Goal: Task Accomplishment & Management: Manage account settings

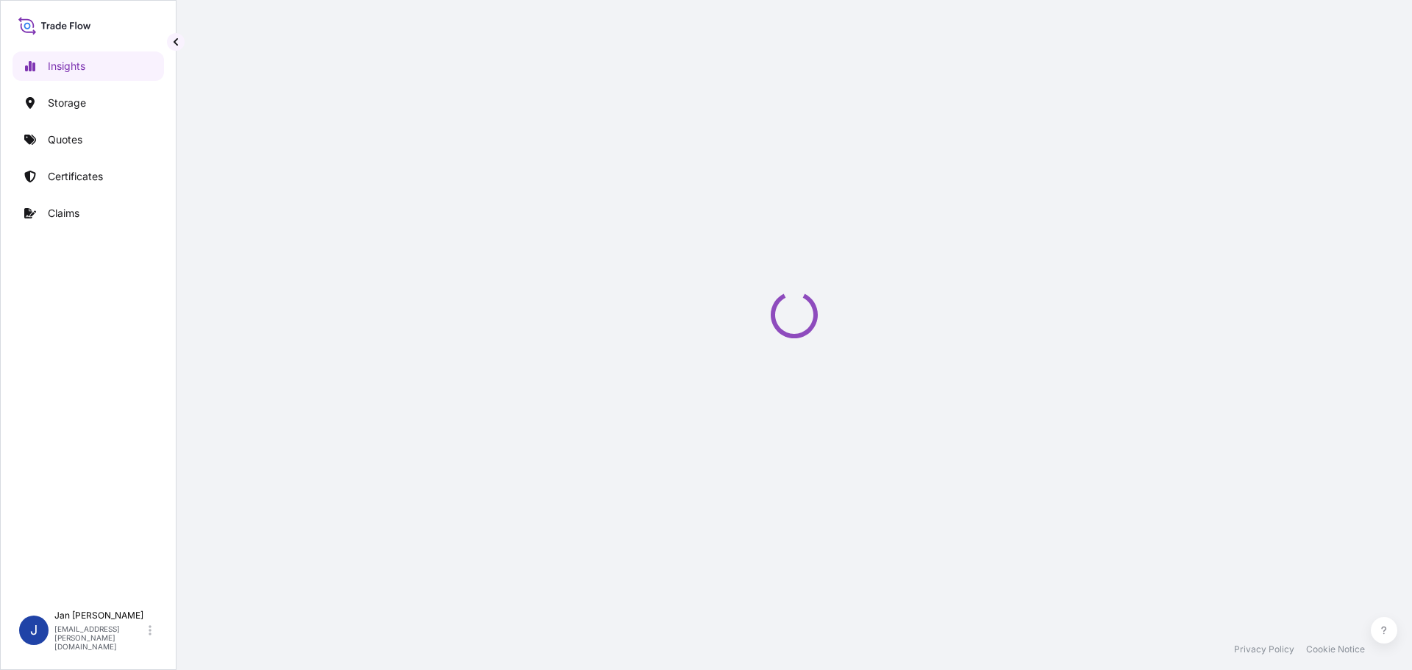
select select "2025"
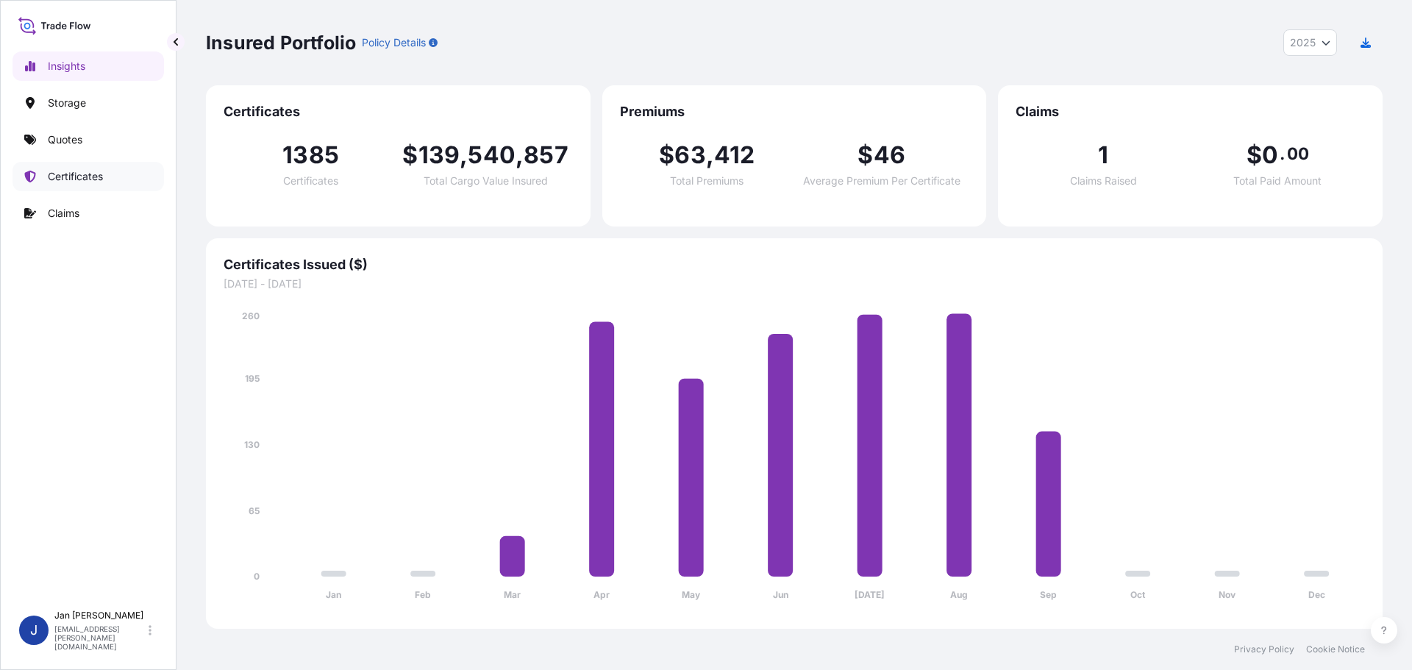
click at [85, 185] on link "Certificates" at bounding box center [89, 176] width 152 height 29
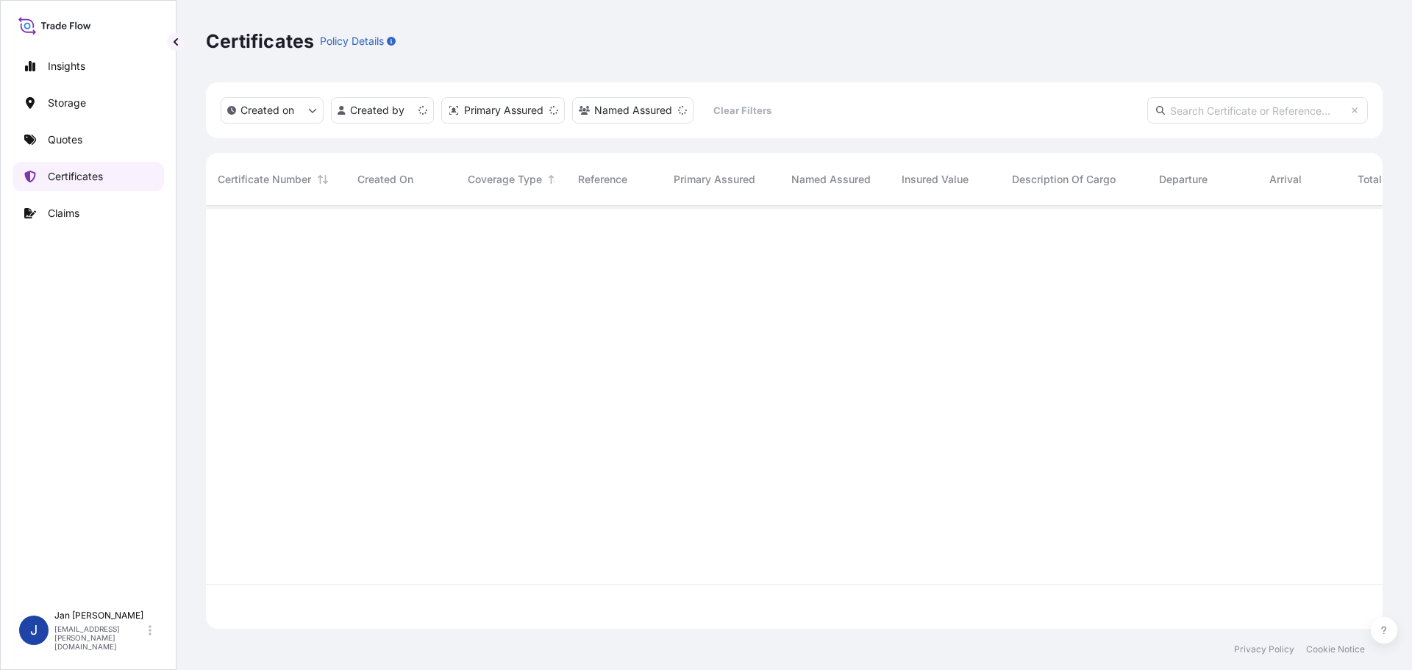
scroll to position [420, 1166]
click at [96, 139] on link "Quotes" at bounding box center [89, 139] width 152 height 29
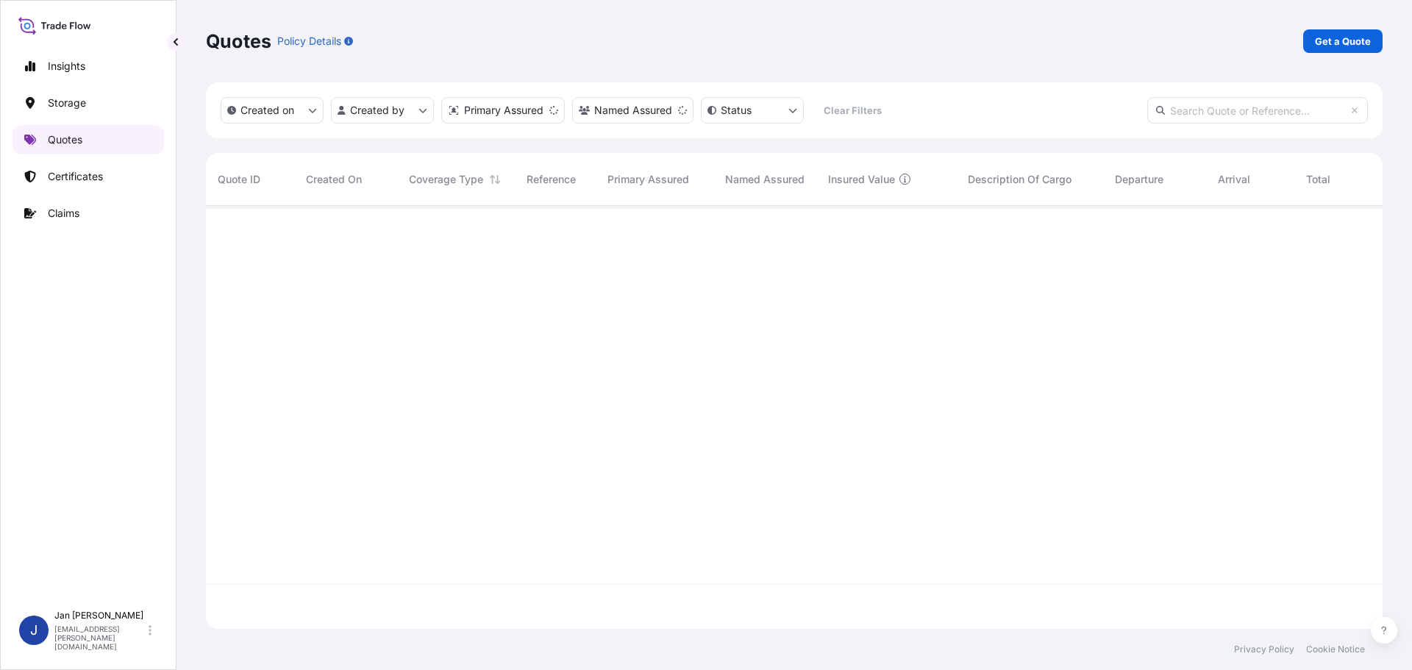
scroll to position [420, 1166]
click at [96, 139] on link "Quotes" at bounding box center [89, 139] width 152 height 29
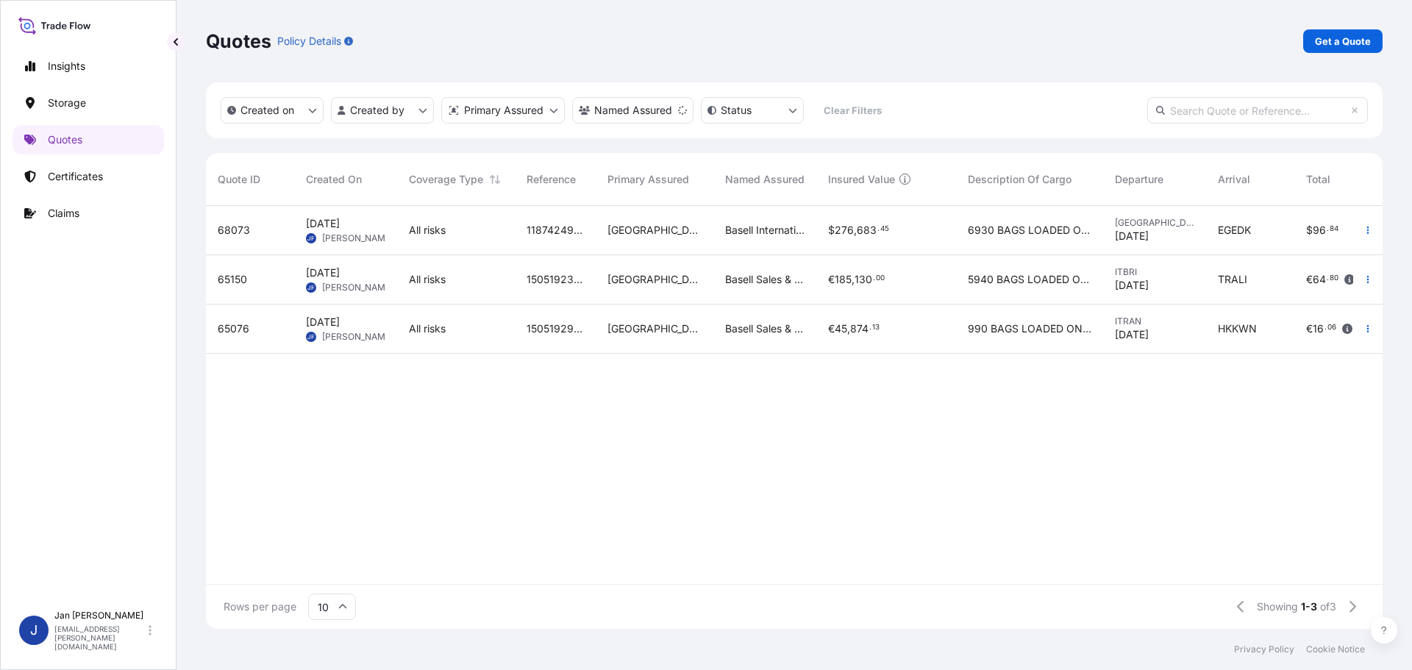
click at [1369, 282] on icon "button" at bounding box center [1369, 279] width 2 height 7
click at [1302, 311] on p "Duplicate quote" at bounding box center [1308, 309] width 77 height 15
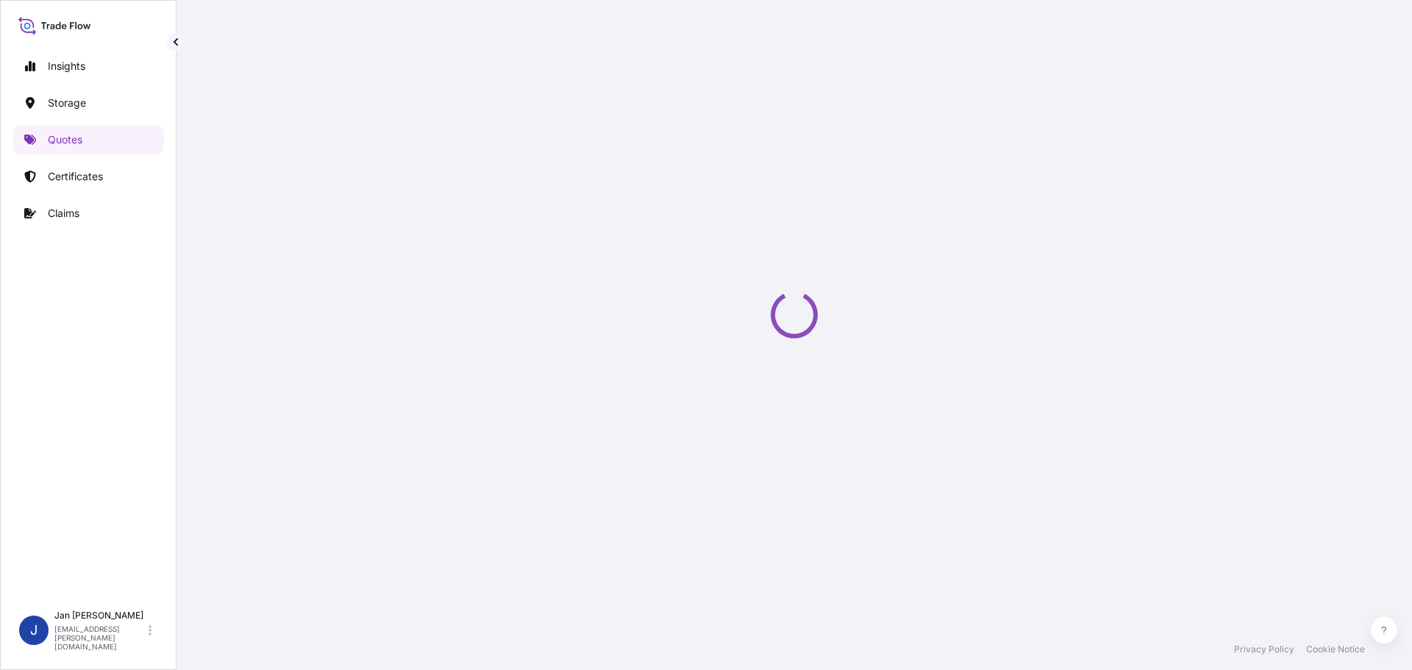
select select "Water"
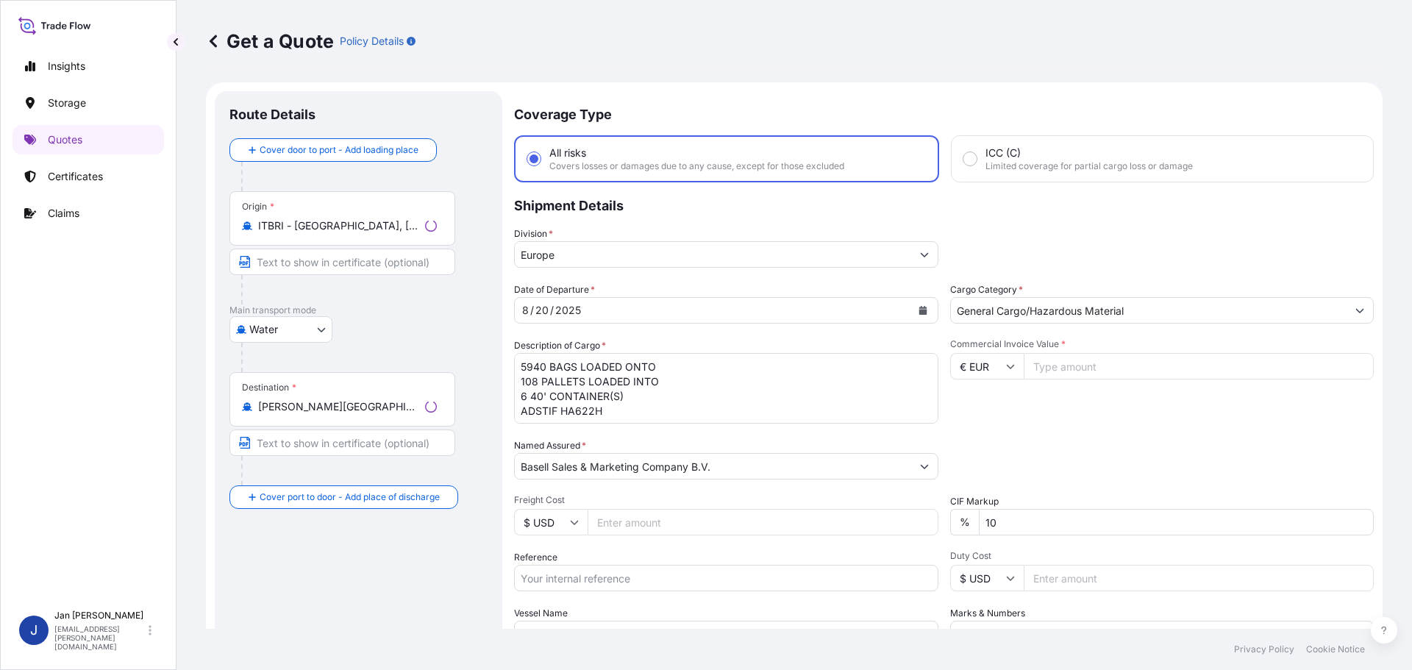
scroll to position [24, 0]
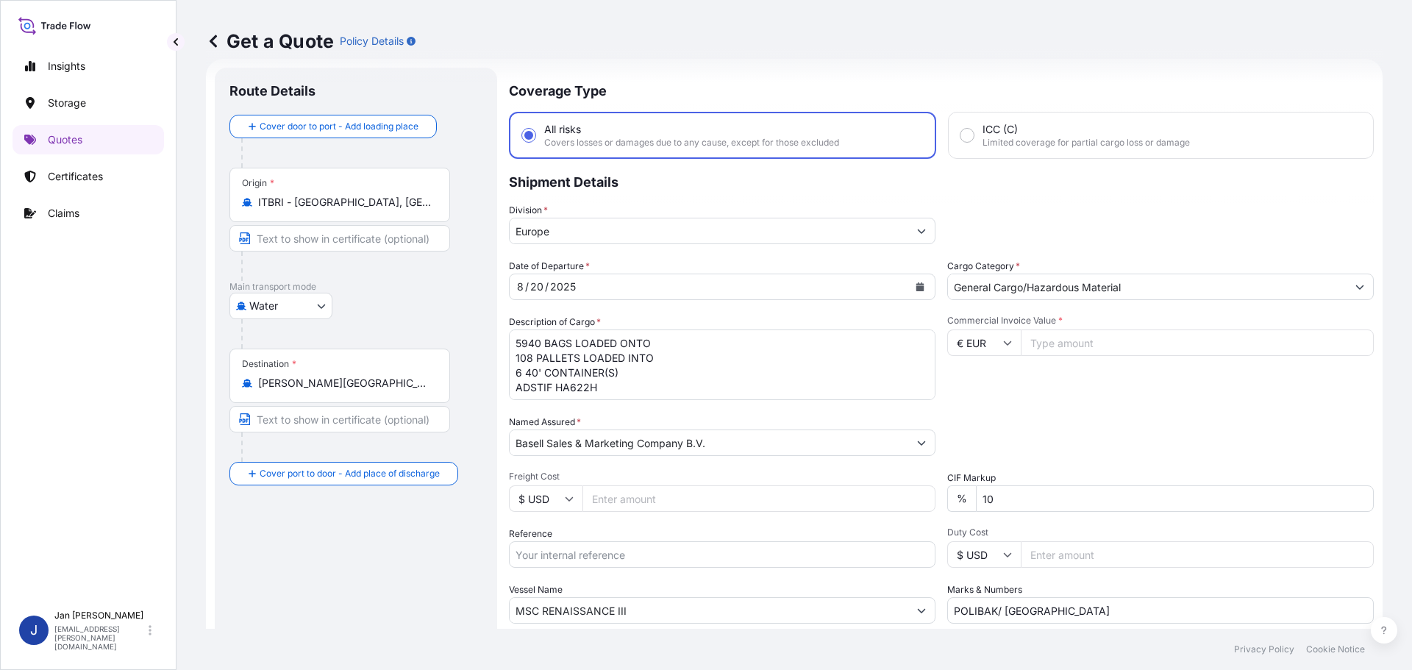
click at [917, 291] on icon "Calendar" at bounding box center [921, 286] width 8 height 9
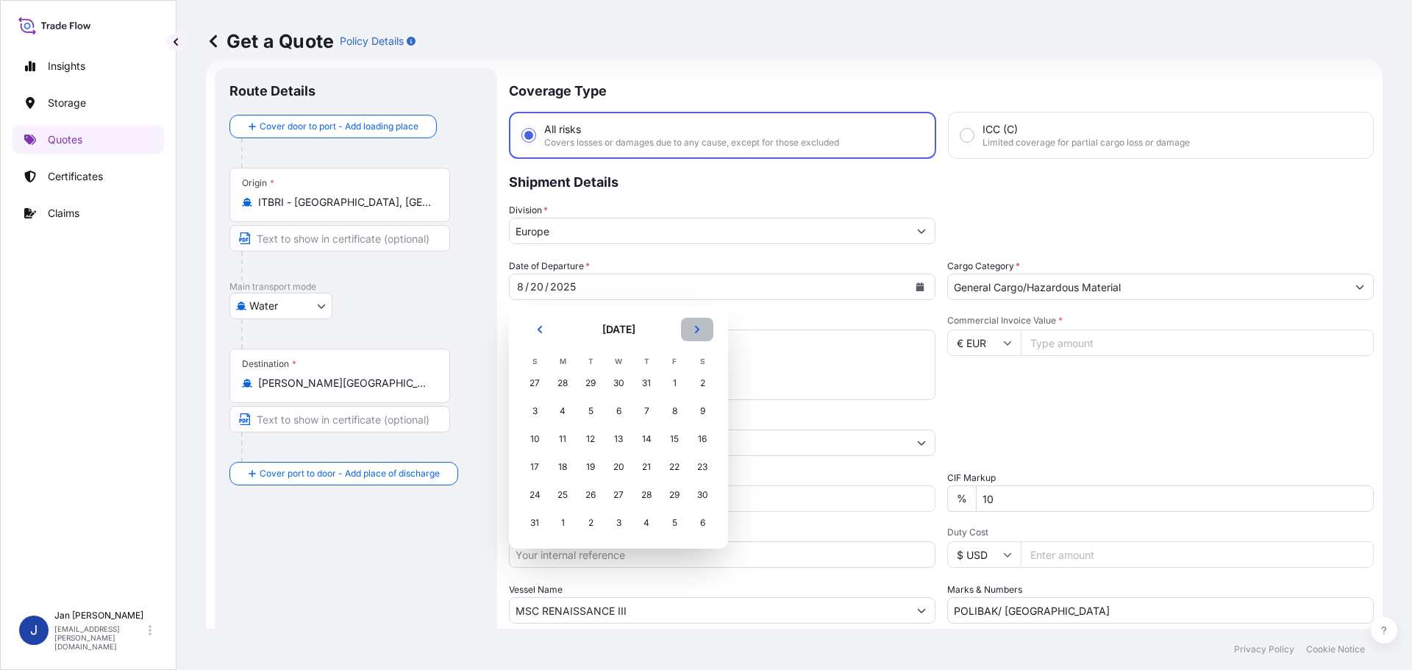
click at [697, 325] on icon "Next" at bounding box center [697, 329] width 9 height 9
click at [639, 438] on div "18" at bounding box center [646, 439] width 26 height 26
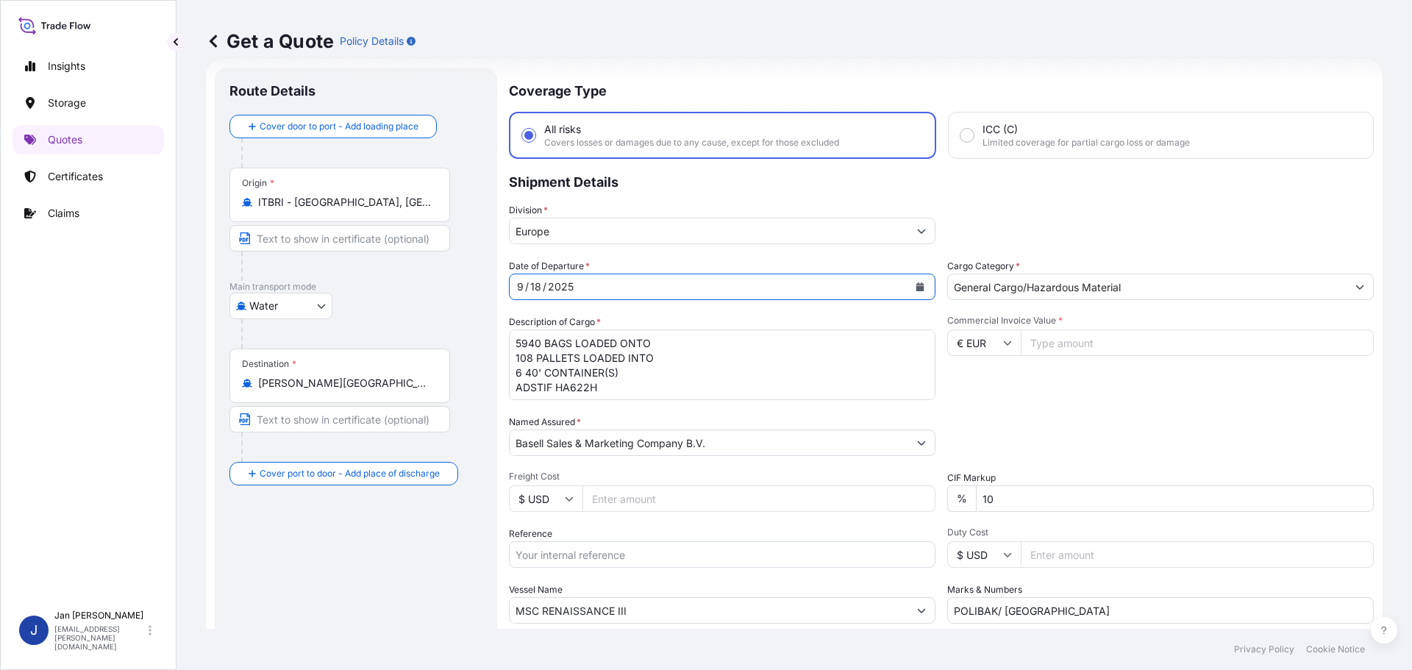
drag, startPoint x: 633, startPoint y: 394, endPoint x: 376, endPoint y: 314, distance: 269.5
click at [381, 316] on form "Route Details Cover door to port - Add loading place Place of loading Road / [G…" at bounding box center [794, 400] width 1177 height 683
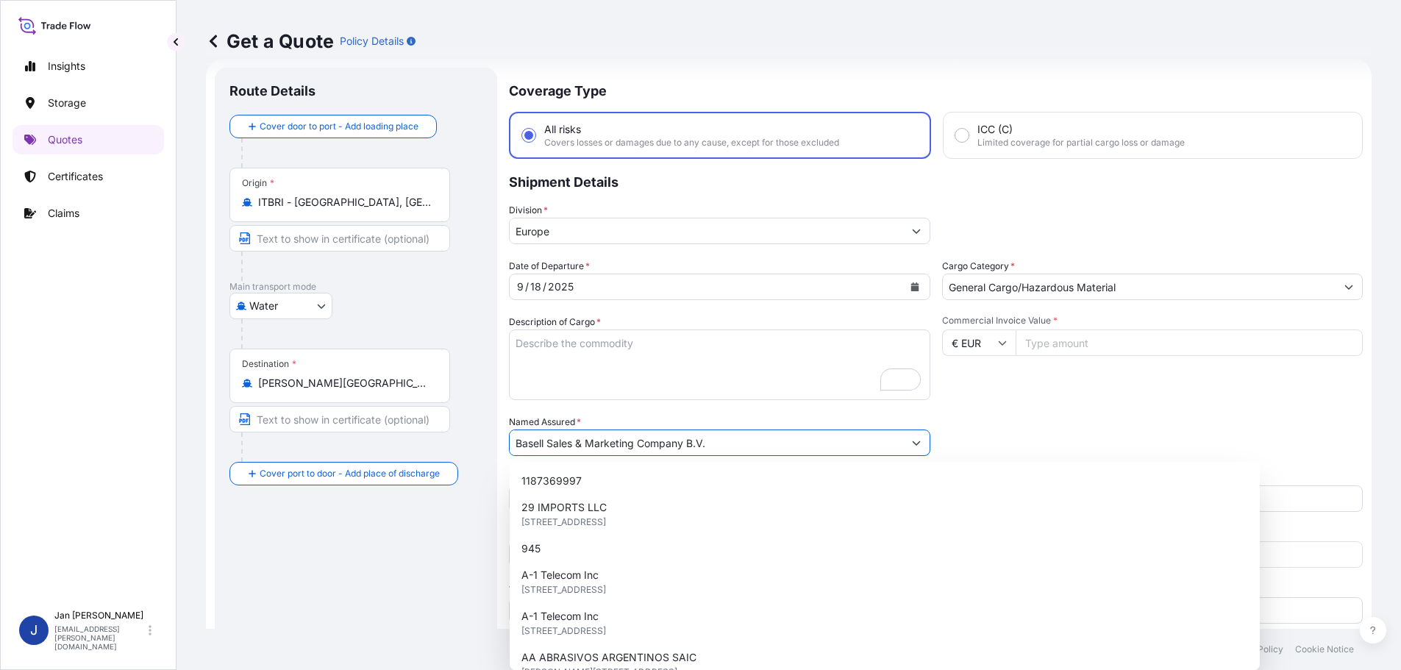
drag, startPoint x: 645, startPoint y: 441, endPoint x: 251, endPoint y: 441, distance: 394.3
click at [271, 441] on form "Route Details Cover door to port - Add loading place Place of loading Road / [G…" at bounding box center [789, 400] width 1166 height 683
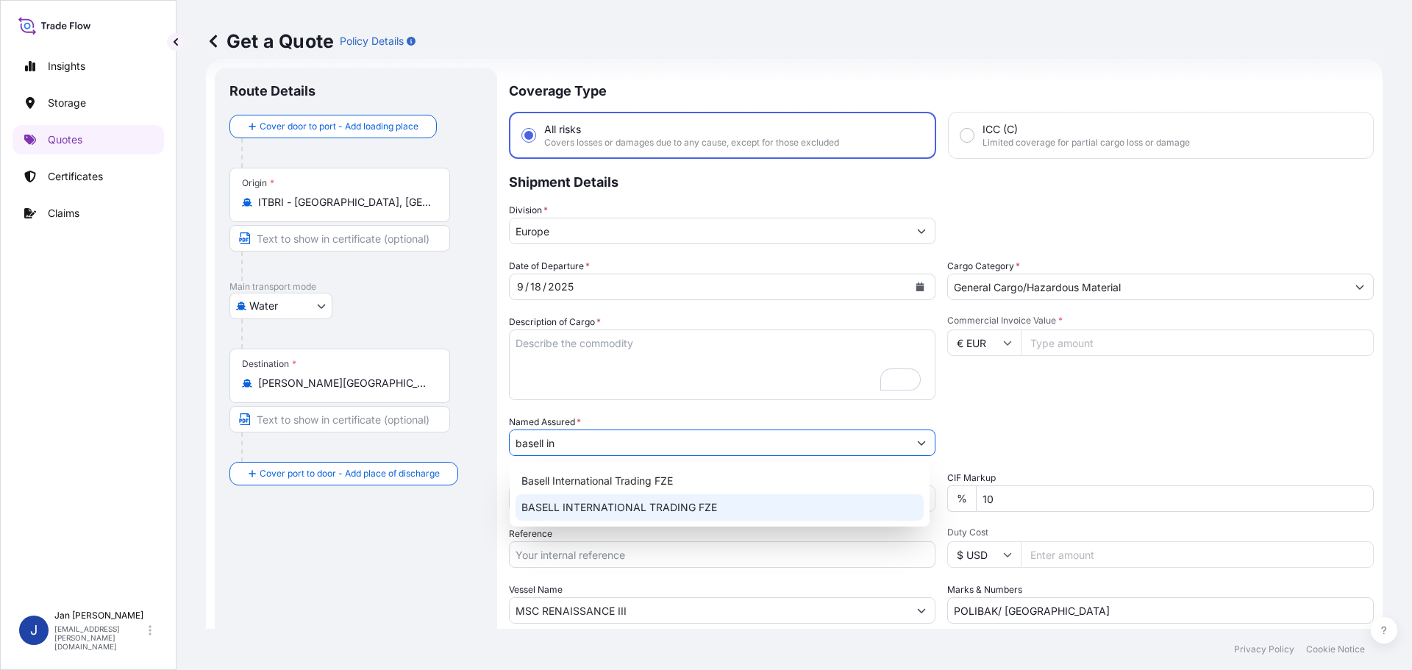
click at [590, 506] on span "BASELL INTERNATIONAL TRADING FZE" at bounding box center [620, 507] width 196 height 15
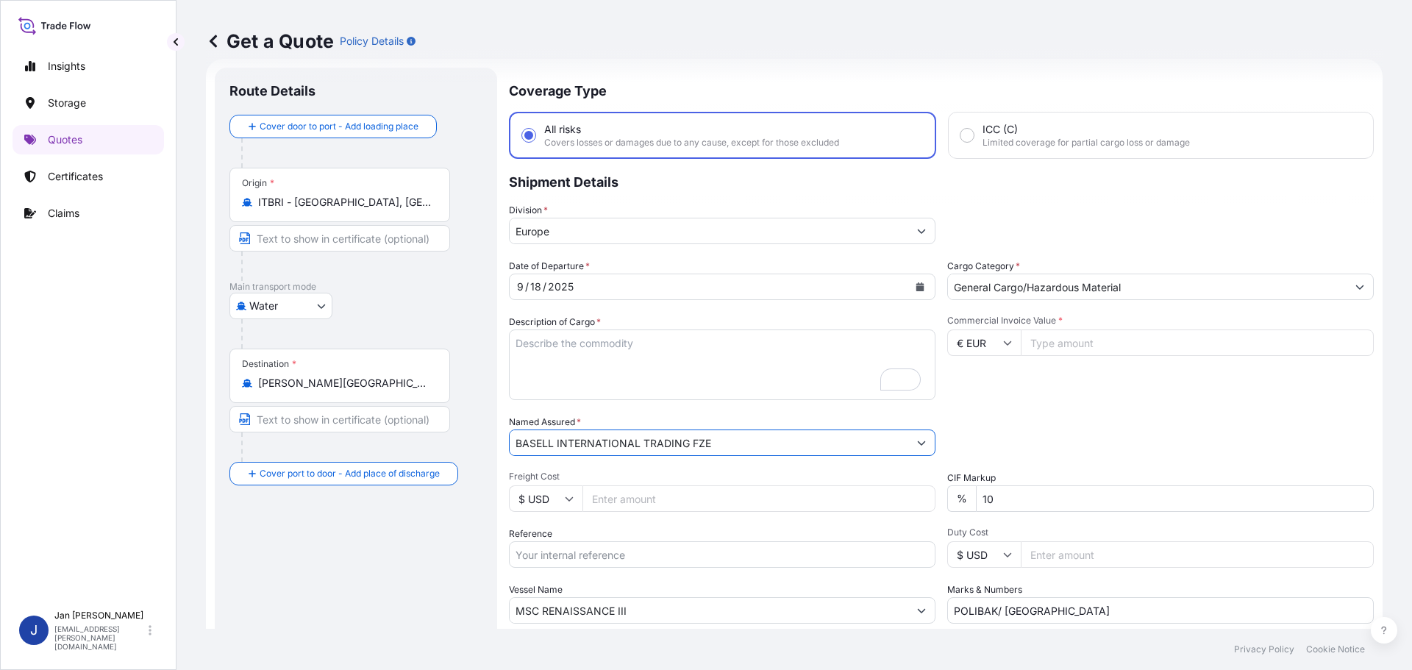
type input "BASELL INTERNATIONAL TRADING FZE"
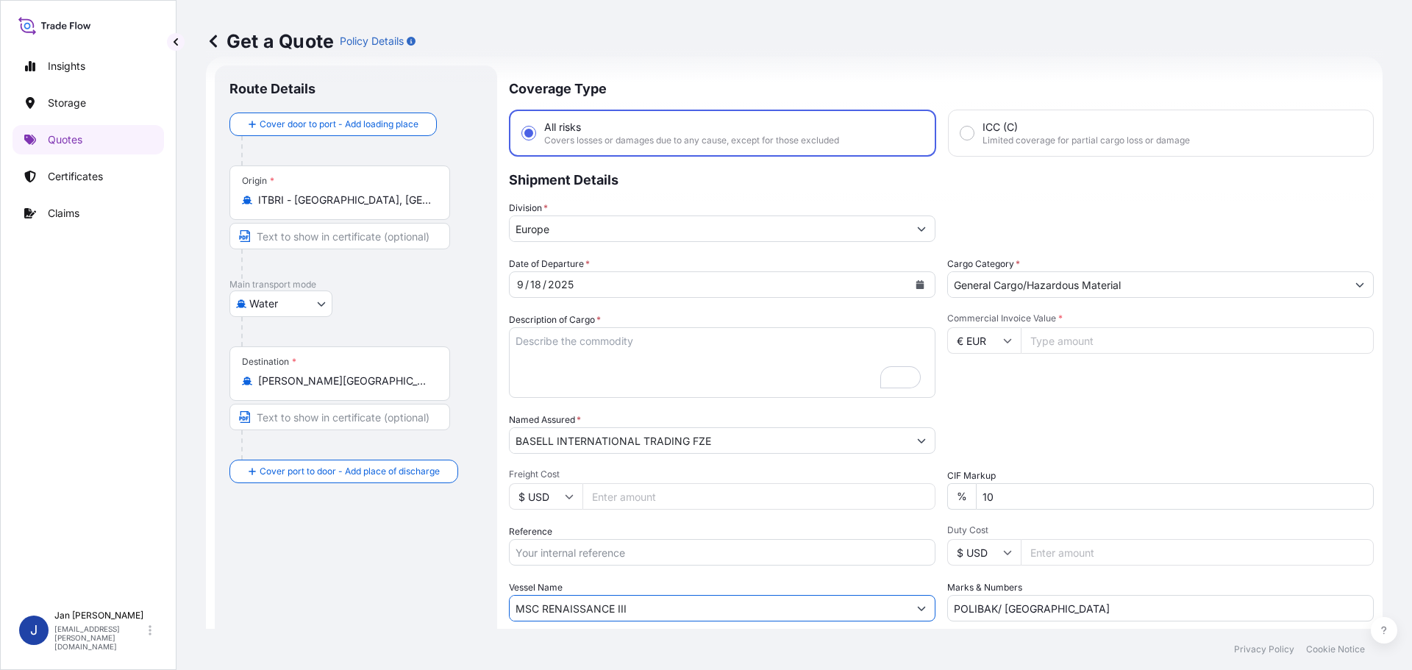
drag, startPoint x: 657, startPoint y: 614, endPoint x: 125, endPoint y: 548, distance: 535.9
click at [126, 548] on div "Insights Storage Quotes Certificates Claims J [PERSON_NAME] [EMAIL_ADDRESS][PER…" at bounding box center [706, 335] width 1412 height 670
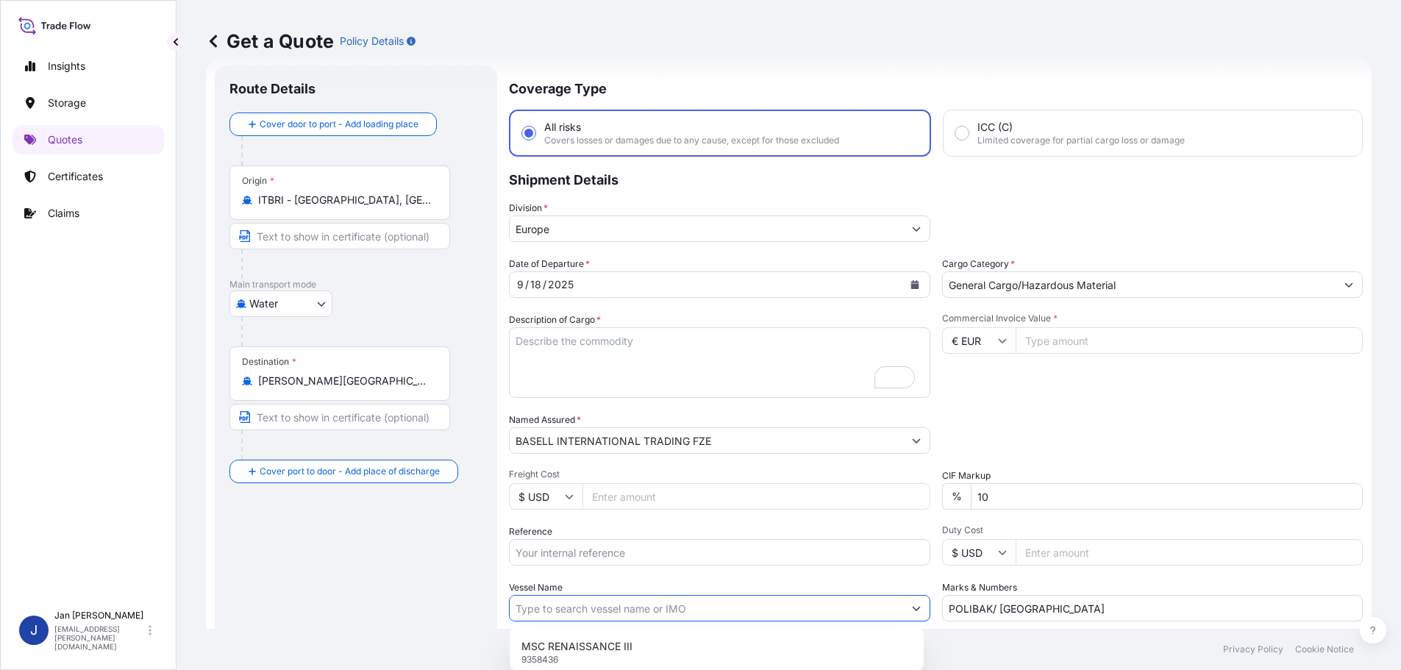
click at [531, 606] on input "Vessel Name" at bounding box center [707, 608] width 394 height 26
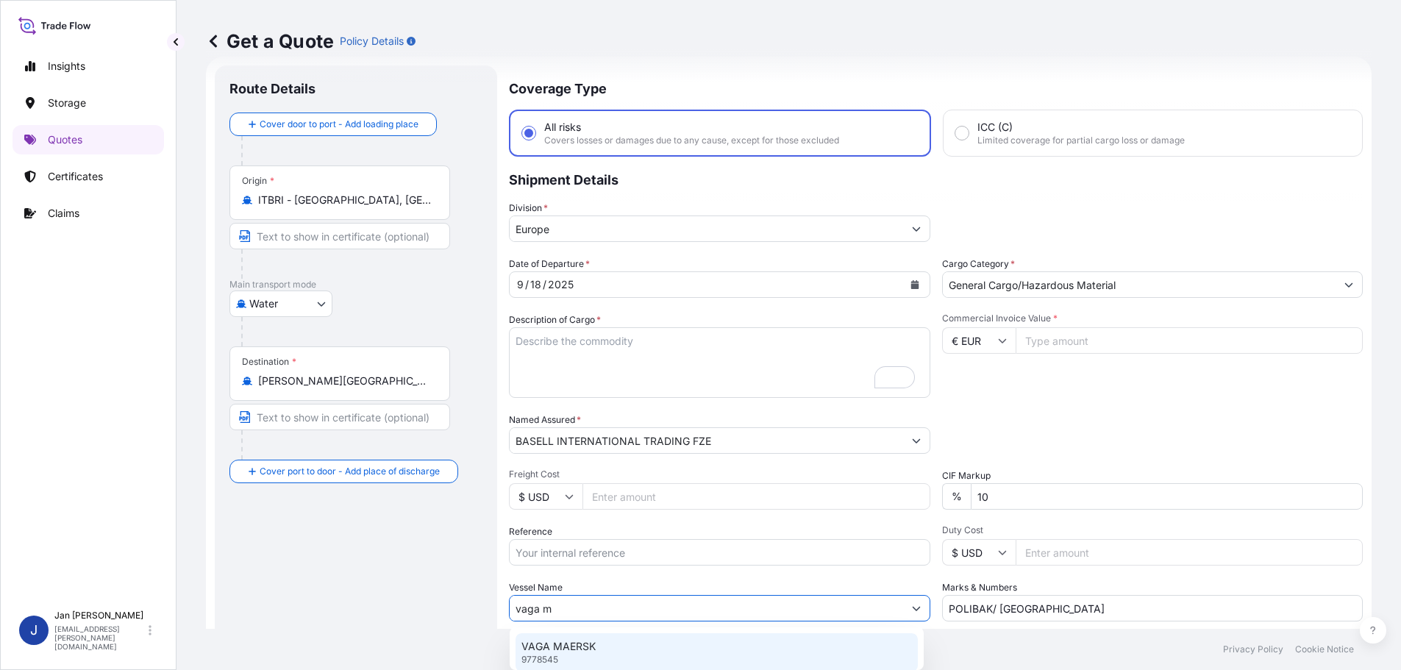
click at [566, 644] on p "VAGA MAERSK" at bounding box center [559, 646] width 74 height 15
type input "VAGA MAERSK"
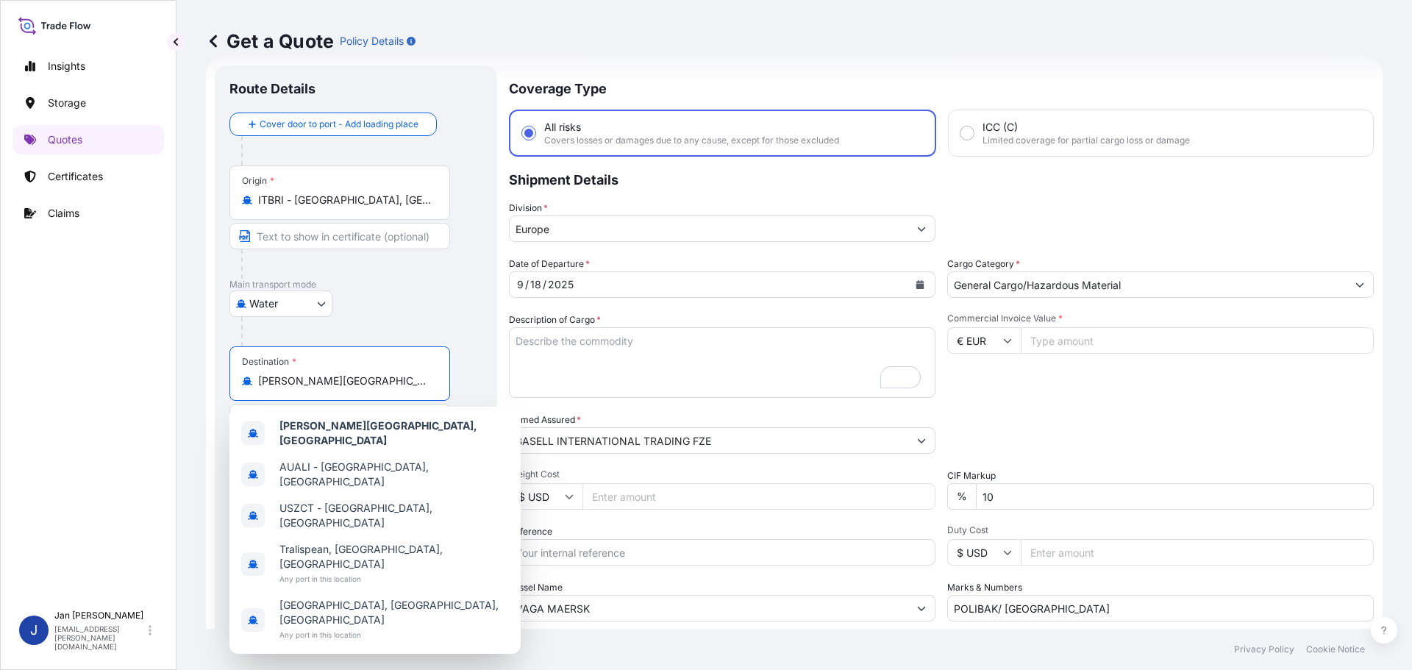
drag, startPoint x: 374, startPoint y: 384, endPoint x: 233, endPoint y: 384, distance: 141.2
click at [233, 384] on div "Destination * [PERSON_NAME][GEOGRAPHIC_DATA], [GEOGRAPHIC_DATA]" at bounding box center [340, 373] width 221 height 54
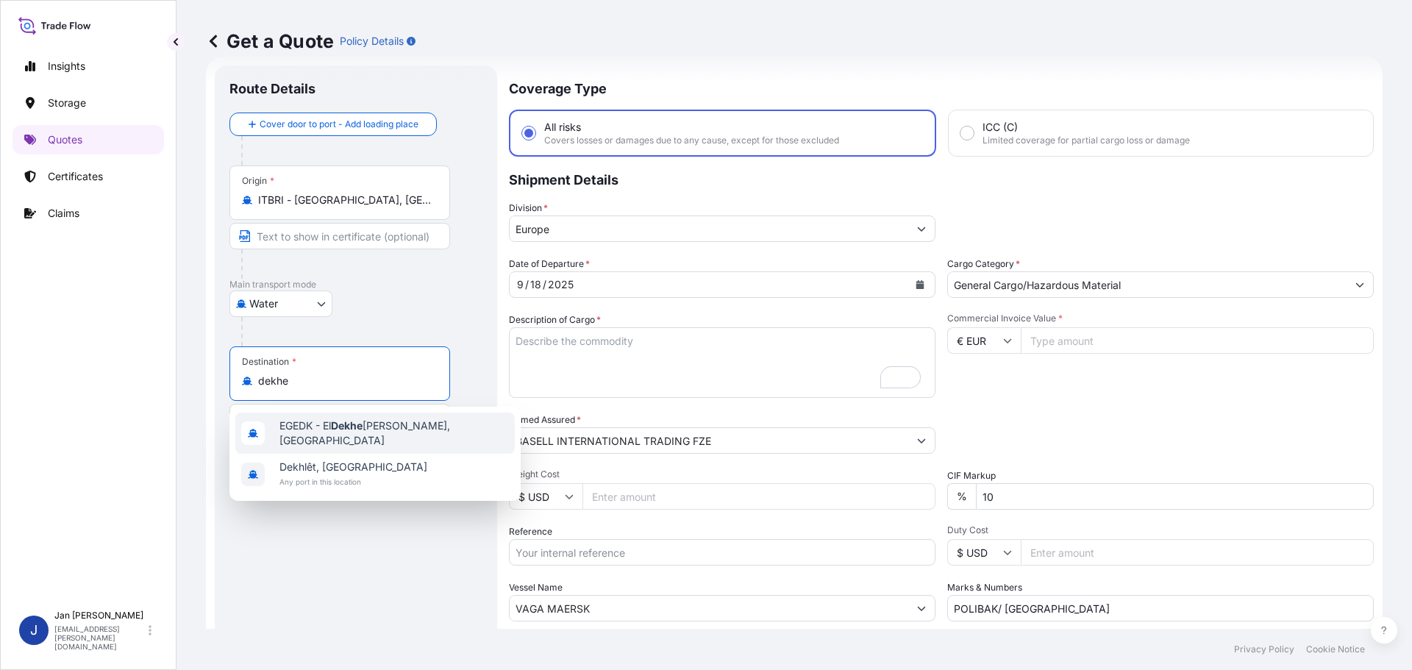
click at [330, 430] on span "EGEDK - El Dekhe [PERSON_NAME], [GEOGRAPHIC_DATA]" at bounding box center [395, 433] width 230 height 29
type input "EGEDK - [GEOGRAPHIC_DATA], [GEOGRAPHIC_DATA]"
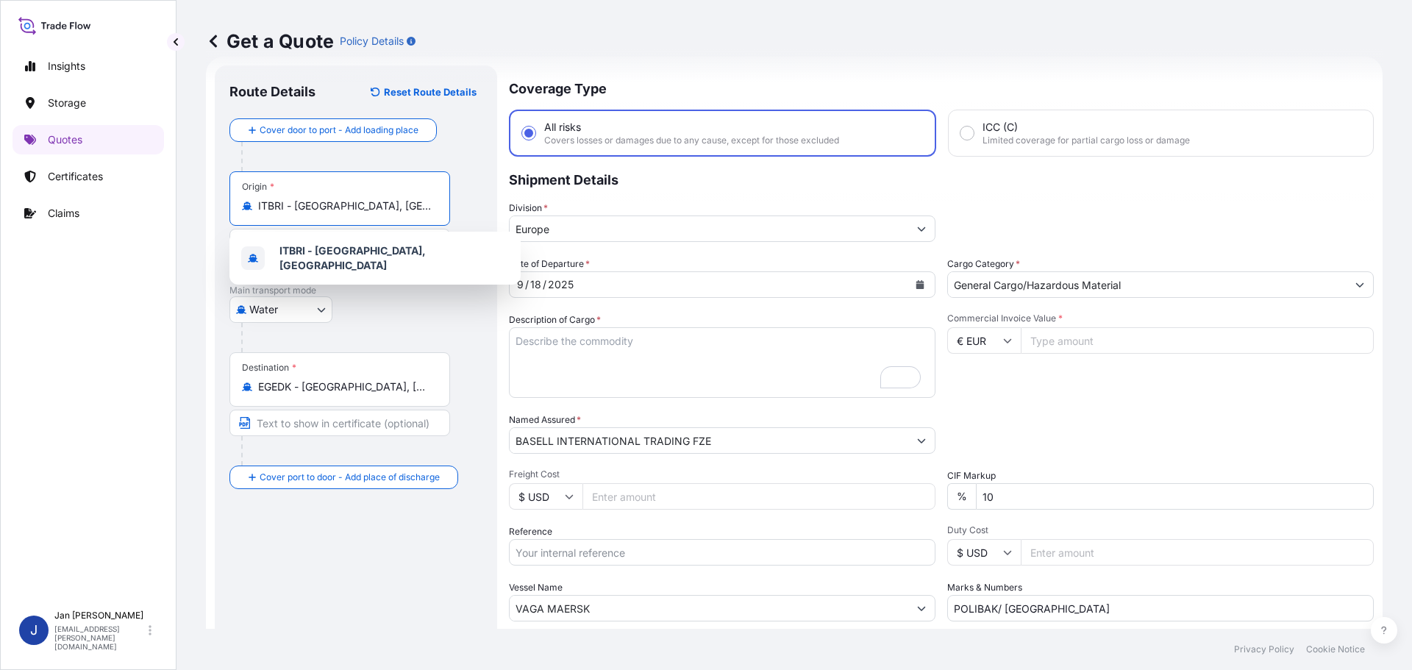
drag, startPoint x: 372, startPoint y: 211, endPoint x: 209, endPoint y: 210, distance: 163.3
click at [209, 210] on form "Route Details Reset Route Details Cover door to port - Add loading place Place …" at bounding box center [794, 398] width 1177 height 683
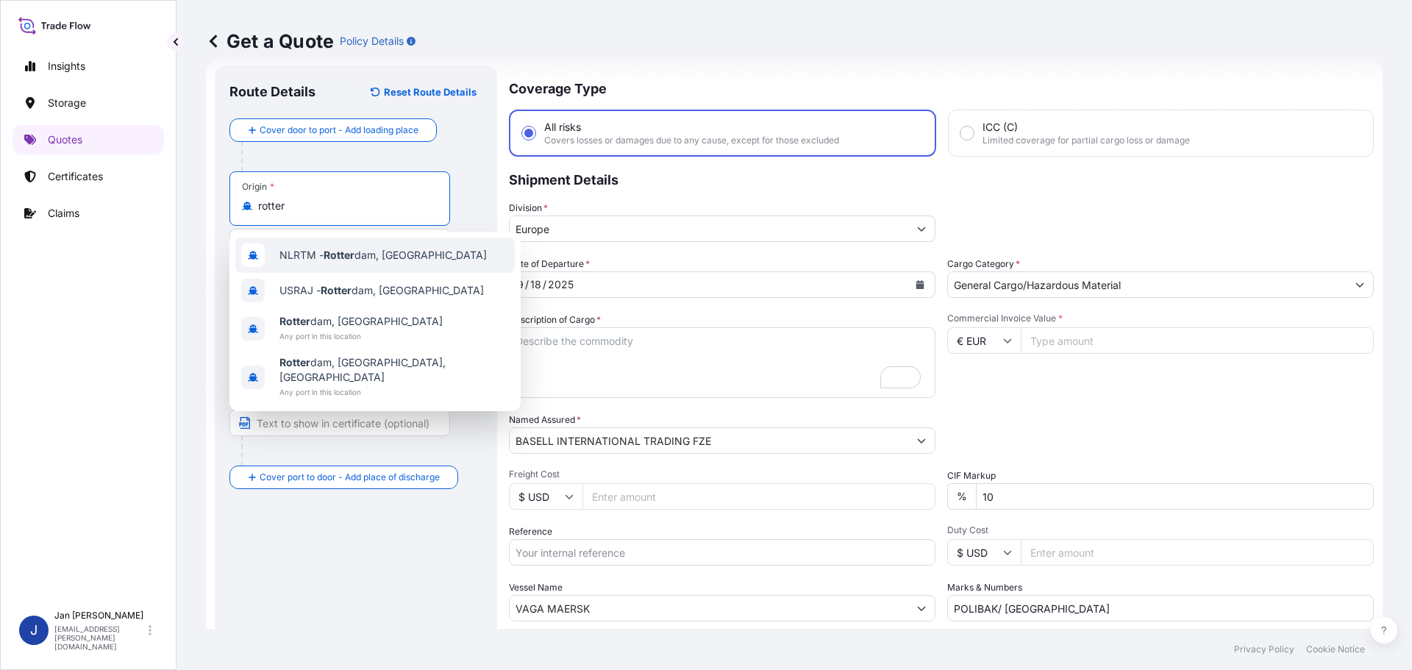
click at [325, 250] on span "NLRTM - [PERSON_NAME][GEOGRAPHIC_DATA], [GEOGRAPHIC_DATA]" at bounding box center [383, 255] width 207 height 15
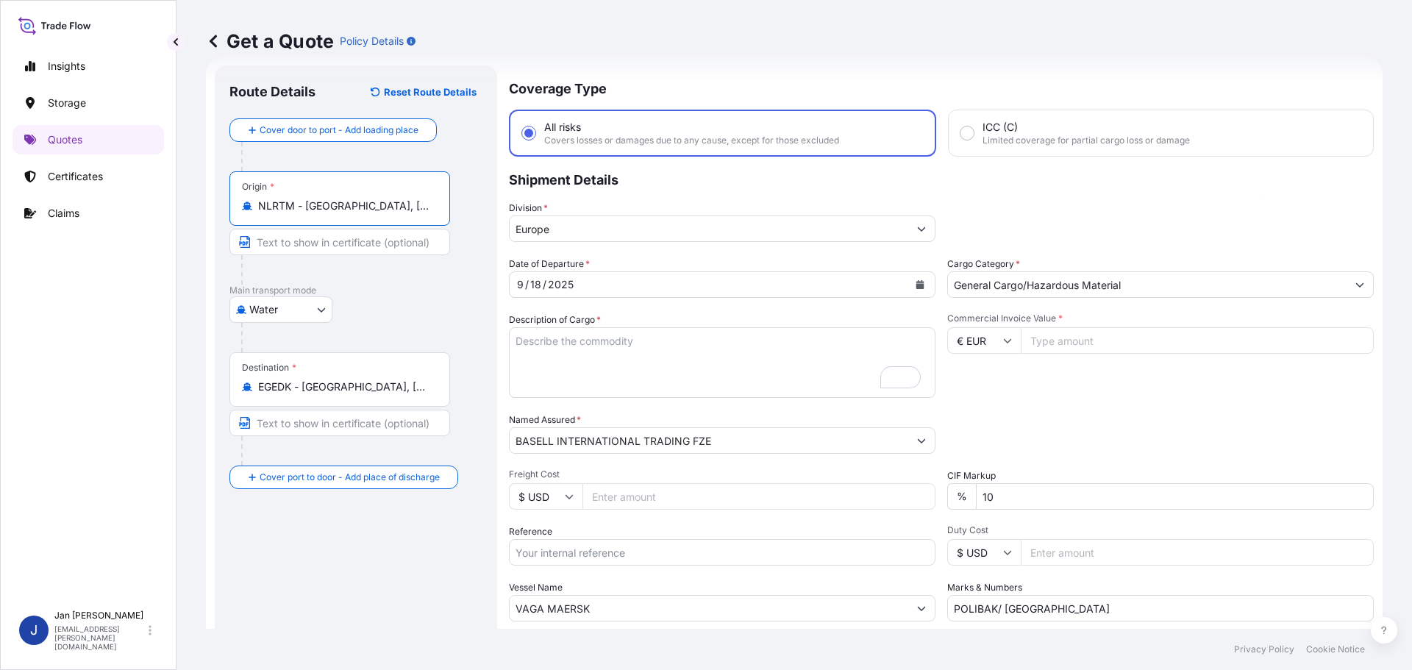
type input "NLRTM - [GEOGRAPHIC_DATA], [GEOGRAPHIC_DATA]"
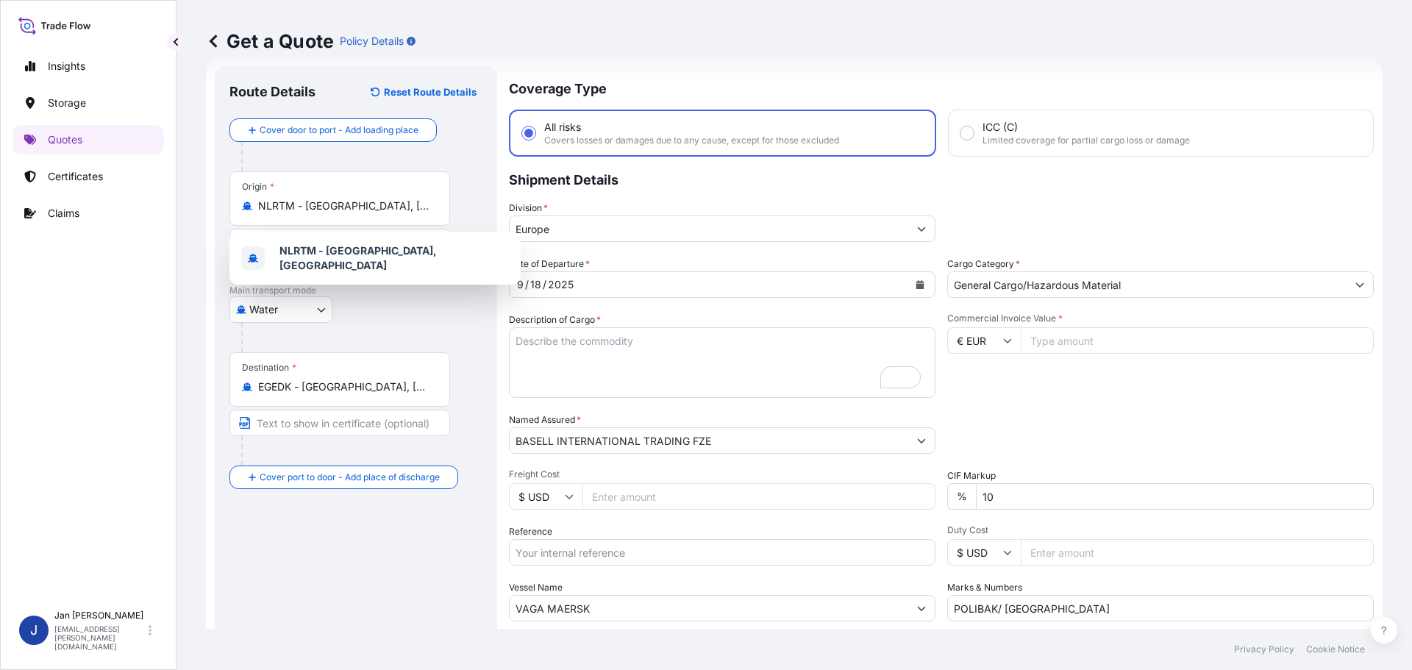
drag, startPoint x: 1040, startPoint y: 345, endPoint x: 1042, endPoint y: 338, distance: 7.7
click at [1042, 341] on input "Commercial Invoice Value *" at bounding box center [1197, 340] width 353 height 26
paste input "19910.00"
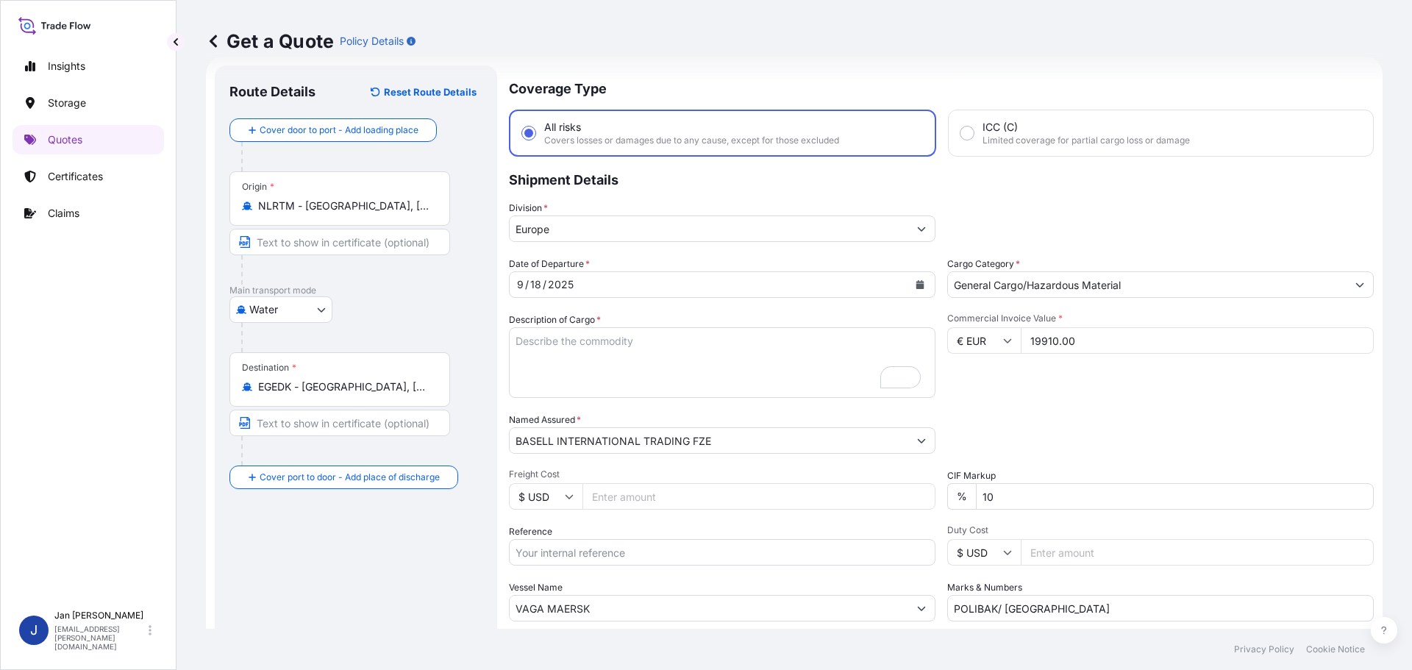
type input "19910.00"
click at [1006, 340] on icon at bounding box center [1008, 341] width 8 height 4
click at [979, 438] on div "$ USD" at bounding box center [979, 443] width 62 height 28
type input "$ USD"
click at [1066, 410] on div "Date of Departure * [DATE] Cargo Category * General Cargo/Hazardous Material De…" at bounding box center [941, 439] width 865 height 365
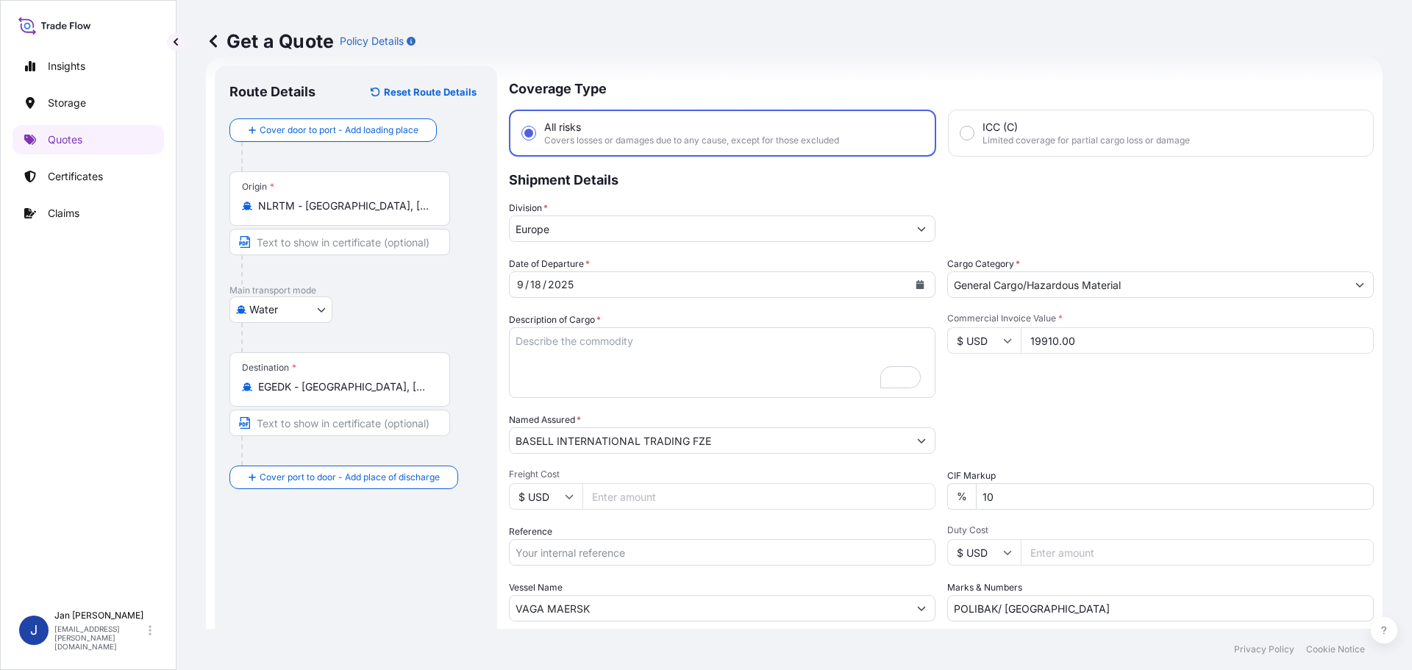
click at [647, 365] on textarea "5940 BAGS LOADED ONTO 108 PALLETS LOADED INTO 6 40' CONTAINER(S) ADSTIF HA622H" at bounding box center [722, 362] width 427 height 71
paste textarea "BAGS LOADED ONTO 8 PALLETS LOADED INTO 1 20' CONTAINER(S) PURELL GC 7260"
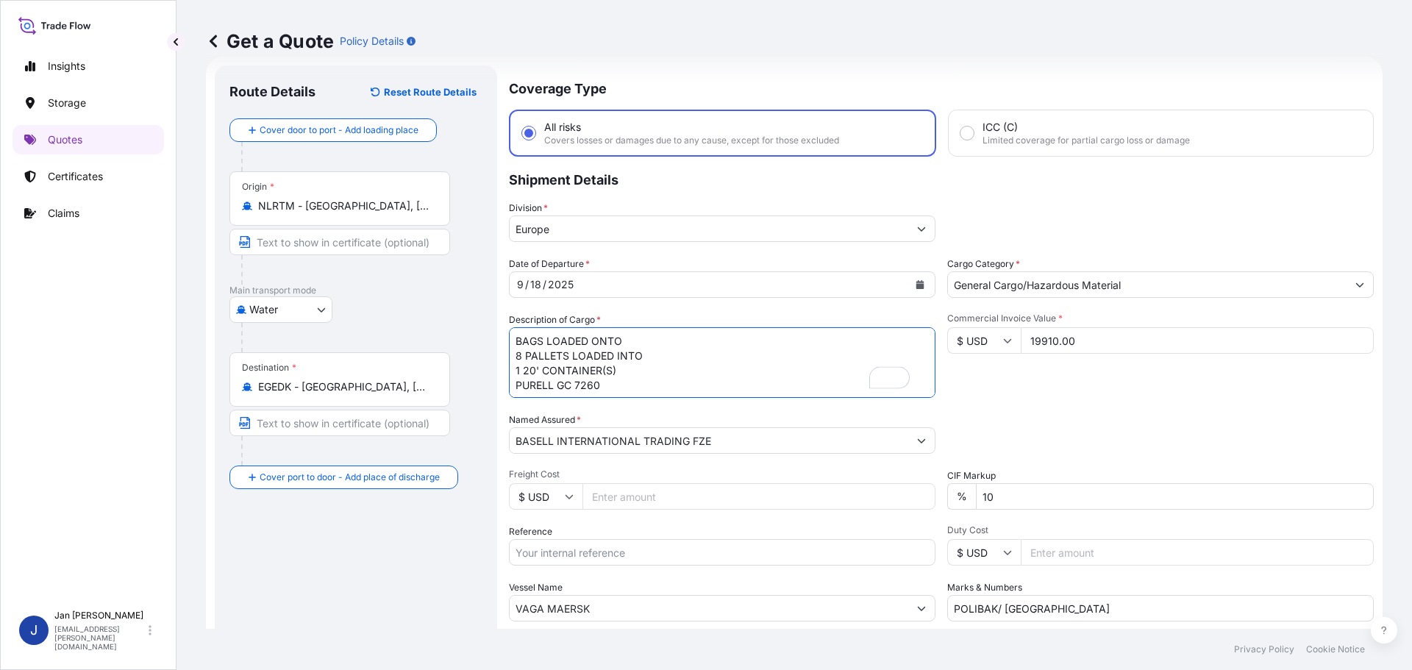
click at [516, 342] on textarea "5940 BAGS LOADED ONTO 108 PALLETS LOADED INTO 6 40' CONTAINER(S) ADSTIF HA622H" at bounding box center [722, 362] width 427 height 71
type textarea "440 BAGS LOADED ONTO 8 PALLETS LOADED INTO 1 20' CONTAINER(S) PURELL GC 7260"
drag, startPoint x: 894, startPoint y: 602, endPoint x: 793, endPoint y: 600, distance: 100.8
click at [794, 602] on div "Date of Departure * [DATE] Cargo Category * General Cargo/Hazardous Material De…" at bounding box center [941, 439] width 865 height 365
paste input "ACID : 2051388022025080165 Egyptian Importer Tax ID: 205138802 Foreign Exporter…"
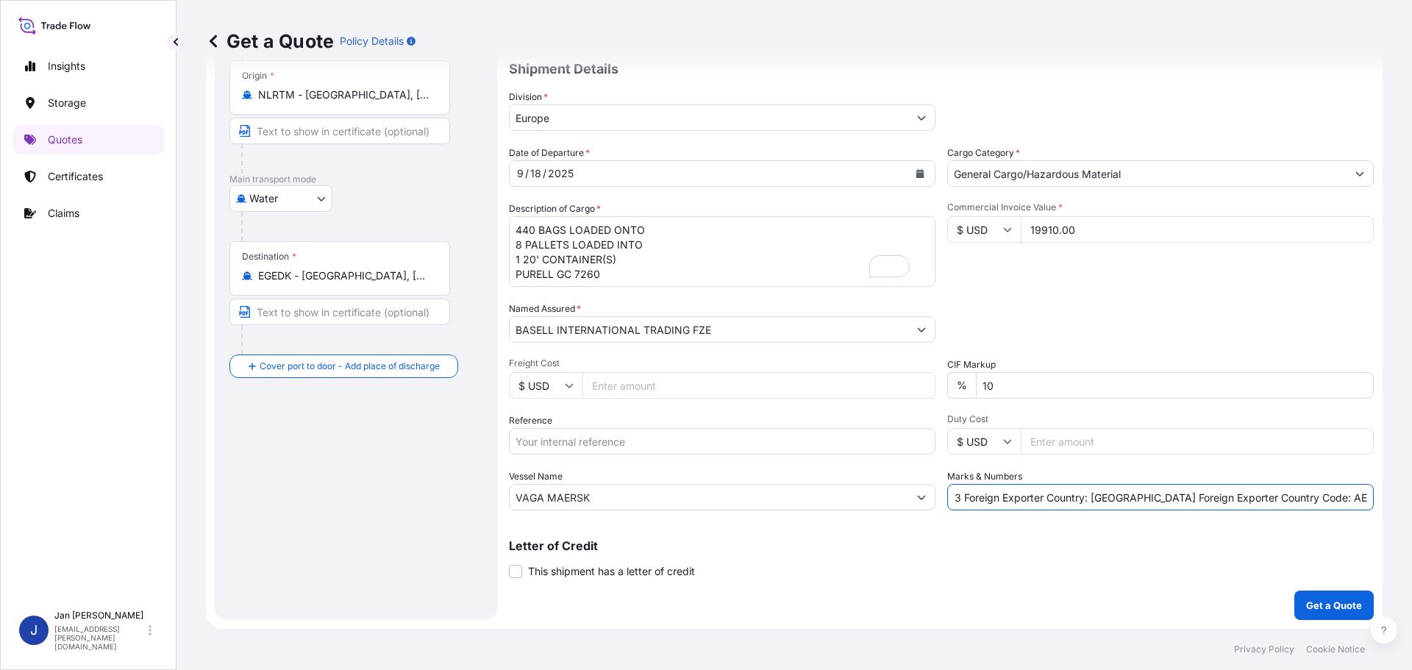
scroll to position [0, 0]
type input "ACID : 2051388022025080165 Egyptian Importer Tax ID: 205138802 Foreign Exporter…"
click at [1315, 610] on p "Get a Quote" at bounding box center [1334, 605] width 56 height 15
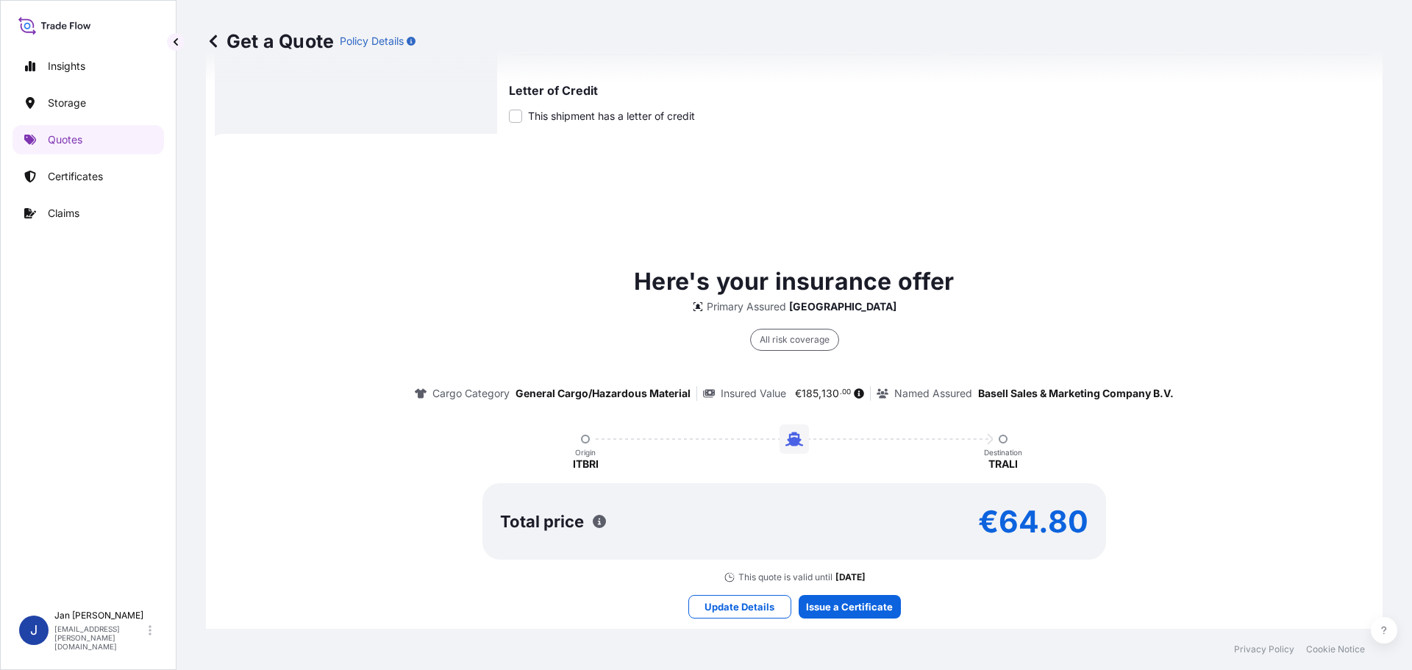
scroll to position [644, 0]
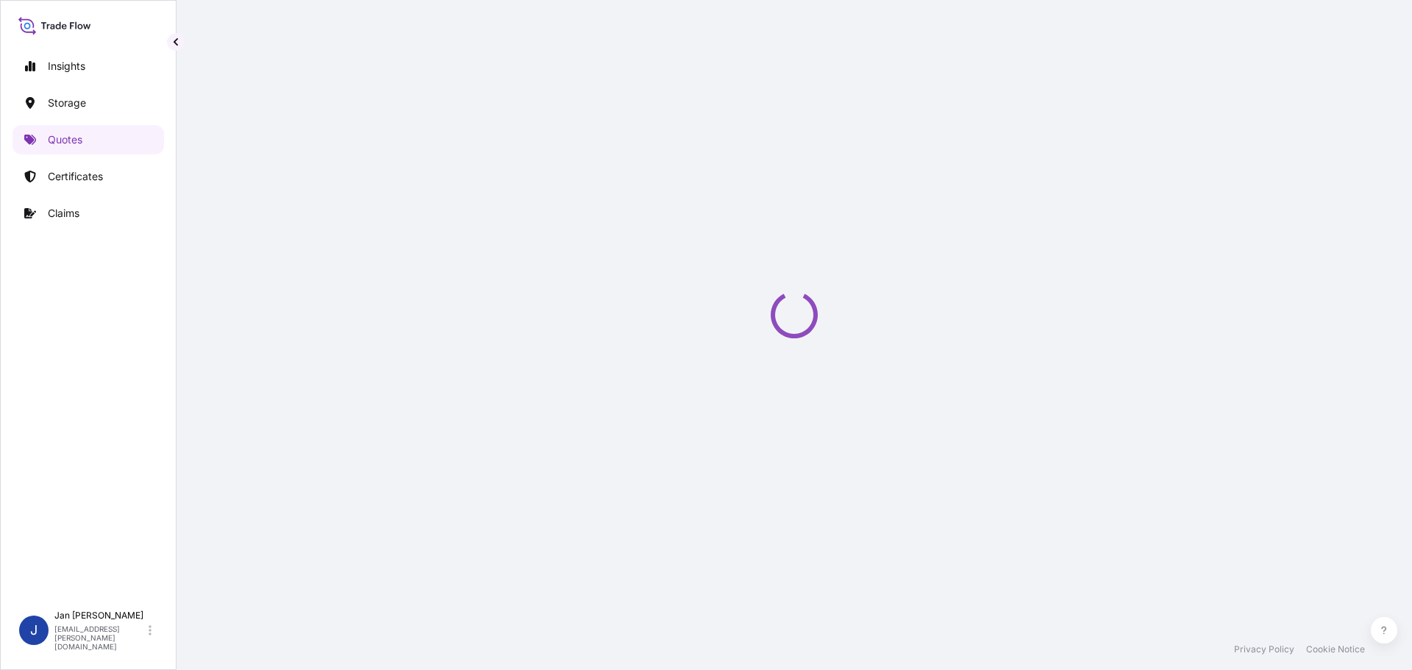
select select "Water"
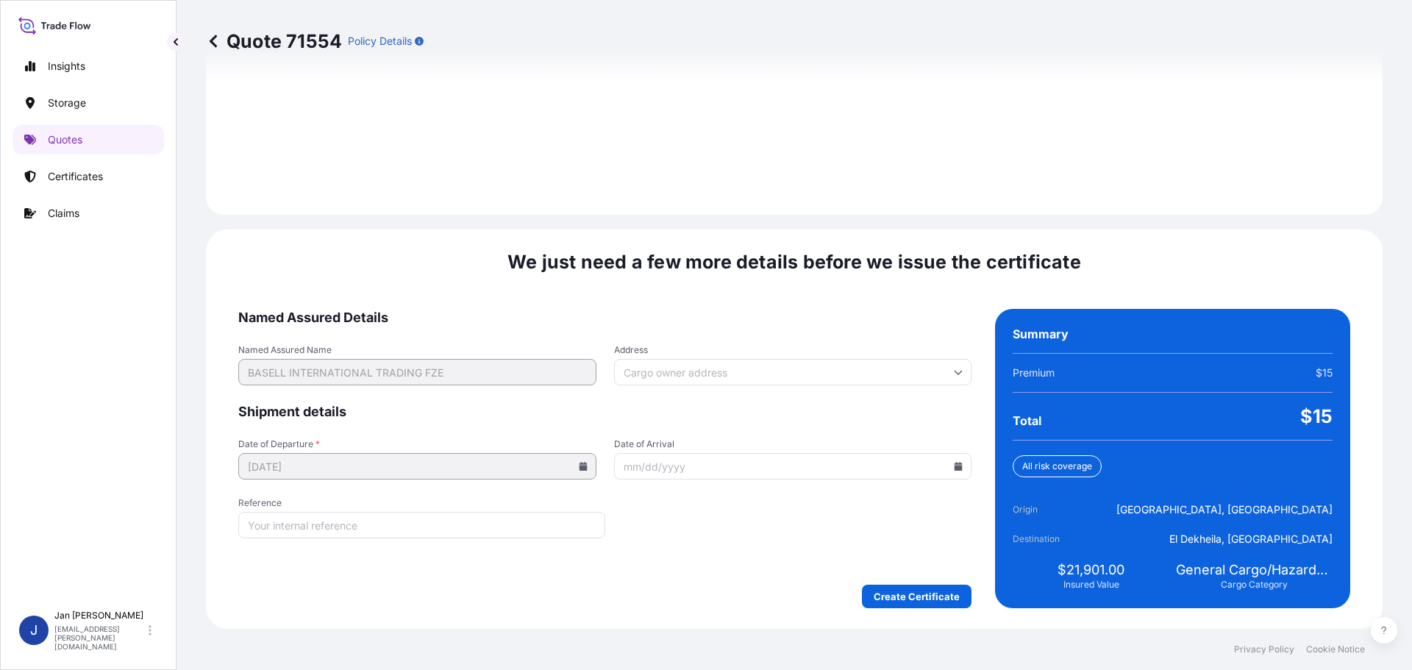
click at [945, 463] on input "Date of Arrival" at bounding box center [793, 466] width 358 height 26
click at [953, 455] on input "Date of Arrival" at bounding box center [793, 466] width 358 height 26
click at [955, 466] on icon at bounding box center [959, 466] width 8 height 9
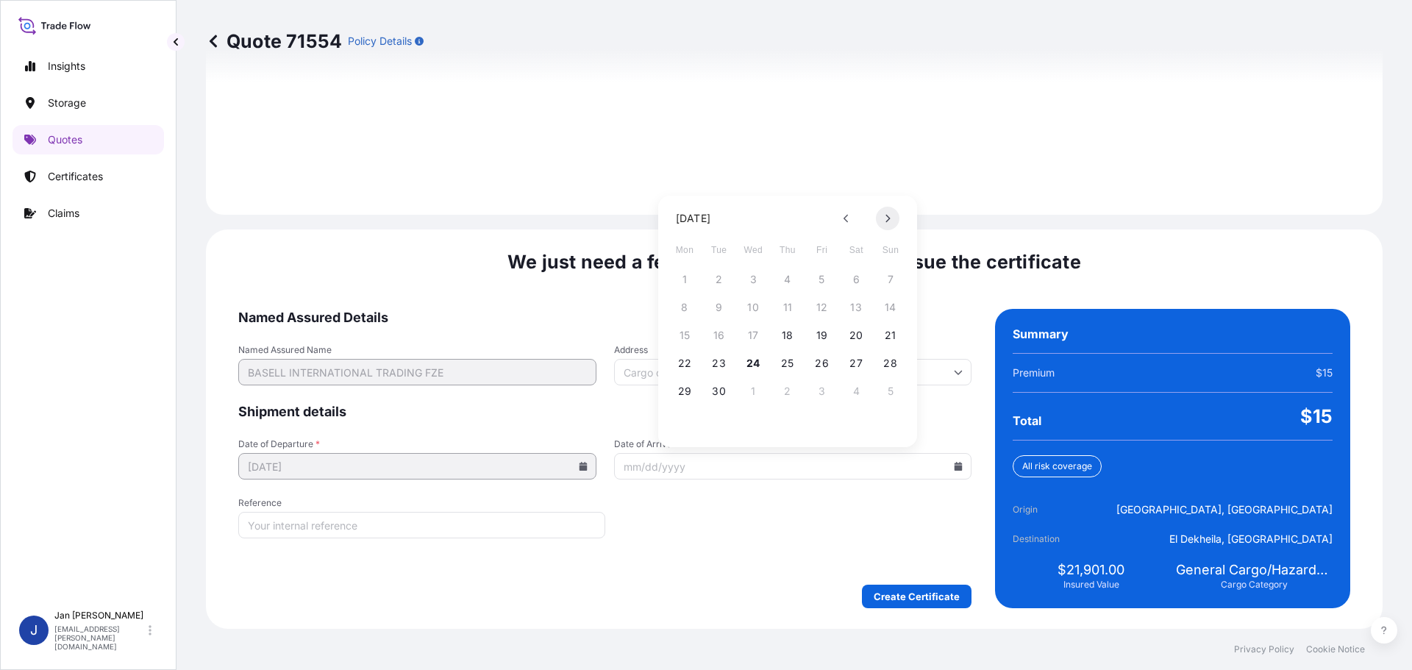
click at [888, 216] on icon at bounding box center [888, 219] width 4 height 8
click at [892, 305] on button "12" at bounding box center [891, 308] width 24 height 24
type input "[DATE]"
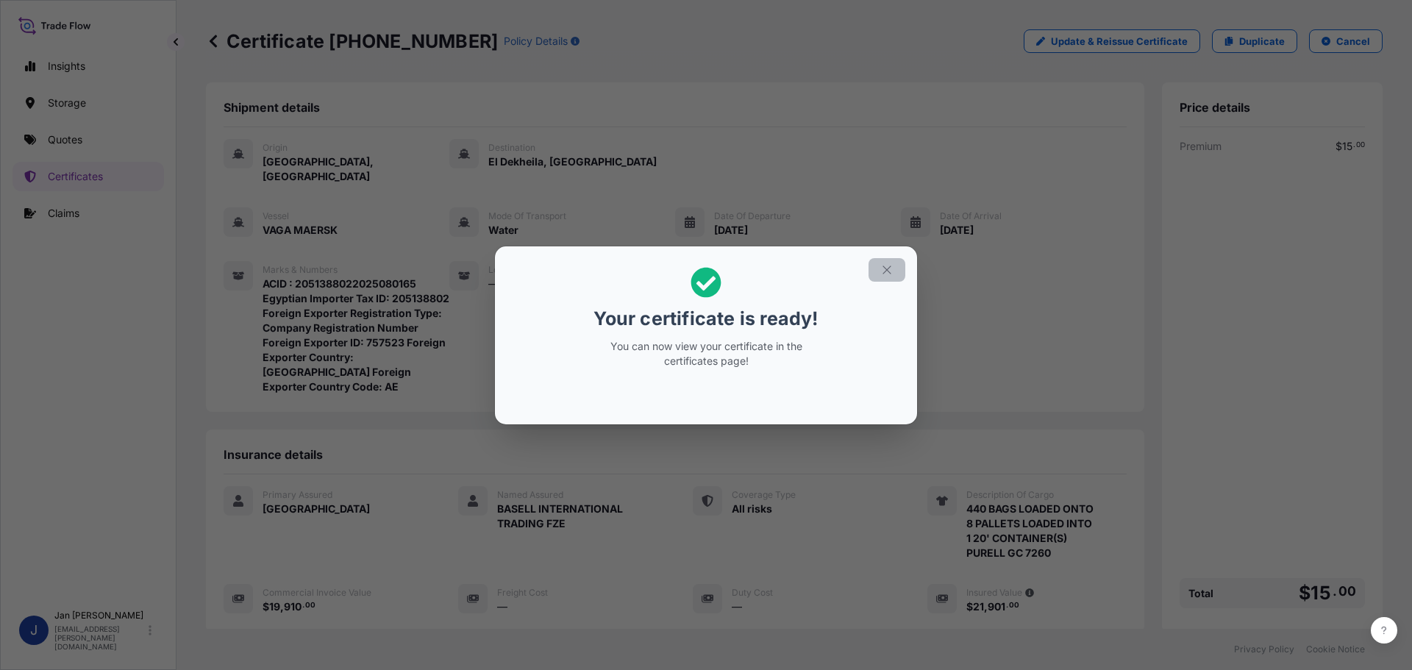
click at [883, 269] on icon "button" at bounding box center [887, 269] width 13 height 13
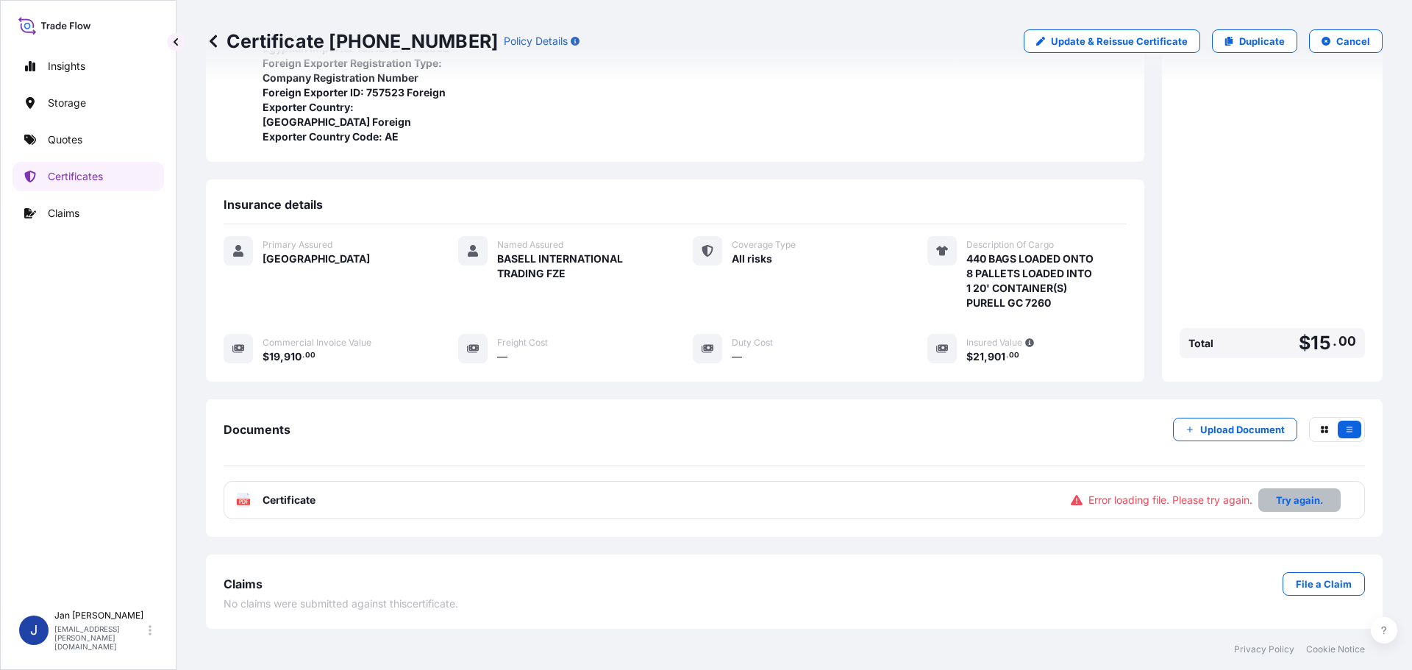
click at [1312, 497] on p "Try again." at bounding box center [1299, 500] width 47 height 15
click at [241, 505] on rect at bounding box center [243, 502] width 13 height 6
click at [77, 135] on p "Quotes" at bounding box center [65, 139] width 35 height 15
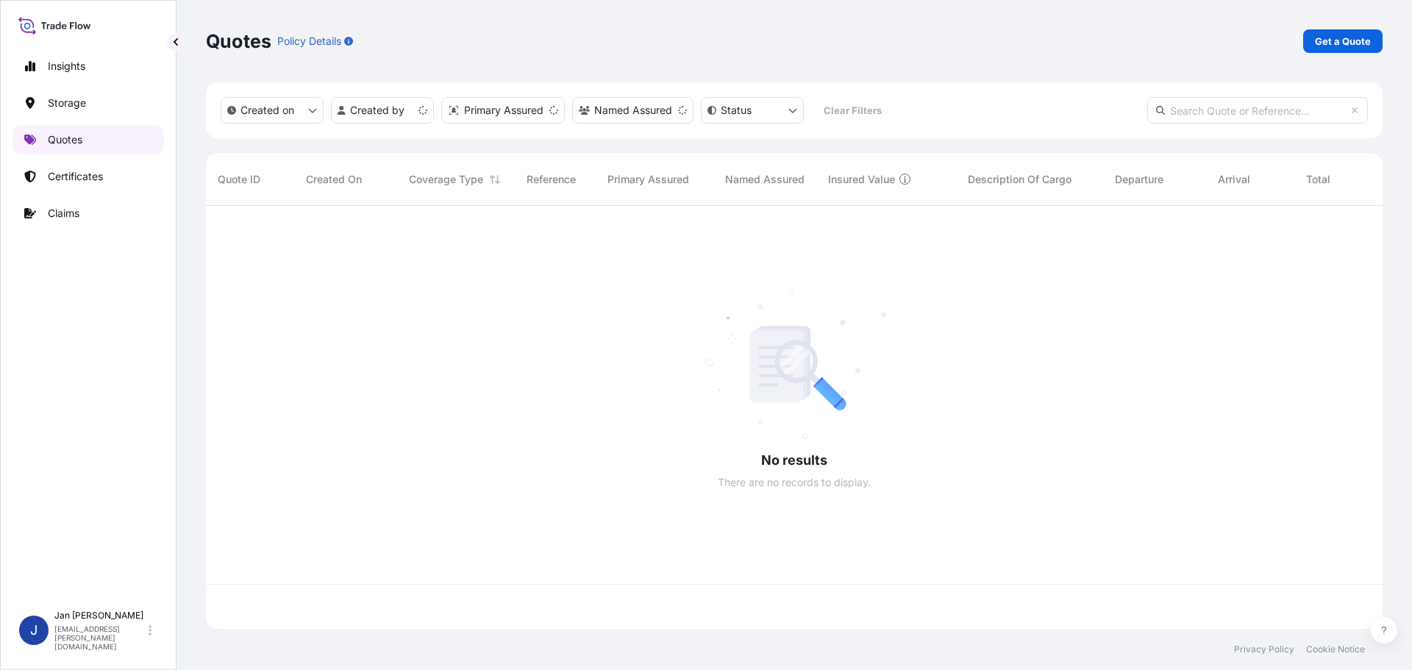
scroll to position [420, 1166]
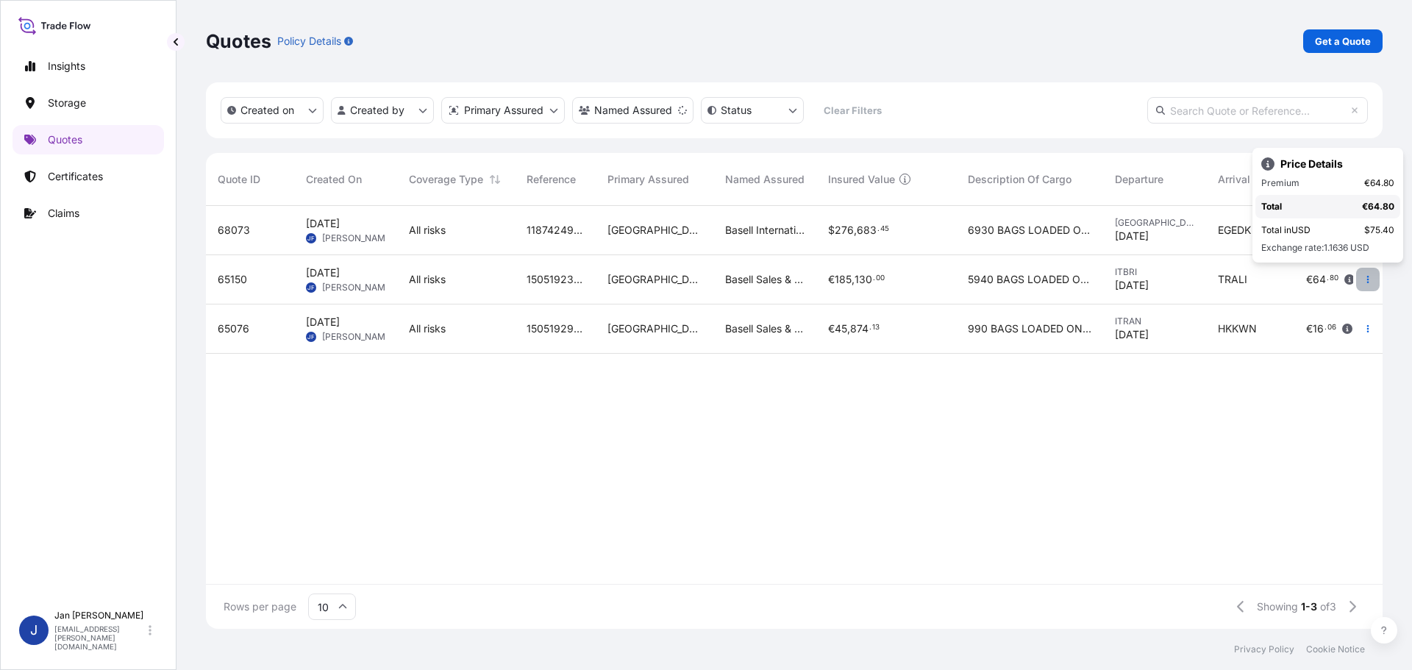
click at [1367, 277] on icon "button" at bounding box center [1368, 279] width 9 height 9
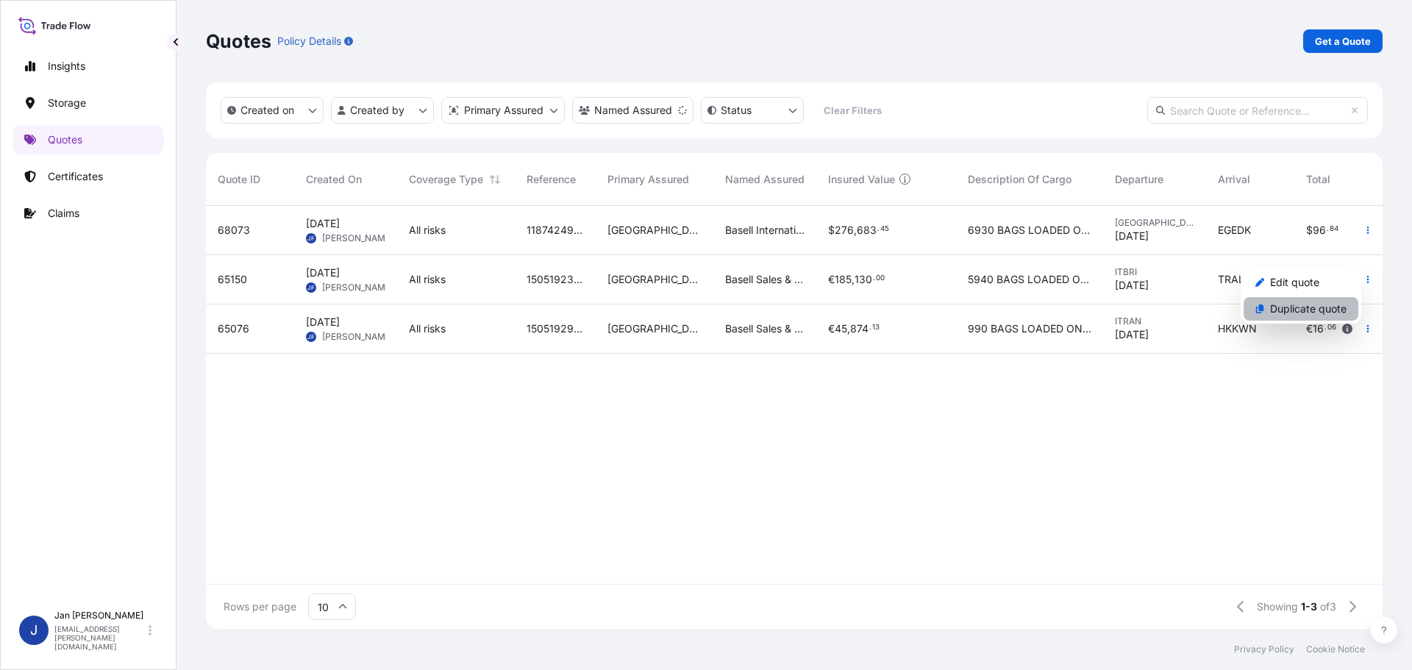
click at [1321, 306] on p "Duplicate quote" at bounding box center [1308, 309] width 77 height 15
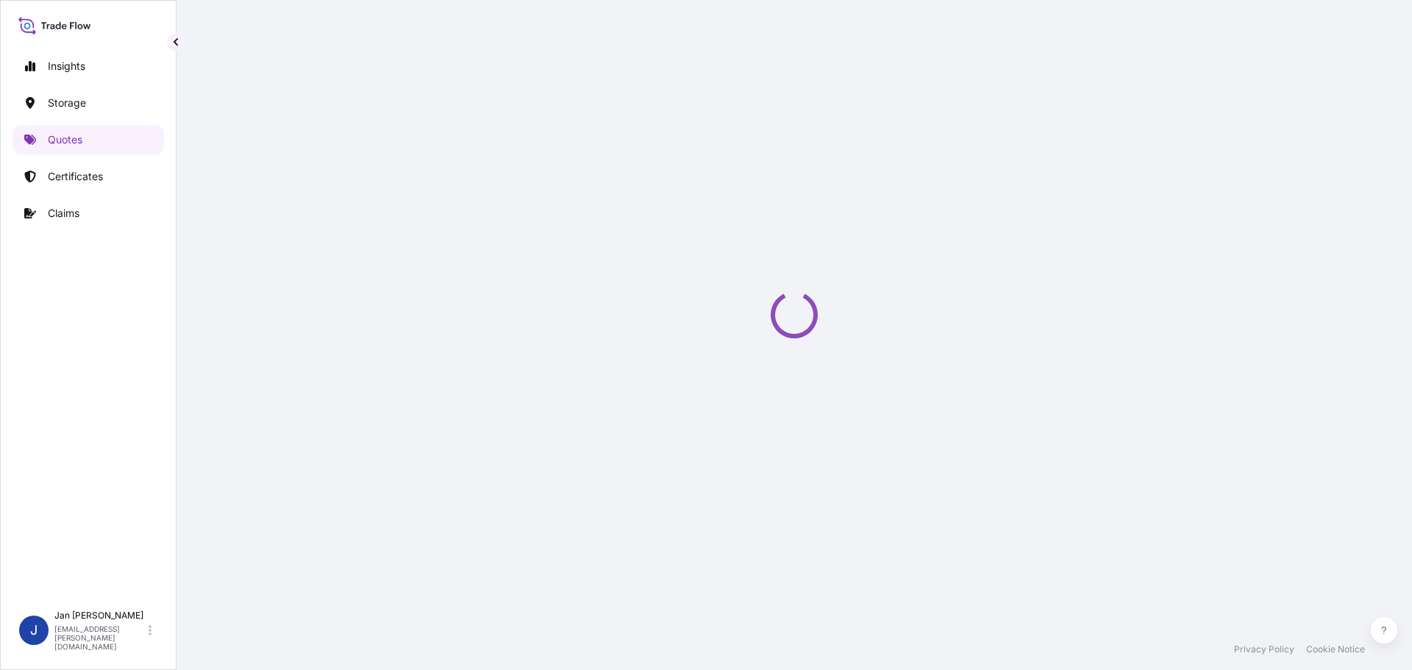
select select "Water"
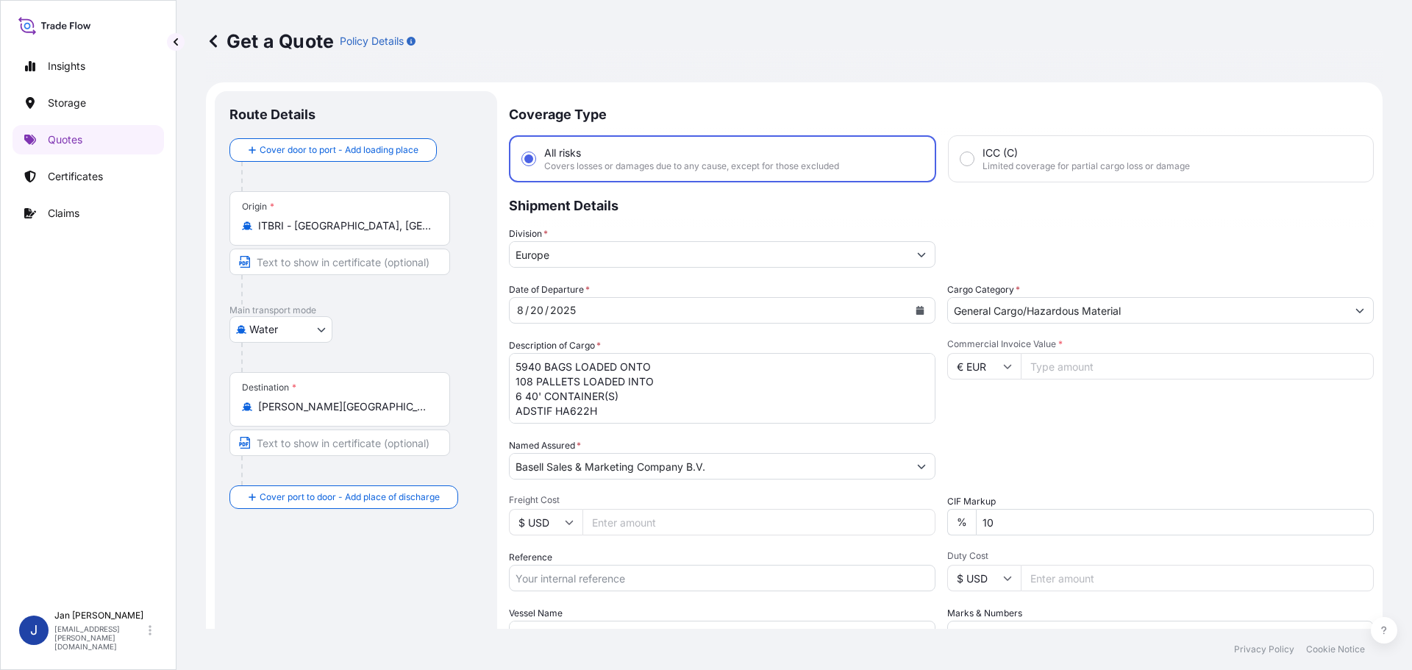
scroll to position [24, 0]
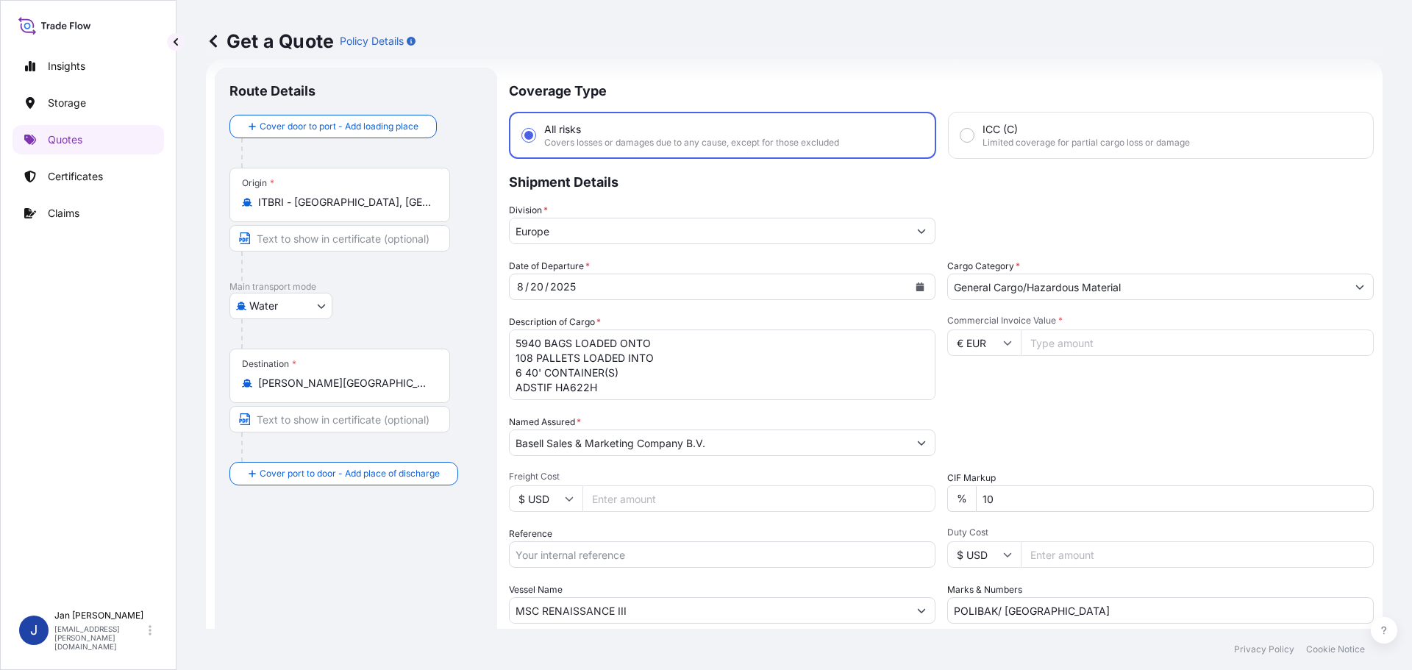
drag, startPoint x: 363, startPoint y: 205, endPoint x: 85, endPoint y: 205, distance: 278.1
click at [85, 205] on div "Insights Storage Quotes Certificates Claims J [PERSON_NAME] [EMAIL_ADDRESS][PER…" at bounding box center [706, 335] width 1412 height 670
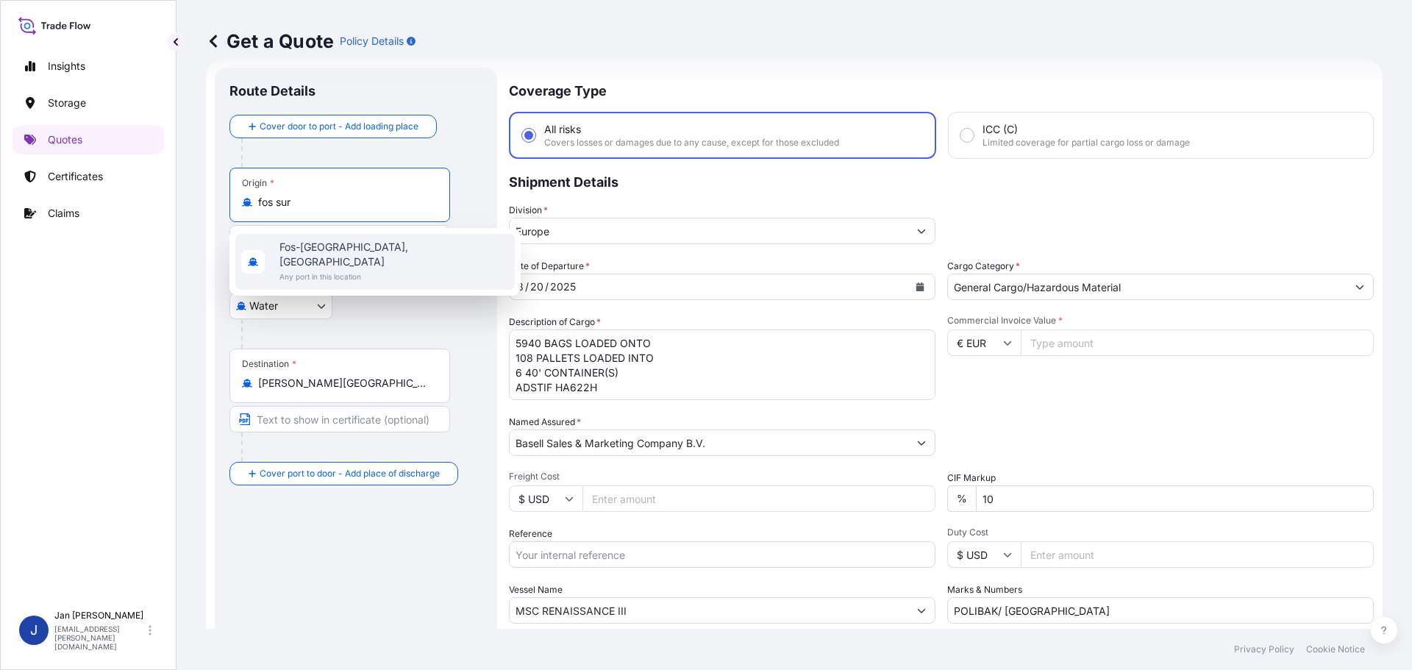
click at [355, 249] on span "Fos-[GEOGRAPHIC_DATA], [GEOGRAPHIC_DATA]" at bounding box center [395, 254] width 230 height 29
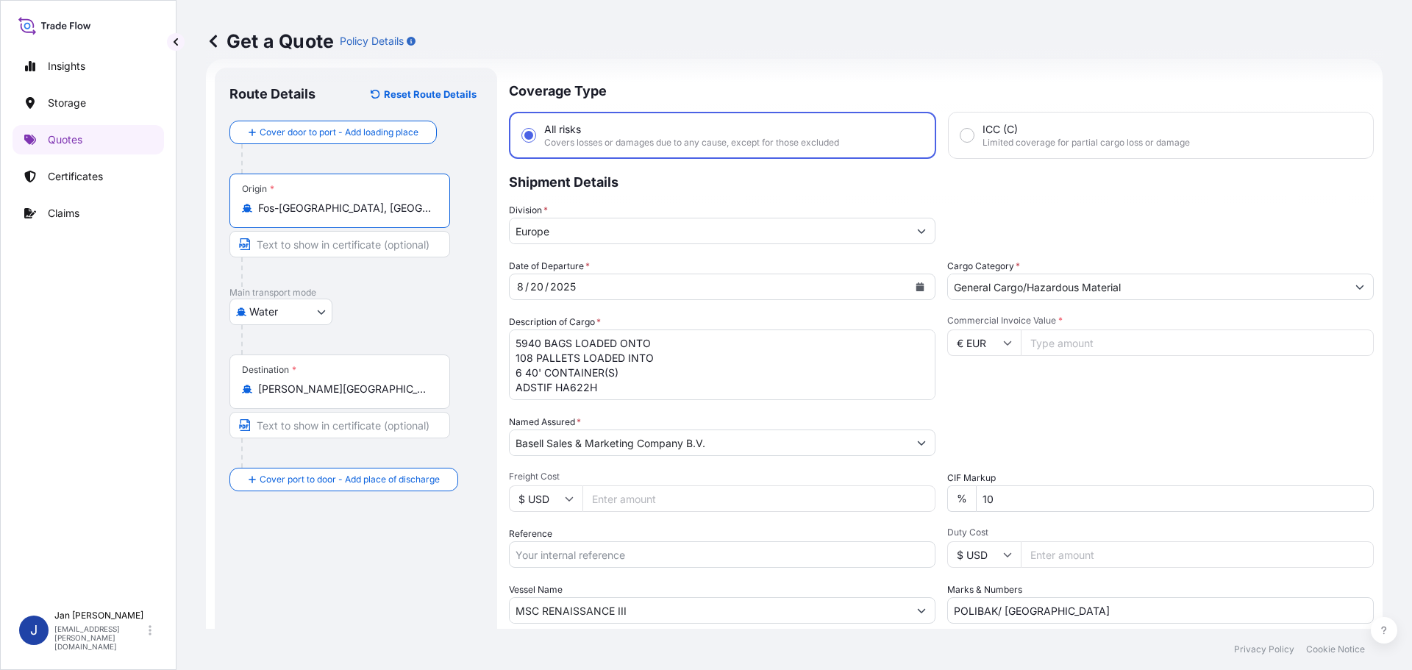
type input "Fos-[GEOGRAPHIC_DATA], [GEOGRAPHIC_DATA]"
drag, startPoint x: 385, startPoint y: 404, endPoint x: 191, endPoint y: 397, distance: 195.1
click at [191, 397] on div "Get a Quote Policy Details Route Details Reset Route Details Cover door to port…" at bounding box center [795, 314] width 1236 height 629
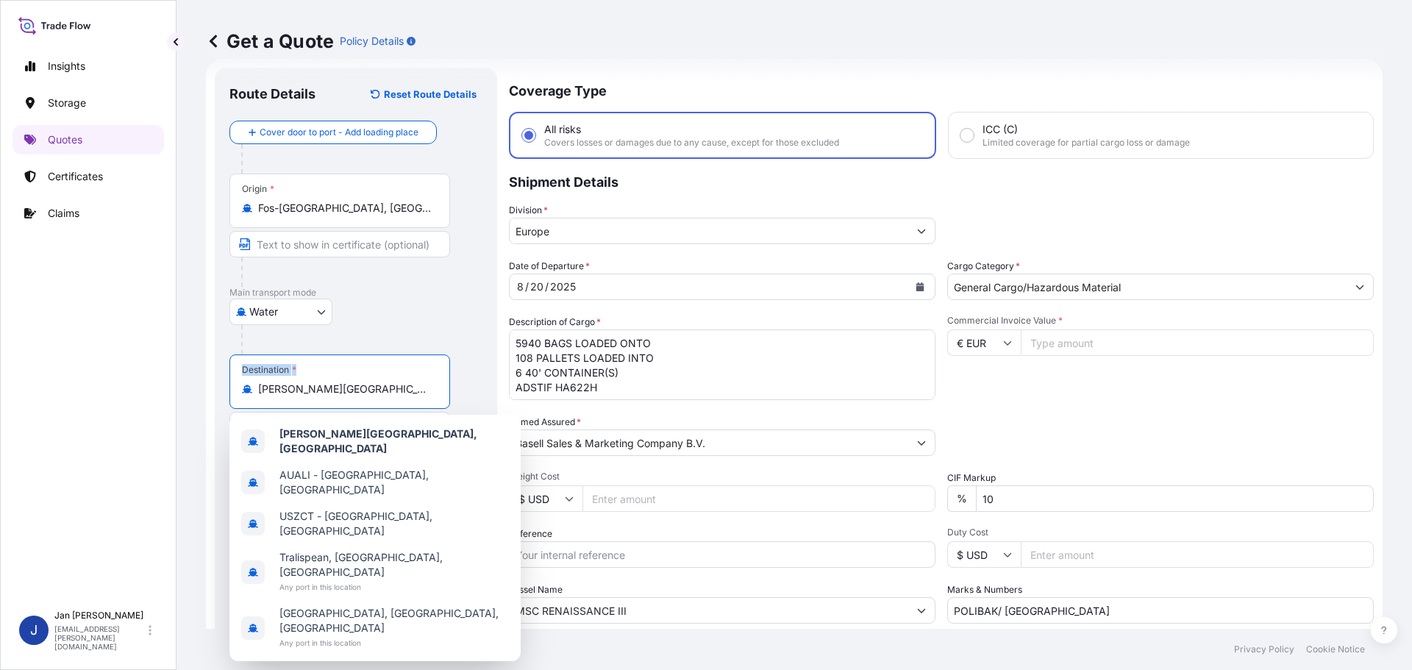
click at [402, 389] on input "[PERSON_NAME][GEOGRAPHIC_DATA], [GEOGRAPHIC_DATA]" at bounding box center [345, 389] width 174 height 15
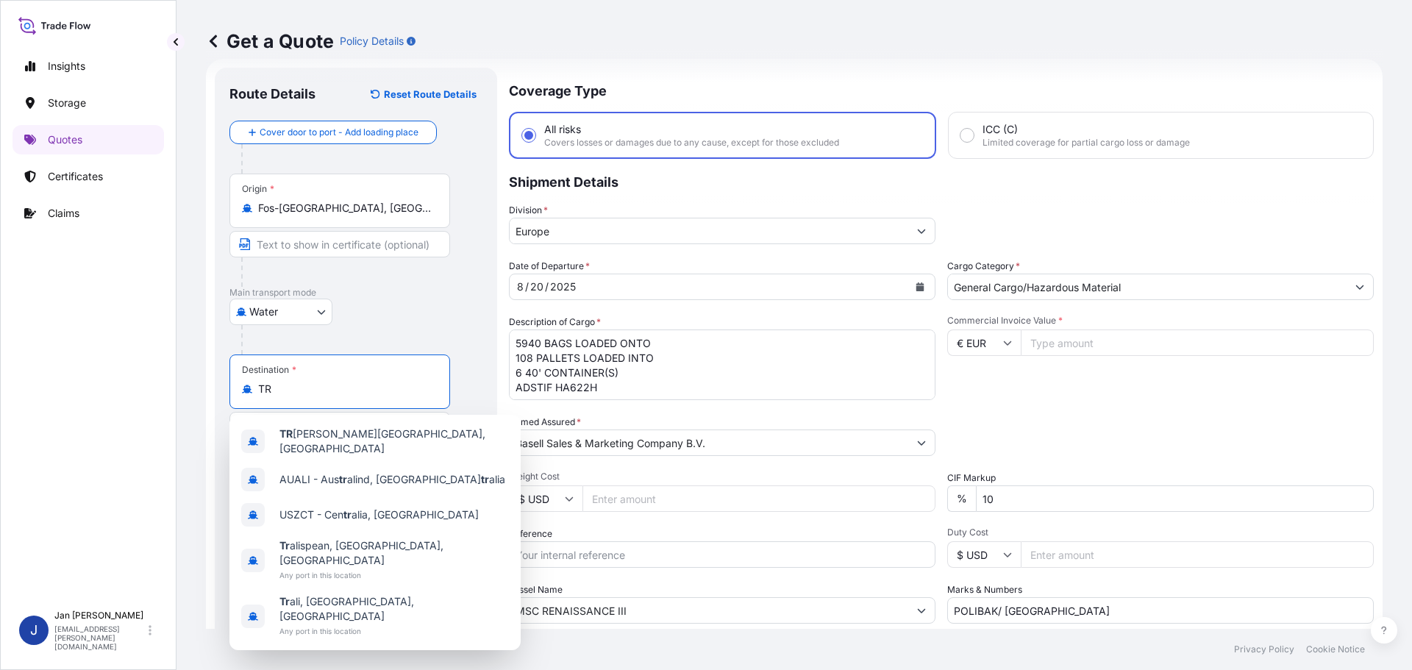
type input "T"
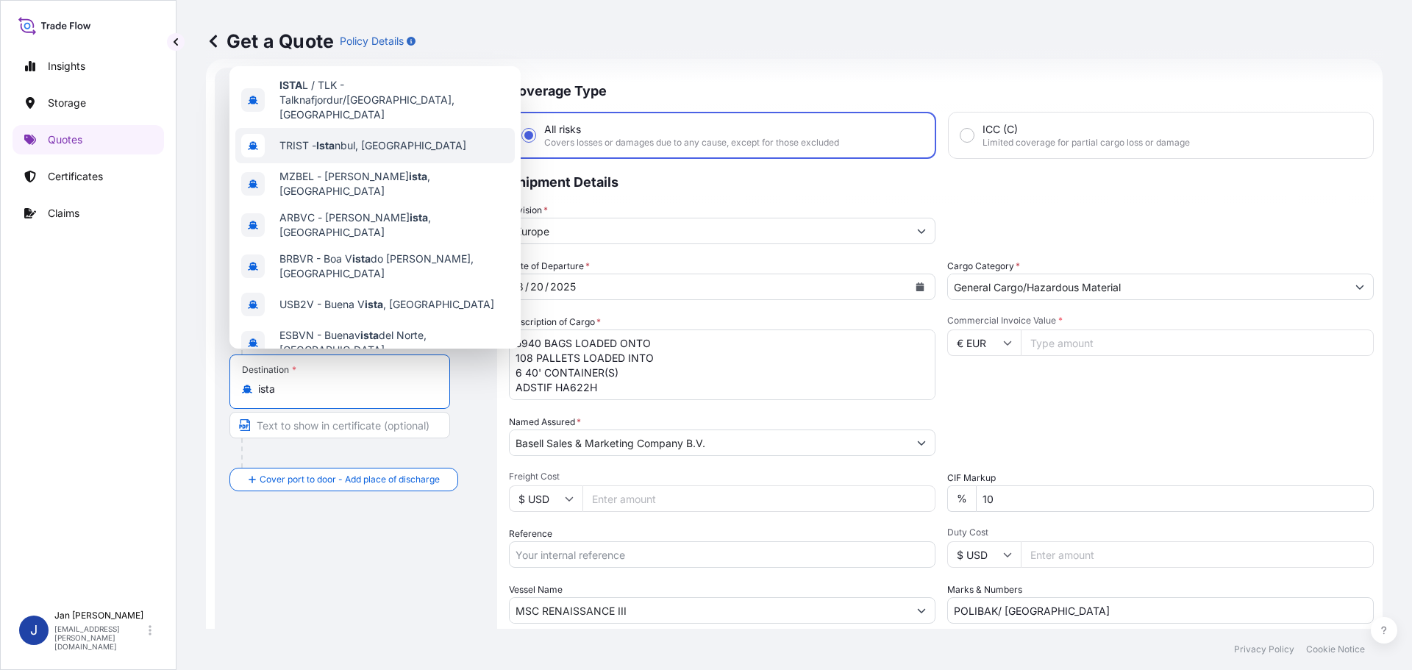
click at [371, 138] on span "TRIST - Ista nbul, [GEOGRAPHIC_DATA]" at bounding box center [373, 145] width 187 height 15
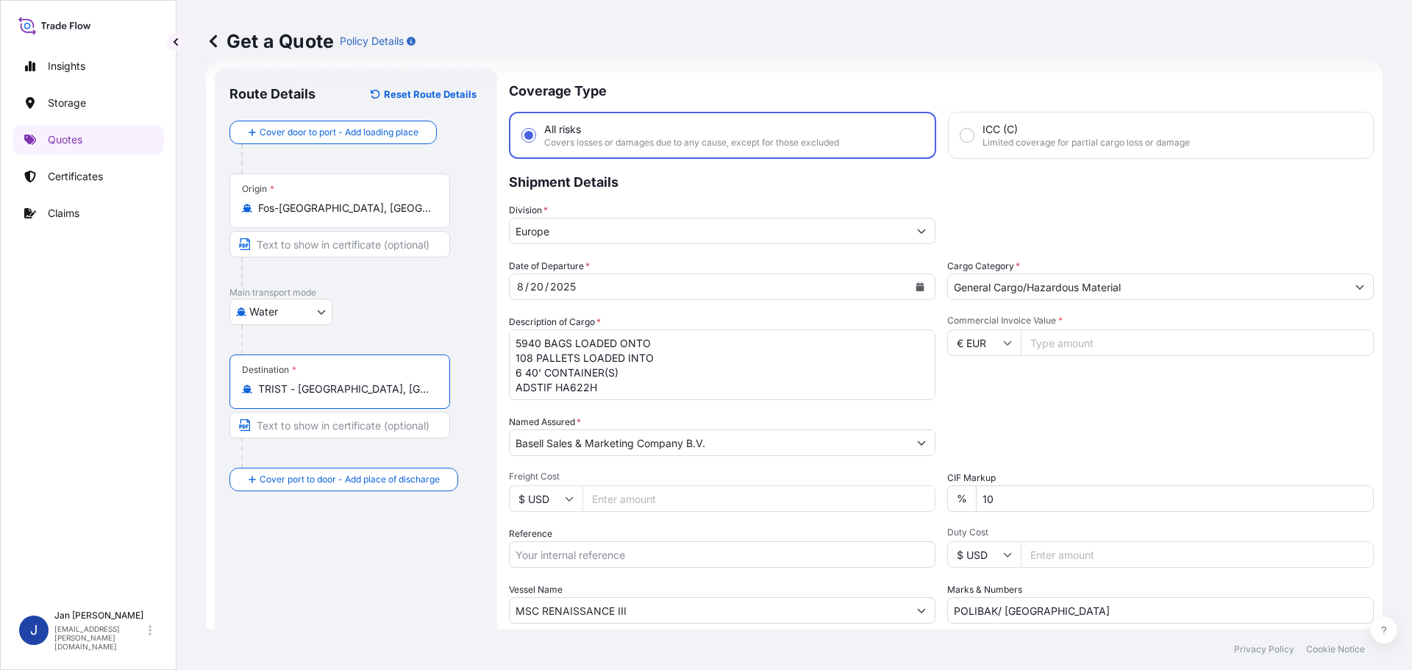
type input "TRIST - [GEOGRAPHIC_DATA], [GEOGRAPHIC_DATA]"
drag, startPoint x: 562, startPoint y: 382, endPoint x: 265, endPoint y: 295, distance: 309.6
click at [265, 295] on form "Route Details Reset Route Details Cover door to port - Add loading place Place …" at bounding box center [794, 400] width 1177 height 683
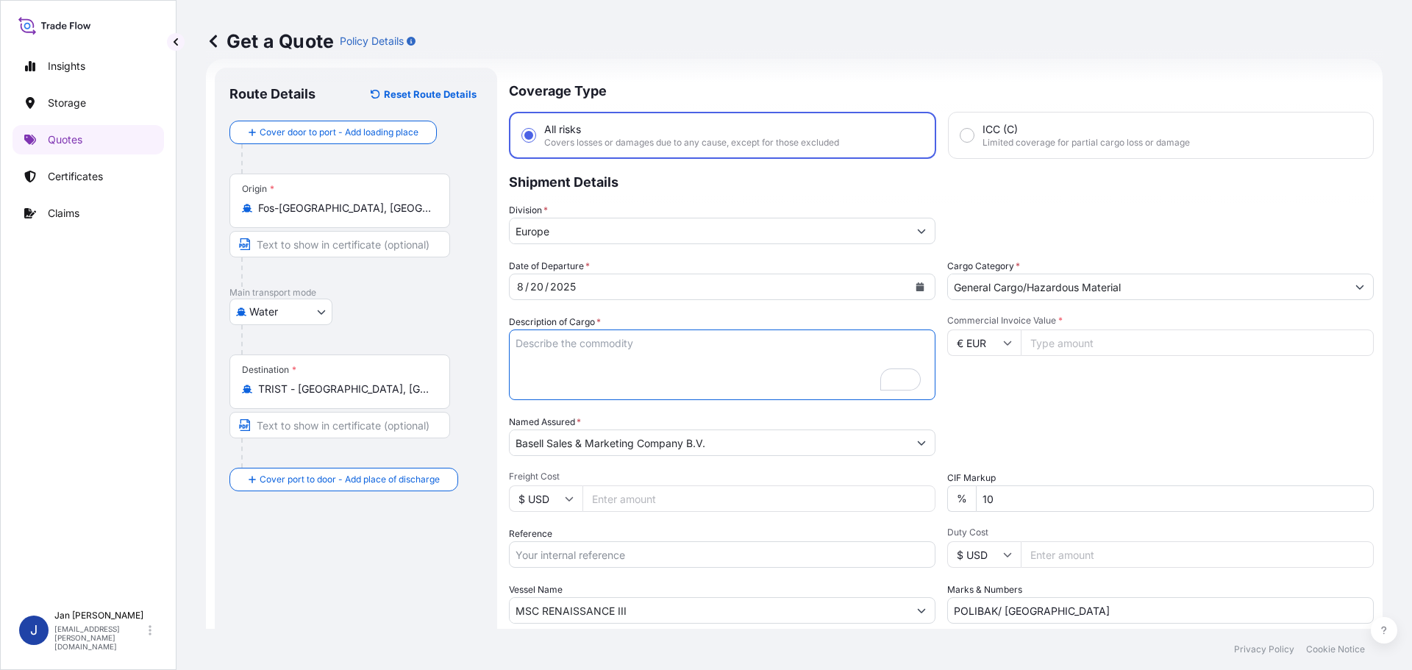
scroll to position [24, 0]
click at [917, 292] on button "Calendar" at bounding box center [921, 287] width 24 height 24
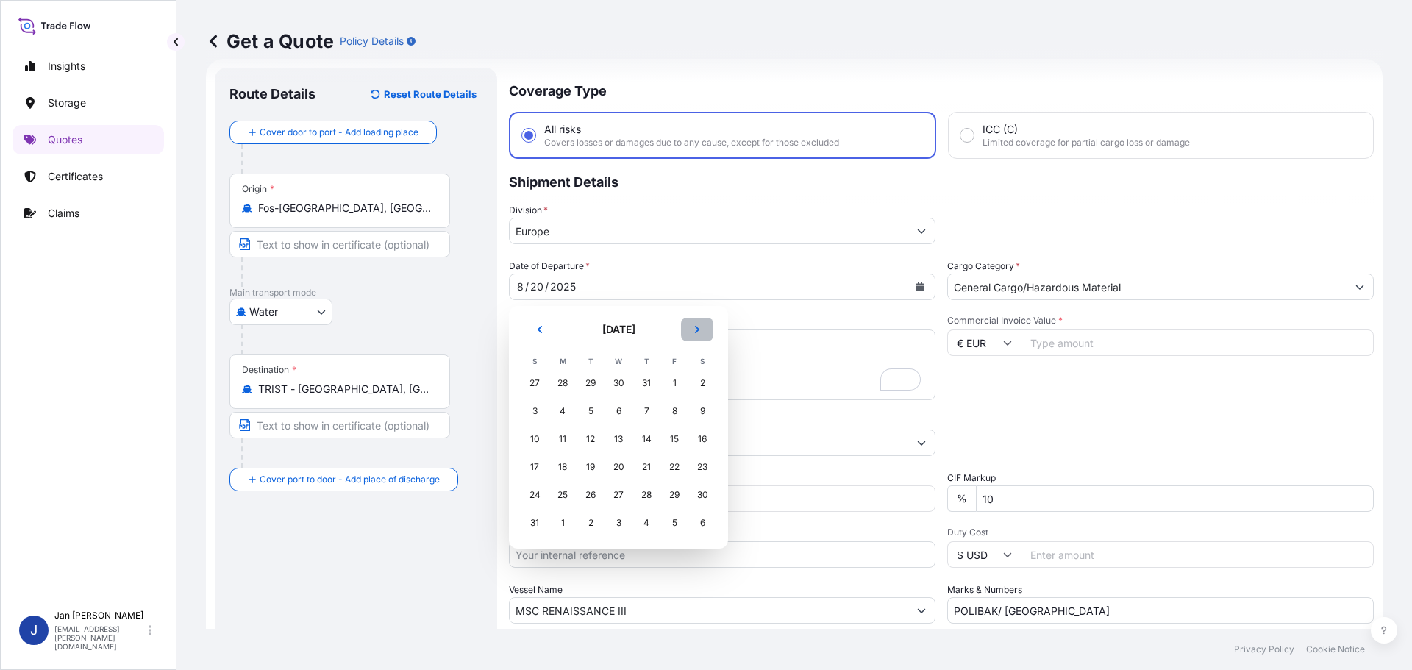
click at [701, 327] on icon "Next" at bounding box center [697, 329] width 9 height 9
click at [538, 468] on div "21" at bounding box center [535, 467] width 26 height 26
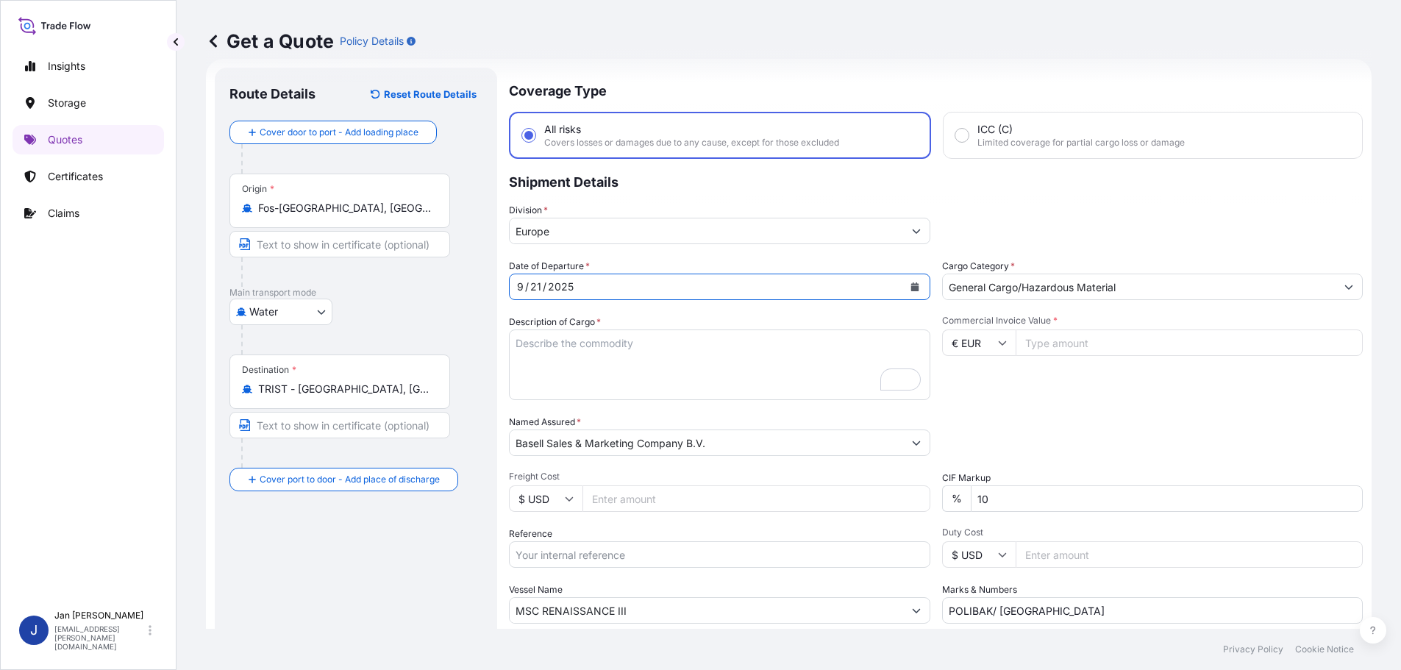
click at [294, 441] on form "Route Details Reset Route Details Cover door to port - Add loading place Place …" at bounding box center [789, 400] width 1166 height 683
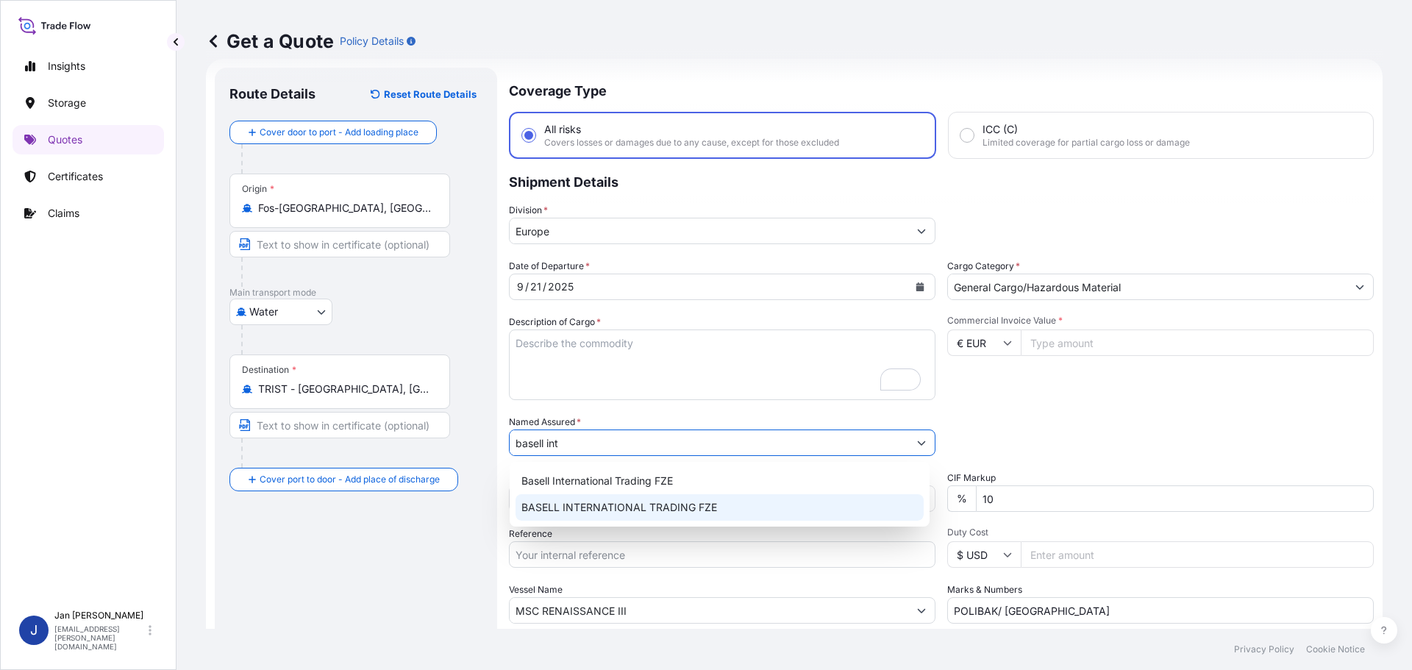
click at [594, 511] on span "BASELL INTERNATIONAL TRADING FZE" at bounding box center [620, 507] width 196 height 15
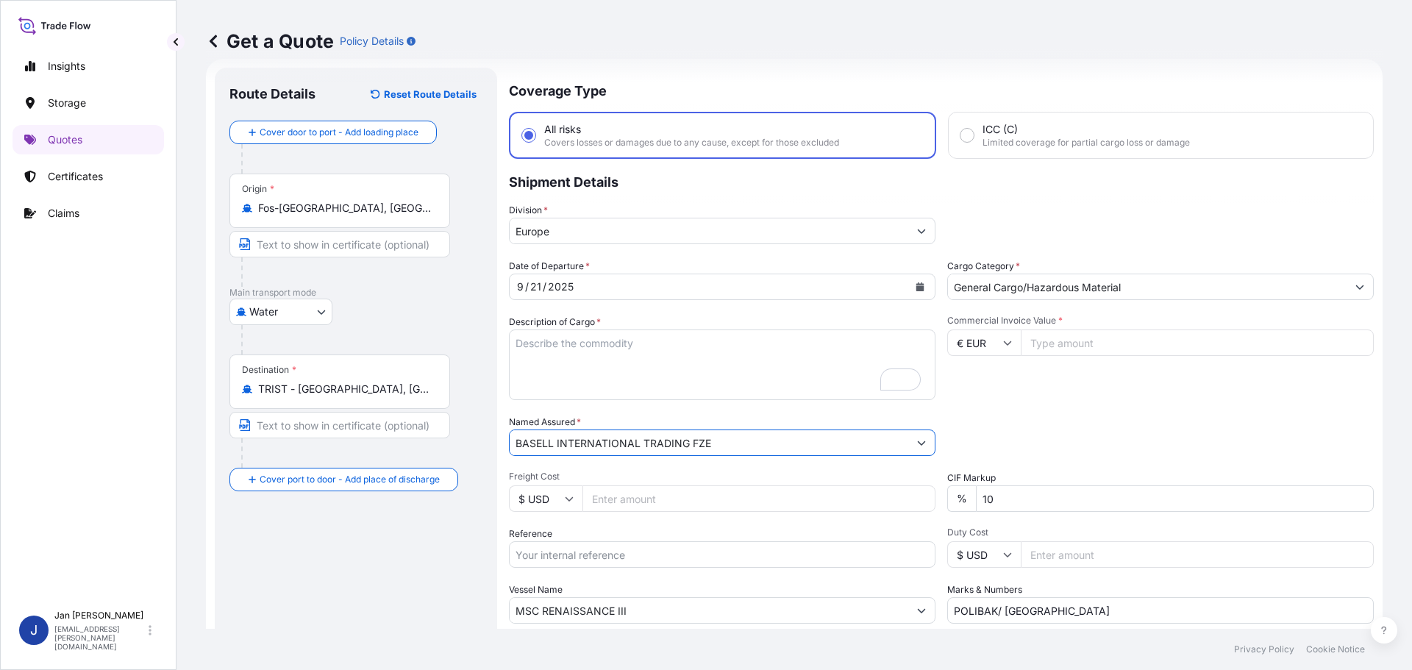
type input "BASELL INTERNATIONAL TRADING FZE"
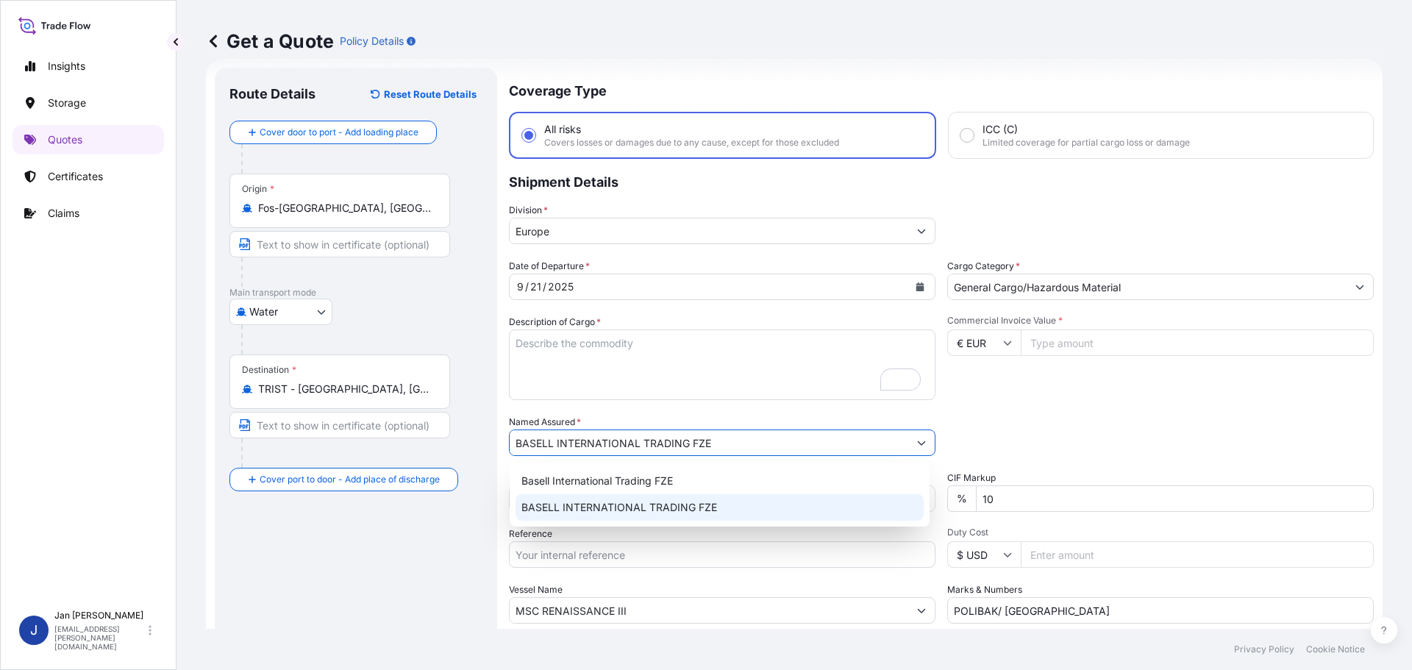
click at [541, 559] on input "Reference" at bounding box center [722, 554] width 427 height 26
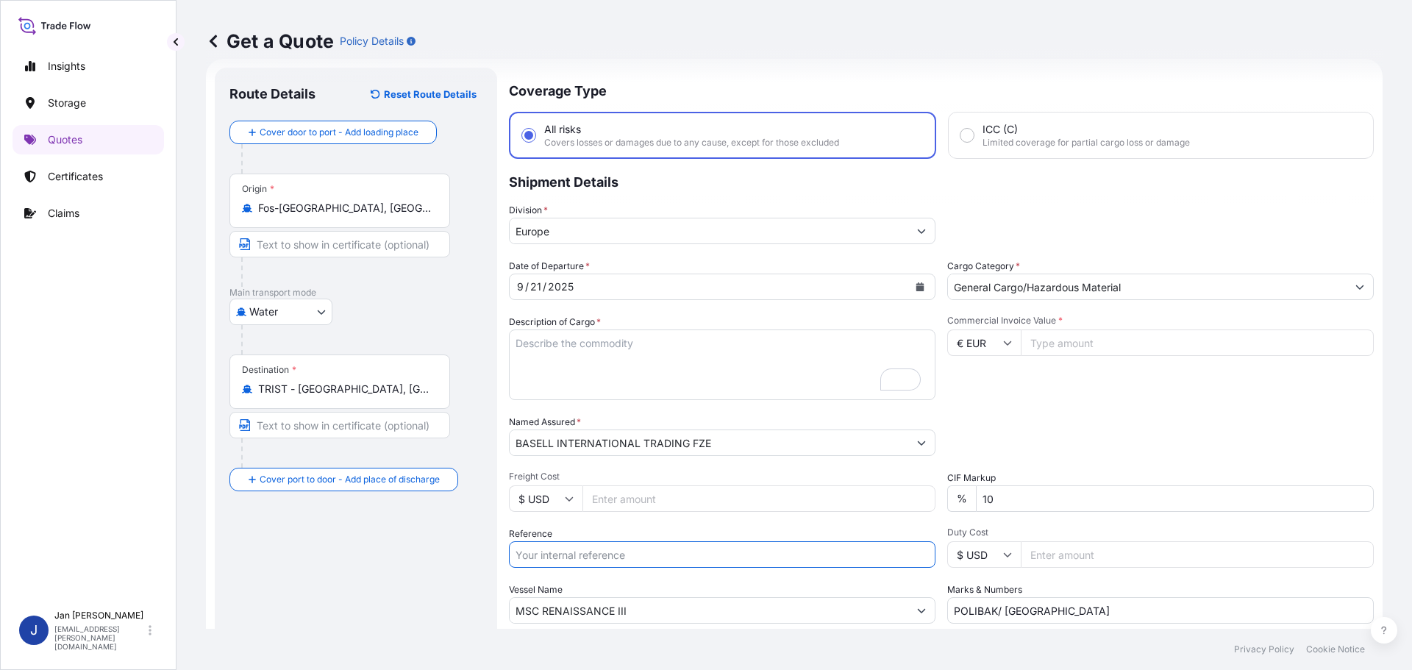
paste input "5013231631 304260884"
click at [580, 555] on input "5013231631 304260884" at bounding box center [722, 554] width 427 height 26
click at [678, 555] on input "5013231631 304260884" at bounding box center [722, 554] width 427 height 26
paste input "1187435841"
type input "5013231631 304260884 1187435841"
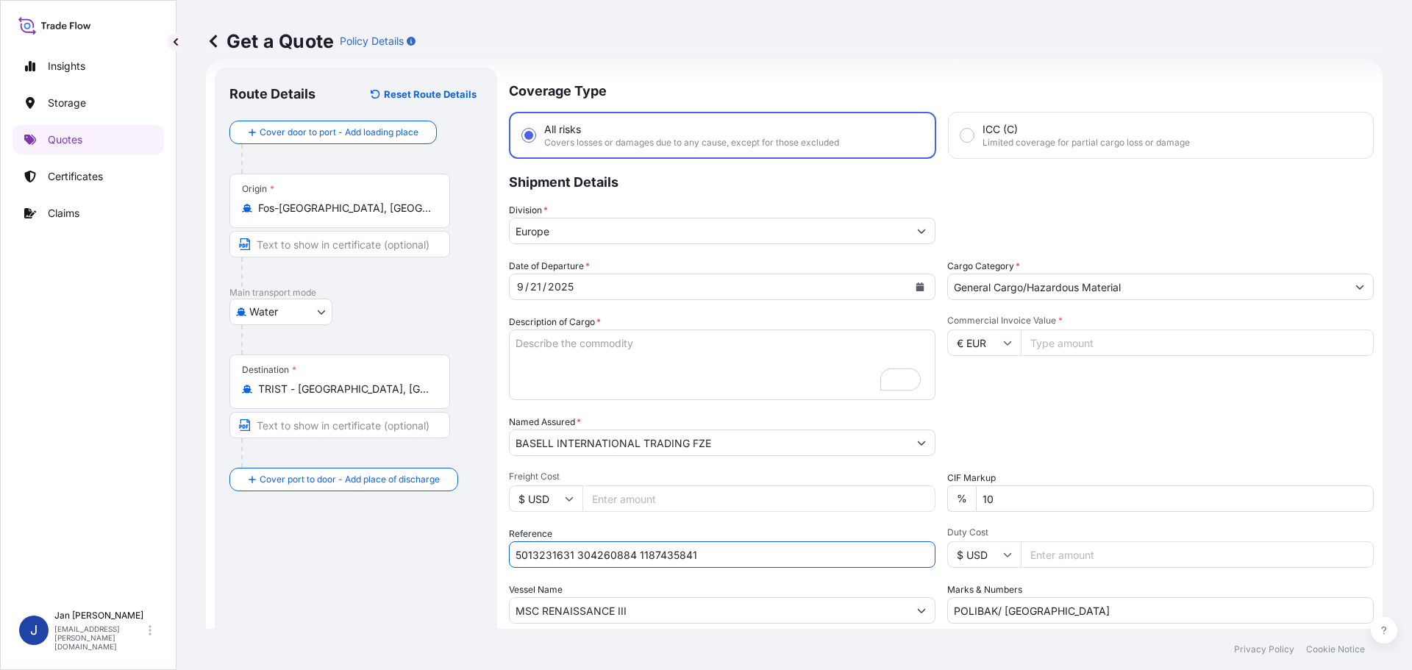
click at [333, 607] on form "Route Details Reset Route Details Cover door to port - Add loading place Place …" at bounding box center [794, 400] width 1177 height 683
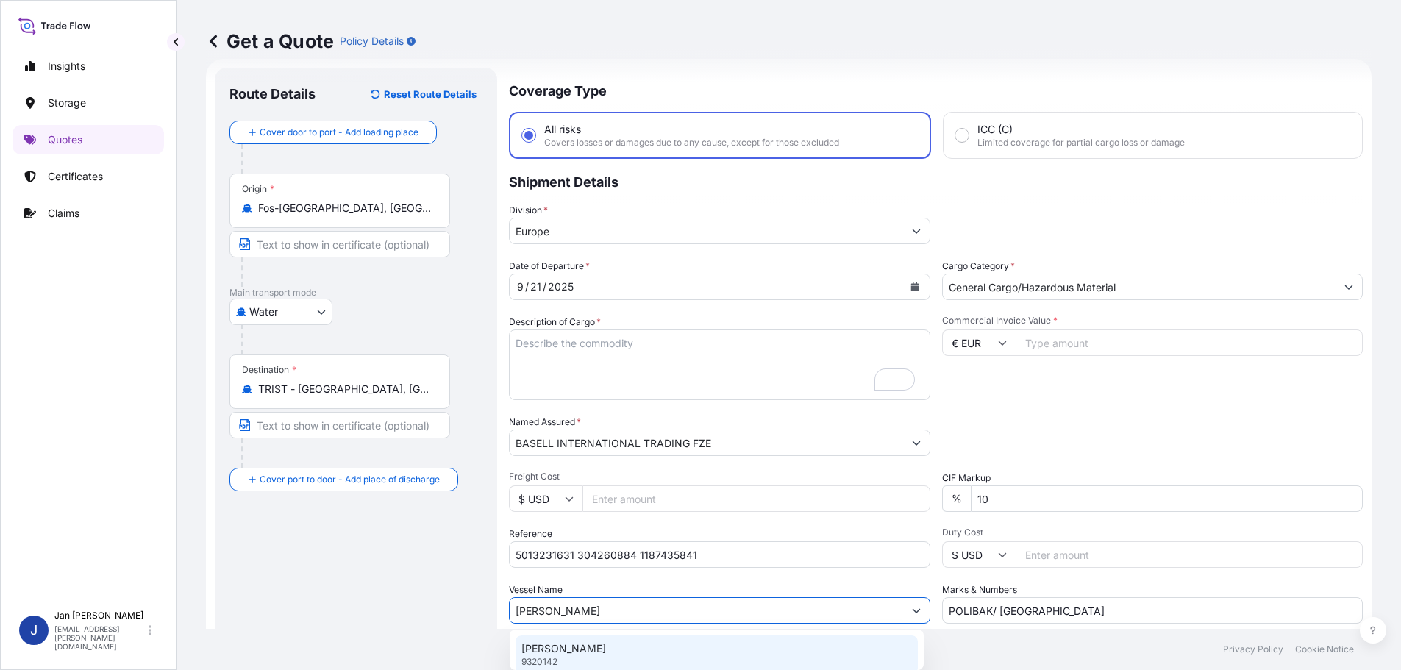
click at [545, 646] on p "[PERSON_NAME]" at bounding box center [564, 648] width 85 height 15
type input "[PERSON_NAME]"
click at [1073, 342] on input "Commercial Invoice Value *" at bounding box center [1197, 343] width 353 height 26
paste input "49500.00"
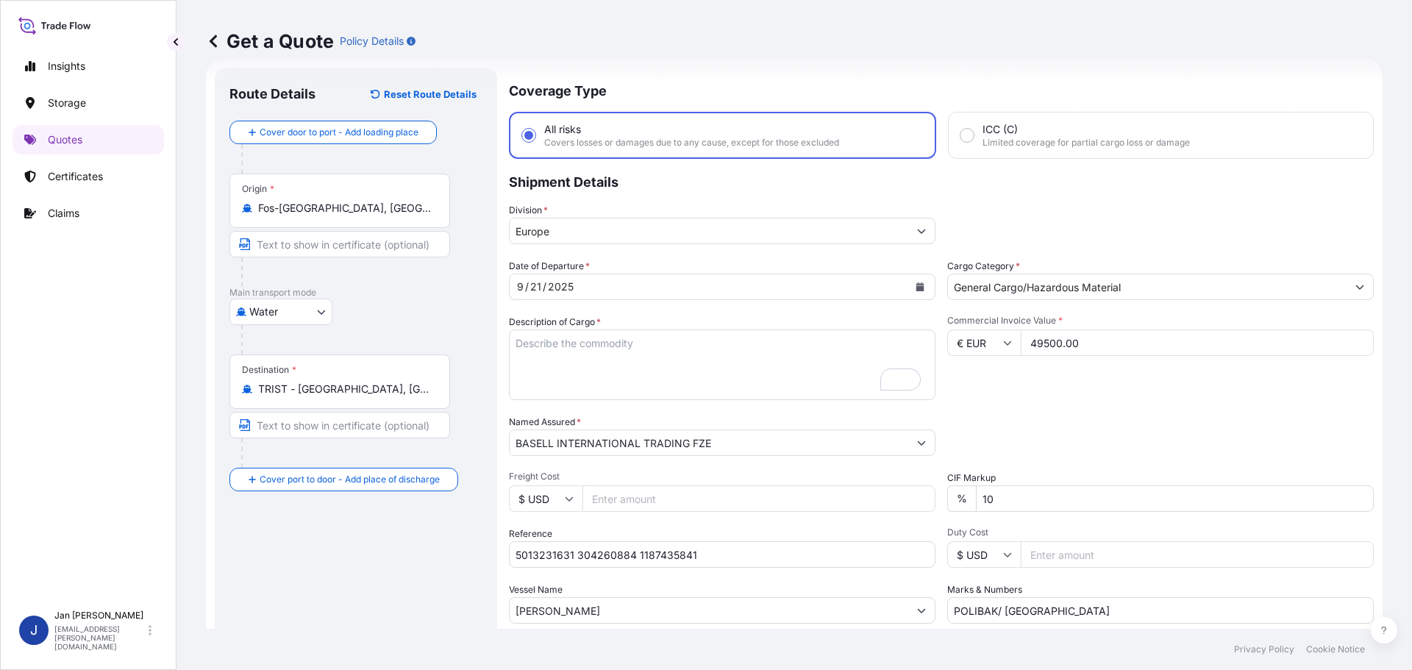
type input "49500.00"
click at [575, 608] on div "Date of Departure * [DATE] Cargo Category * General Cargo/Hazardous Material De…" at bounding box center [941, 441] width 865 height 365
click at [639, 358] on textarea "5940 BAGS LOADED ONTO 108 PALLETS LOADED INTO 6 40' CONTAINER(S) ADSTIF HA622H" at bounding box center [722, 365] width 427 height 71
paste textarea "BAGS LOADED ONTO 36 PALLETS LOADED INTO 2 40' HIGH CUBE CONTAINER LUPOLEN 2420D"
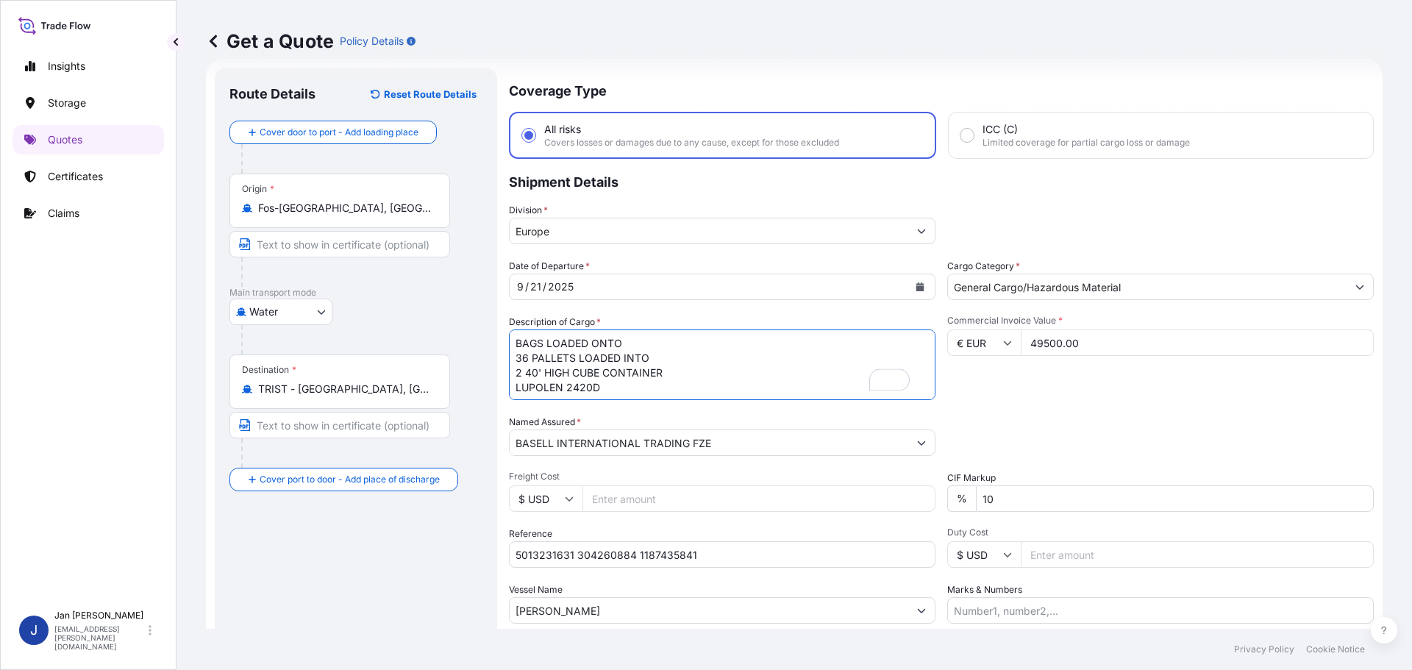
click at [510, 340] on textarea "5940 BAGS LOADED ONTO 108 PALLETS LOADED INTO 6 40' CONTAINER(S) ADSTIF HA622H" at bounding box center [722, 365] width 427 height 71
type textarea "1980 BAGS LOADED ONTO 36 PALLETS LOADED INTO 2 40' HIGH CUBE CONTAINER LUPOLEN …"
click at [1038, 602] on input "Marks & Numbers" at bounding box center [1160, 610] width 427 height 26
paste input "PLASMAR / [GEOGRAPHIC_DATA]"
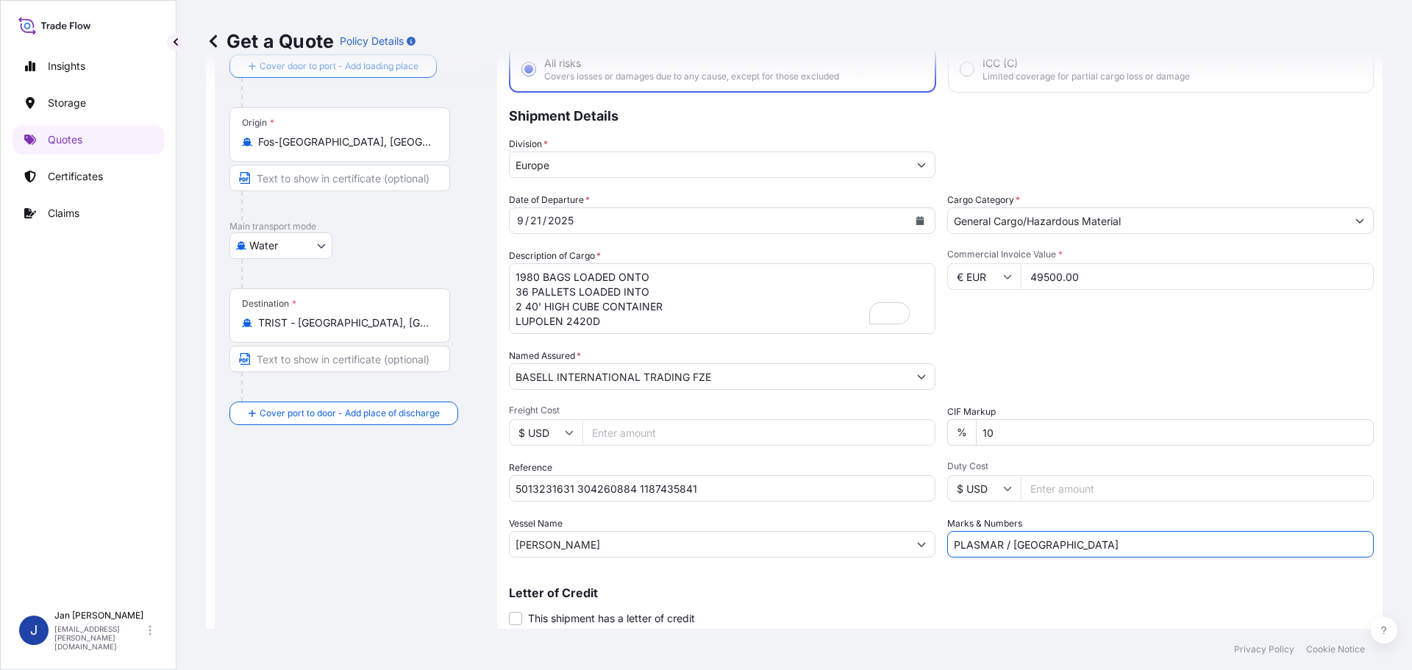
scroll to position [137, 0]
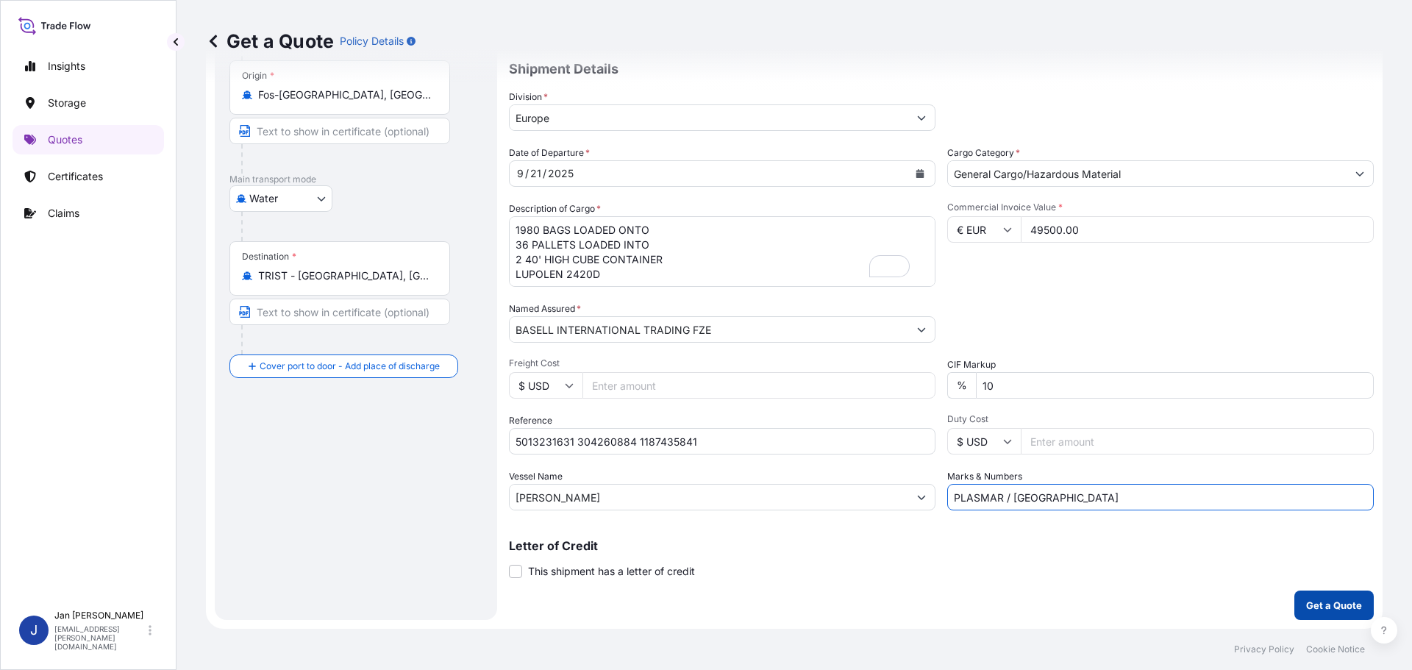
type input "PLASMAR / [GEOGRAPHIC_DATA]"
click at [1324, 607] on p "Get a Quote" at bounding box center [1334, 605] width 56 height 15
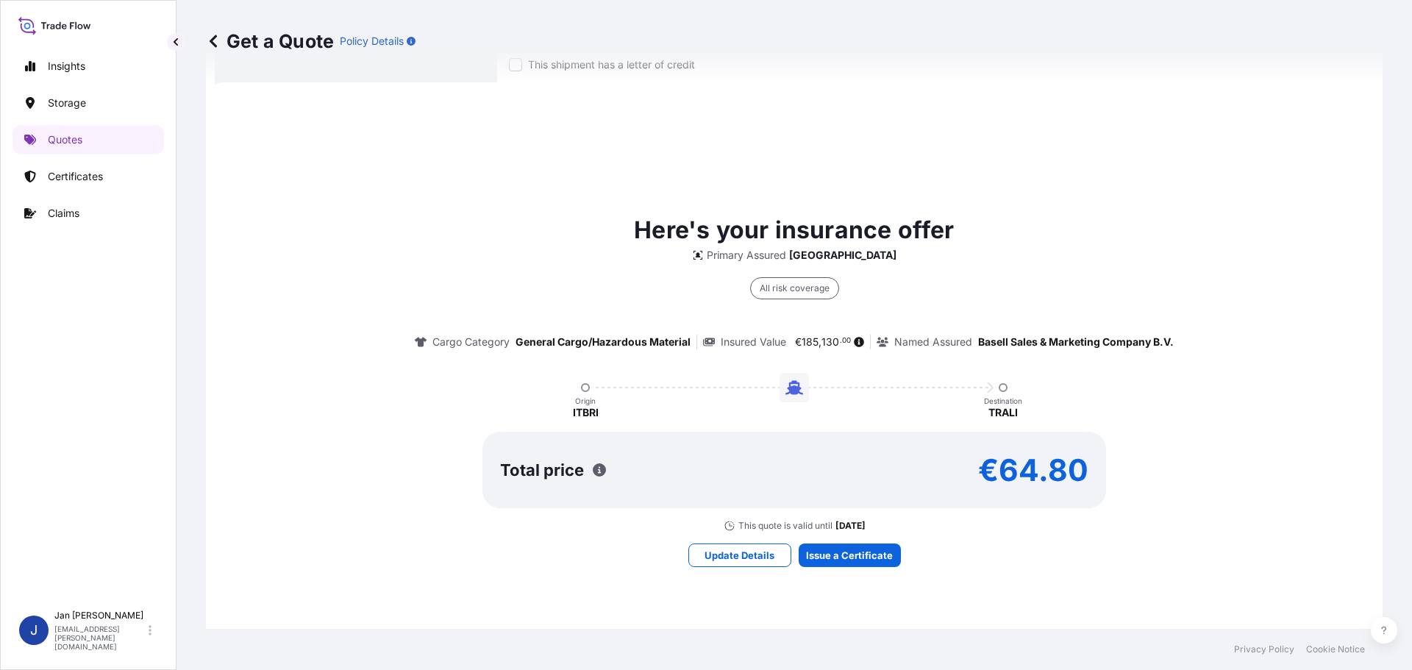
scroll to position [653, 0]
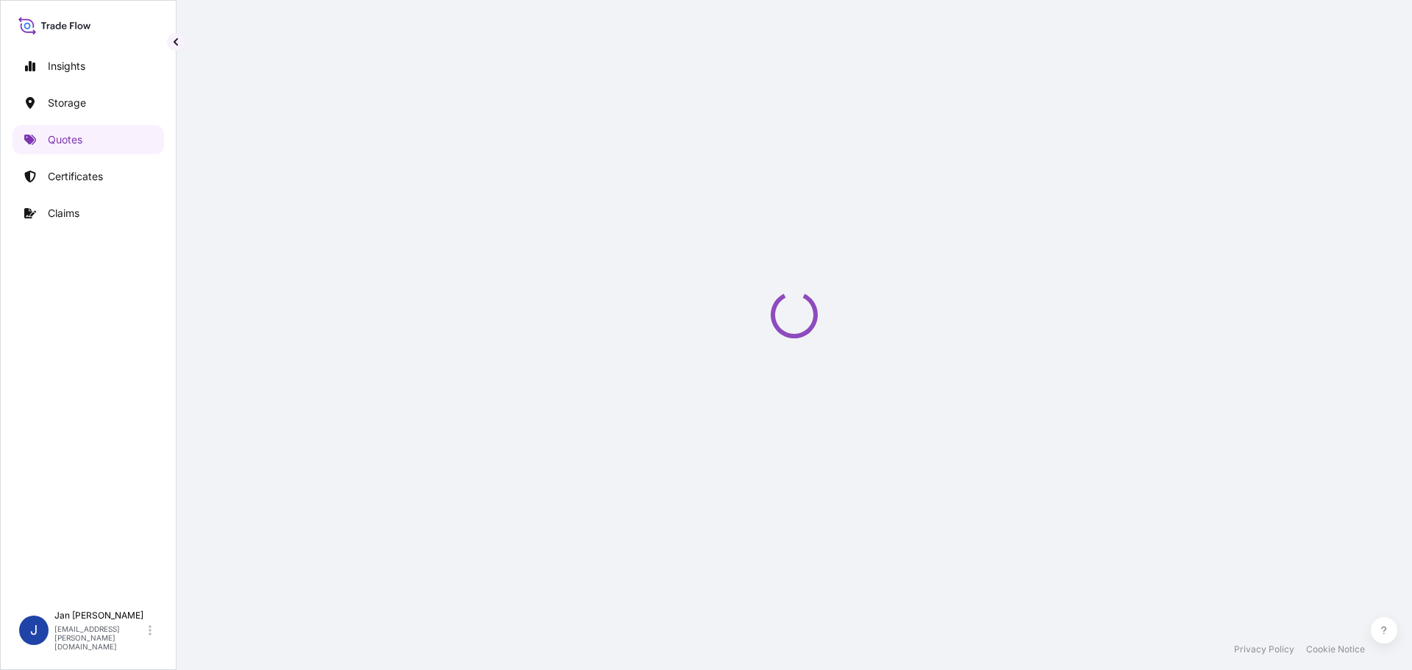
select select "Water"
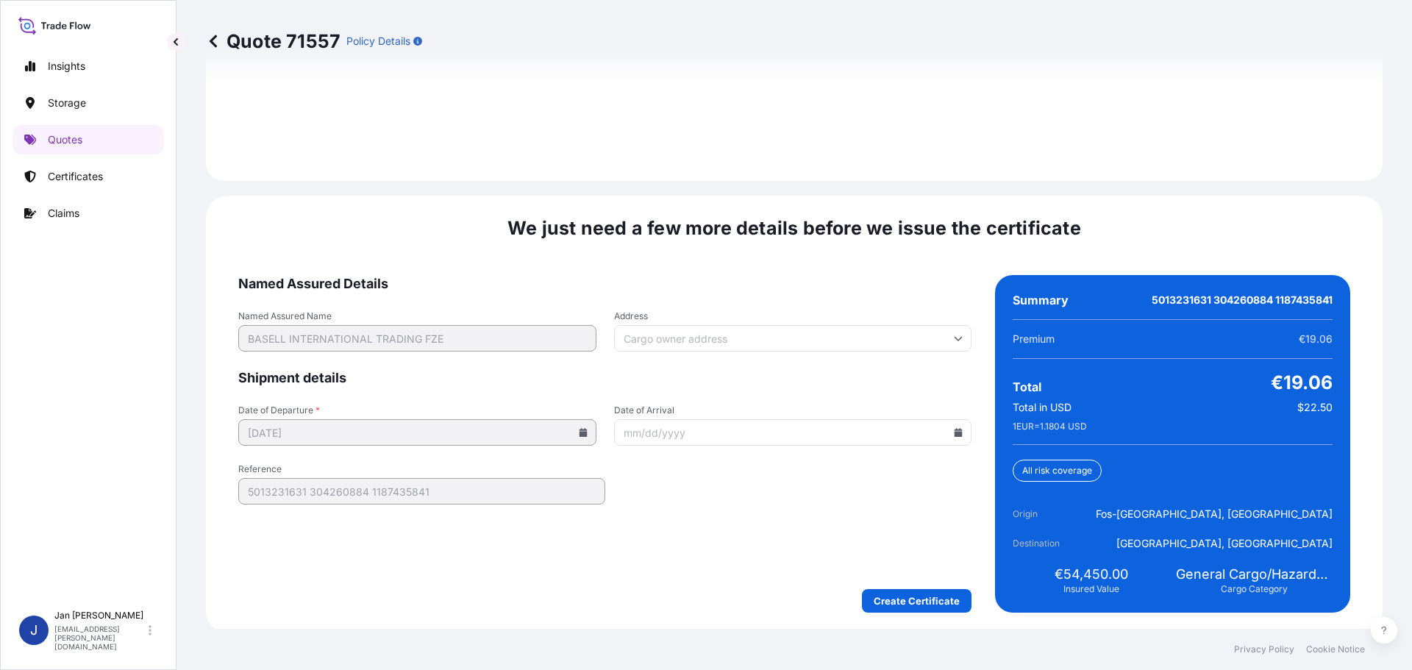
scroll to position [2136, 0]
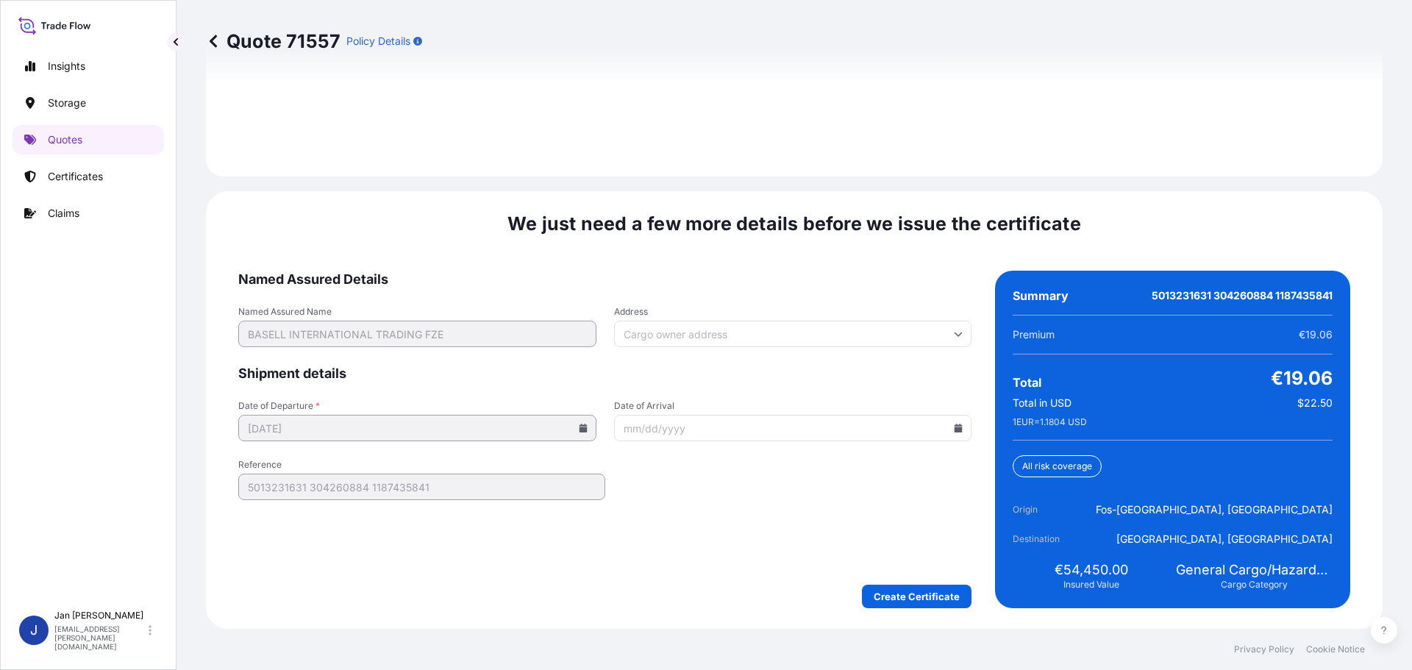
click at [955, 426] on icon at bounding box center [959, 428] width 8 height 9
click at [895, 349] on button "5" at bounding box center [891, 353] width 24 height 24
type input "[DATE]"
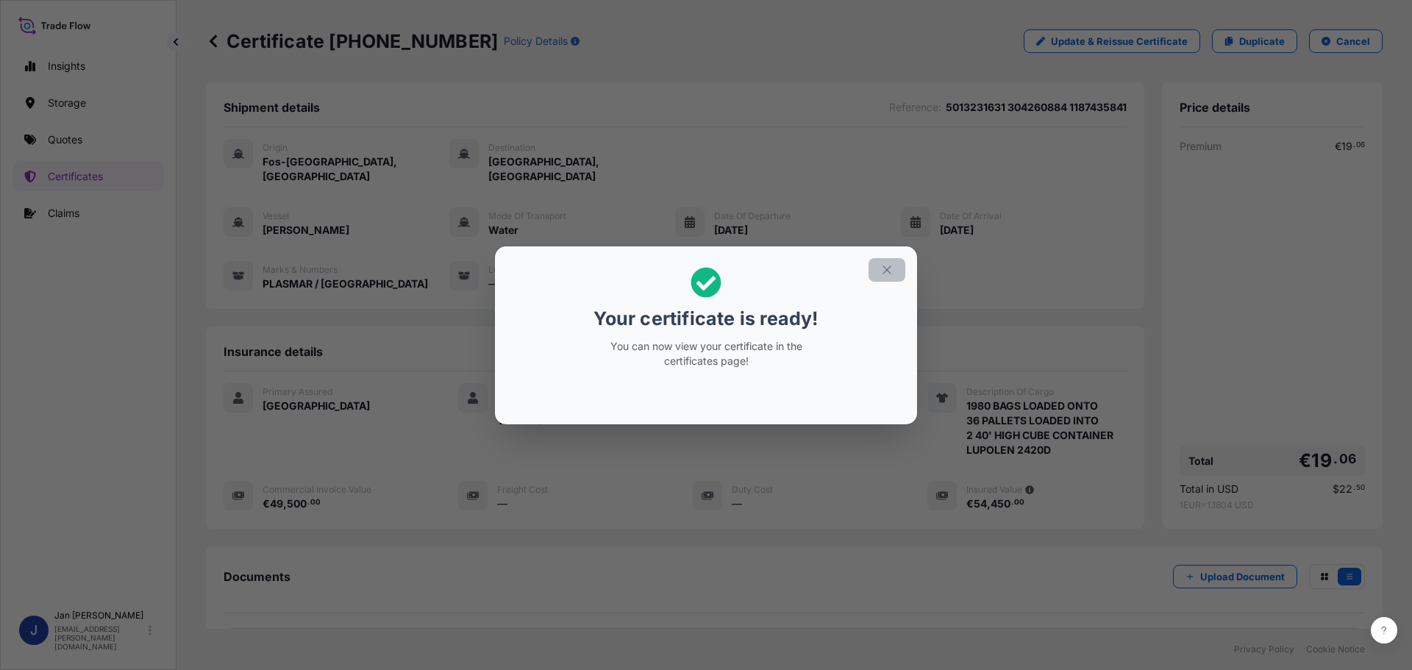
click at [881, 266] on icon "button" at bounding box center [887, 269] width 13 height 13
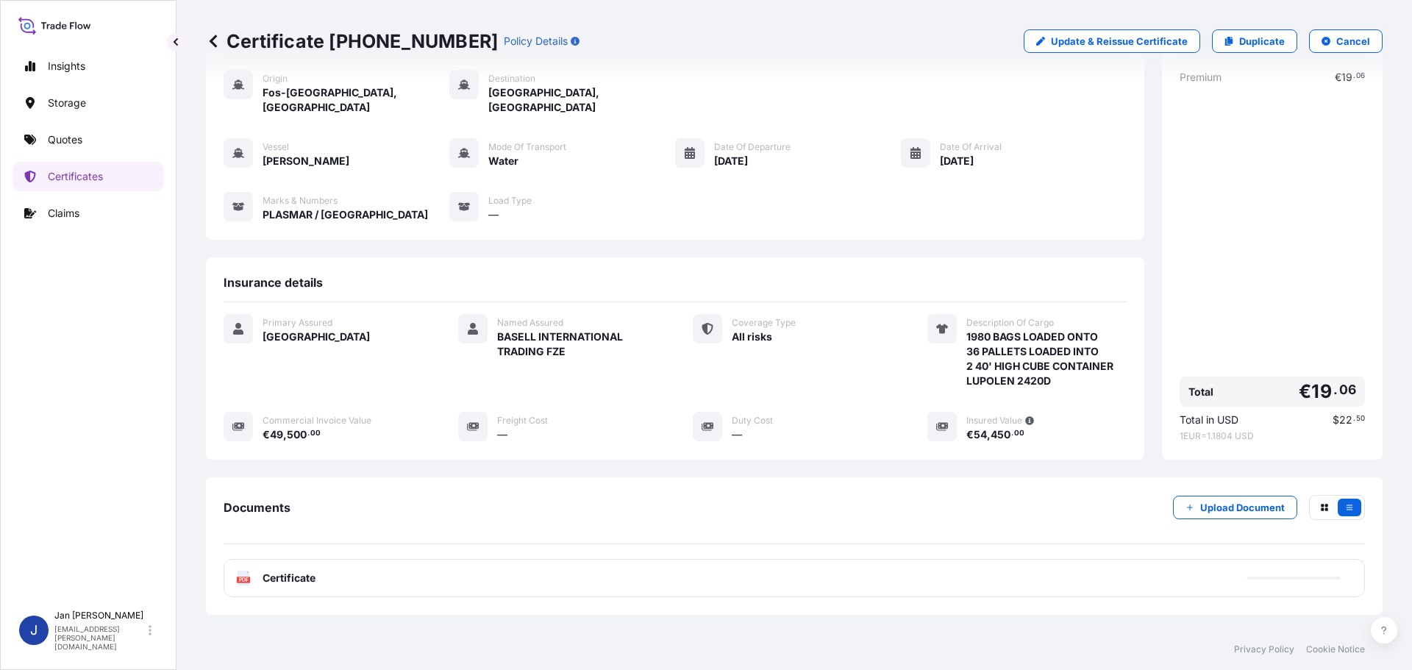
scroll to position [132, 0]
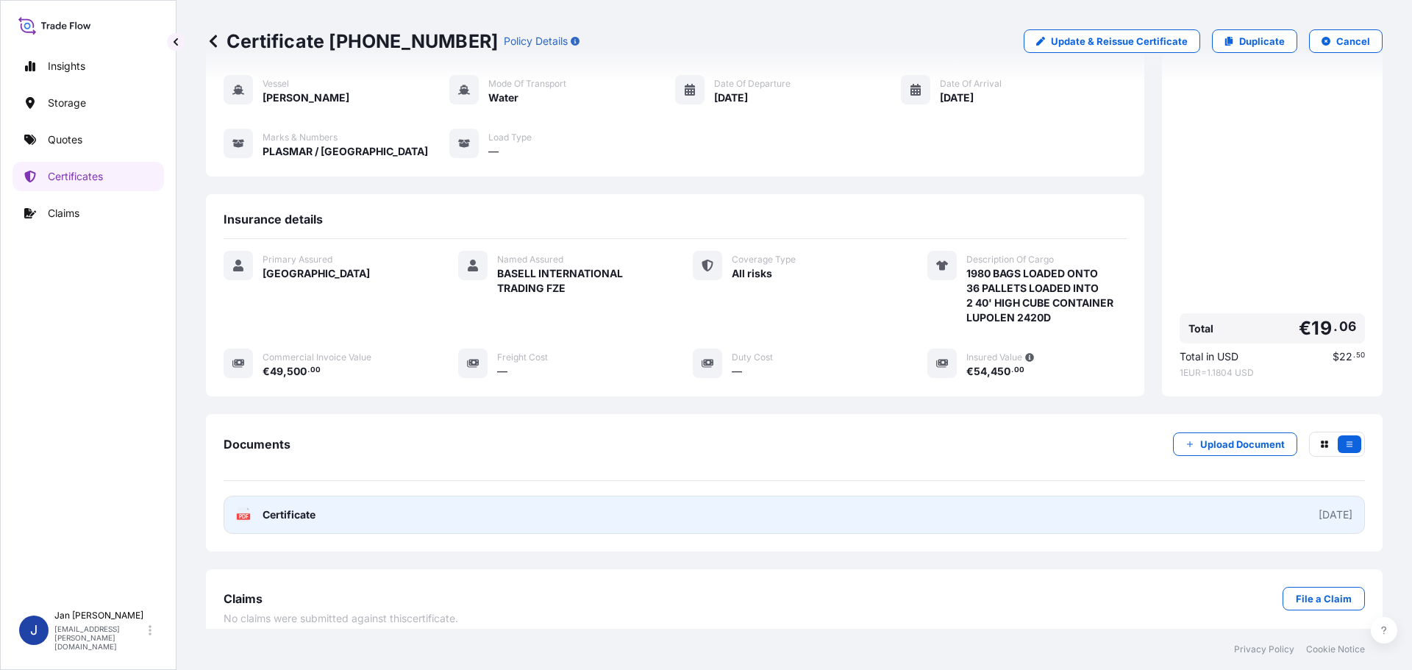
click at [243, 514] on text "PDF" at bounding box center [244, 516] width 10 height 5
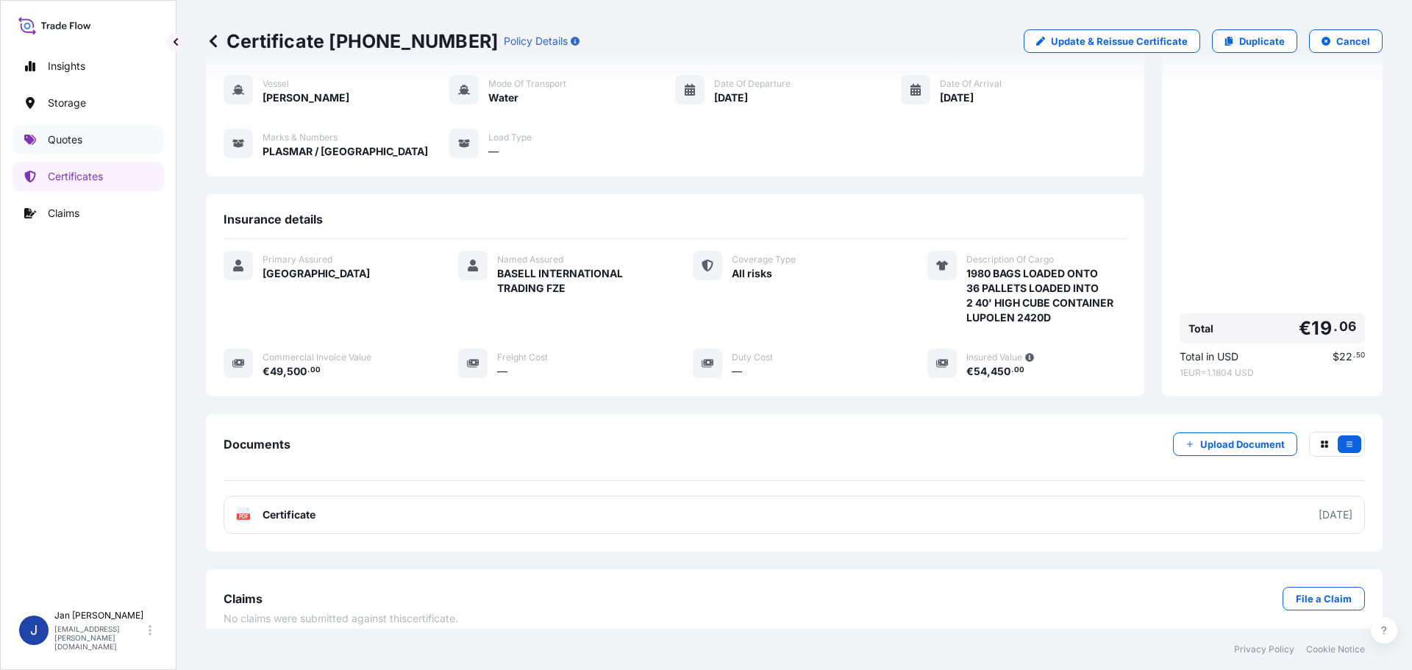
click at [80, 140] on p "Quotes" at bounding box center [65, 139] width 35 height 15
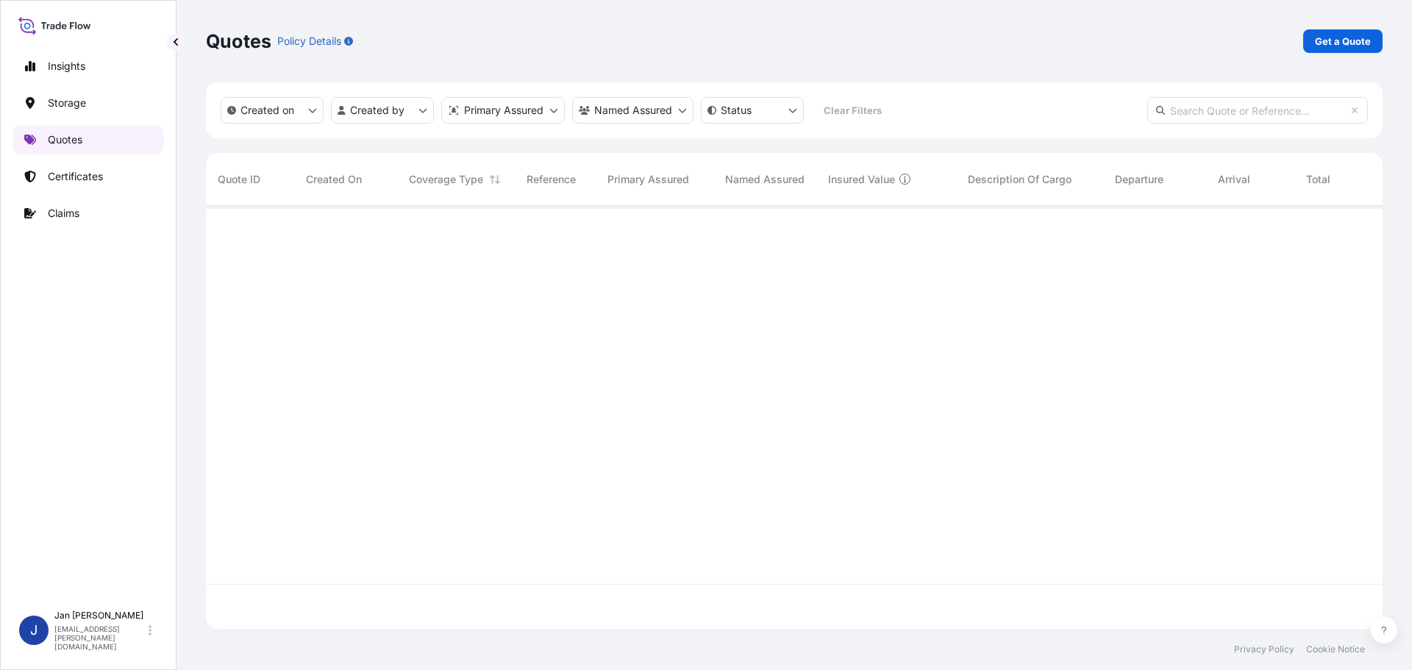
scroll to position [420, 1166]
click at [83, 171] on p "Certificates" at bounding box center [75, 176] width 55 height 15
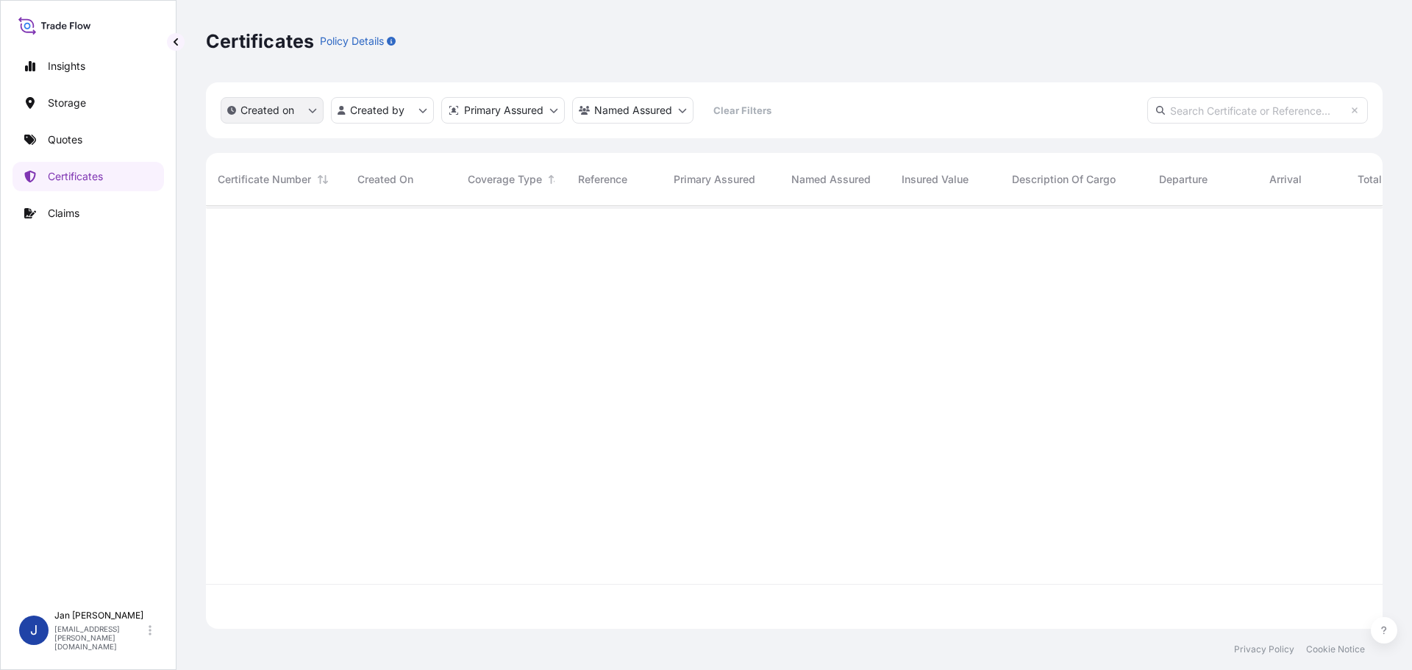
click at [305, 111] on button "Created on" at bounding box center [272, 110] width 103 height 26
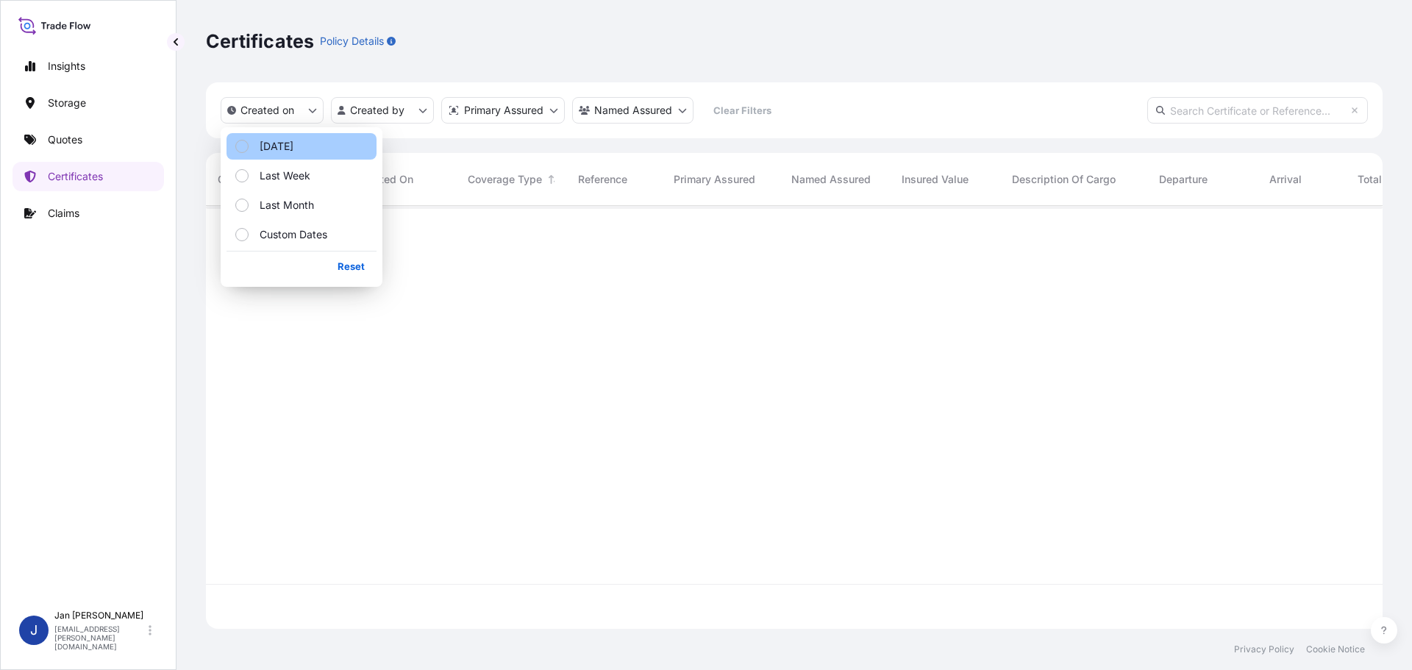
click at [291, 137] on button "[DATE]" at bounding box center [302, 146] width 150 height 26
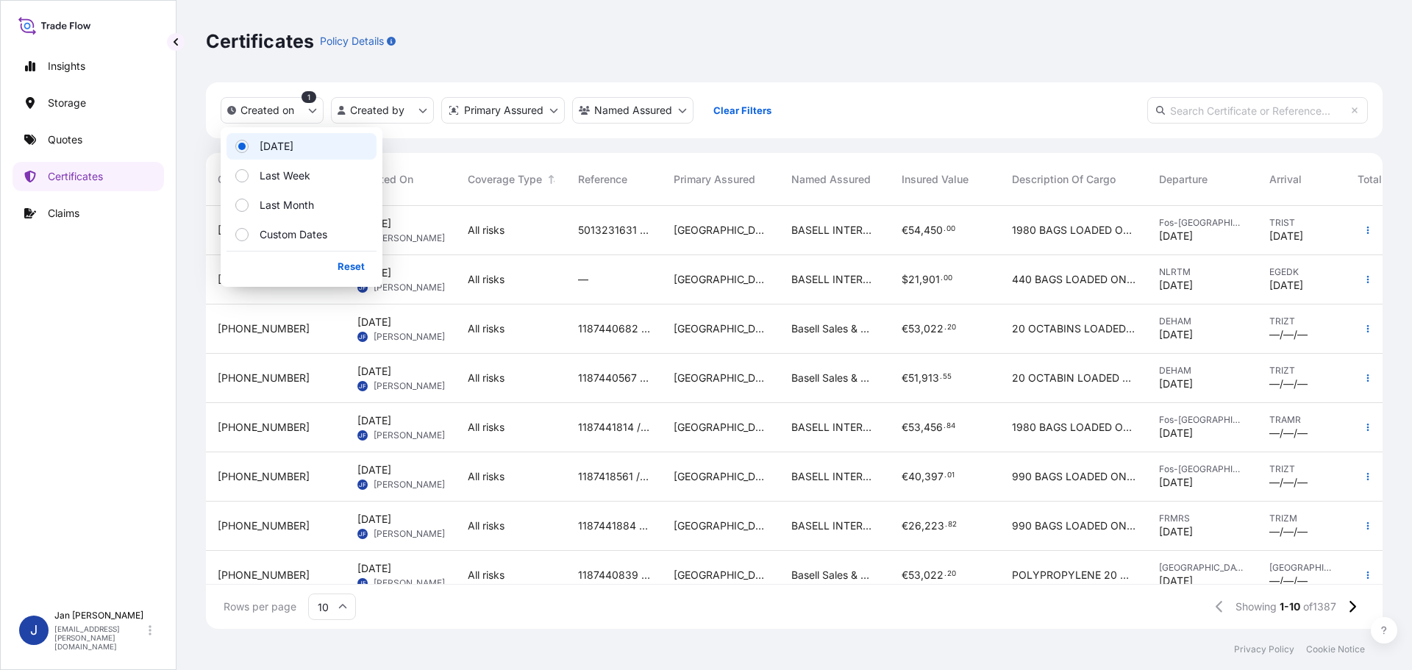
click at [889, 104] on div "Created on 1 Created by Primary Assured Named Assured Clear Filters" at bounding box center [794, 110] width 1177 height 56
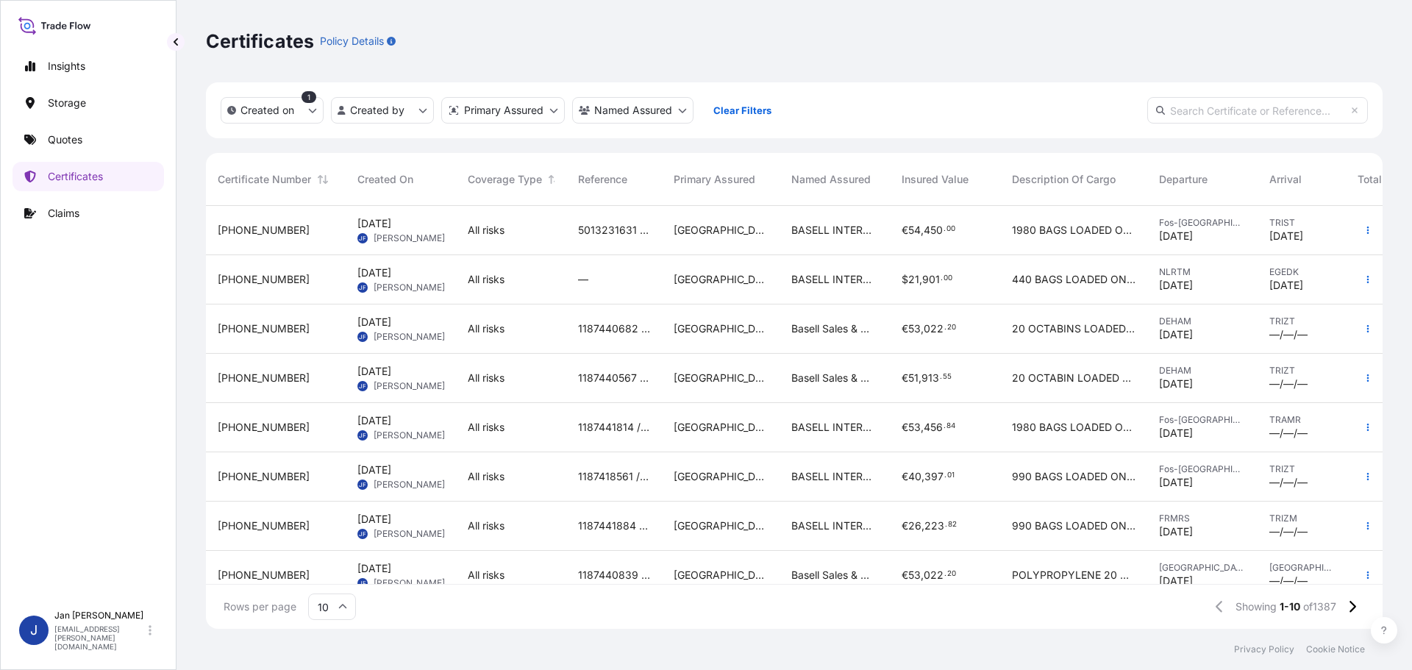
click at [246, 277] on span "[PHONE_NUMBER]" at bounding box center [264, 279] width 92 height 15
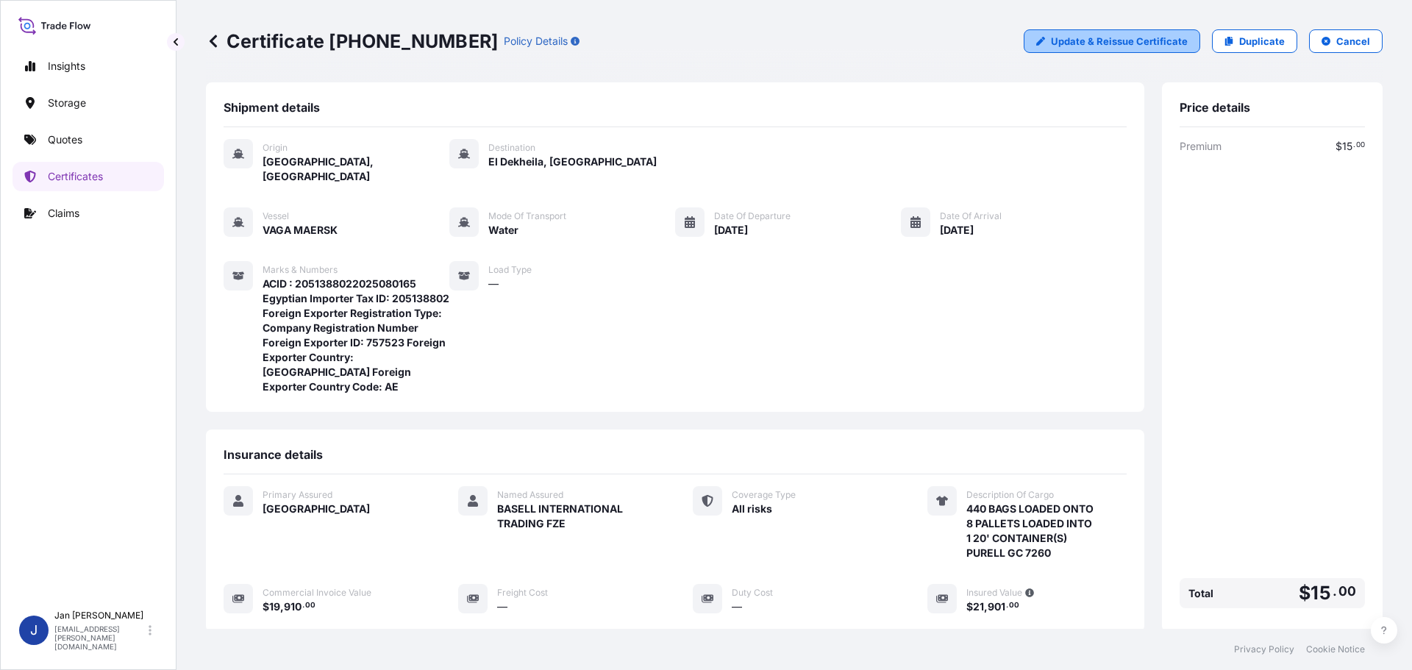
click at [1069, 45] on p "Update & Reissue Certificate" at bounding box center [1119, 41] width 137 height 15
select select "Water"
select select "31588"
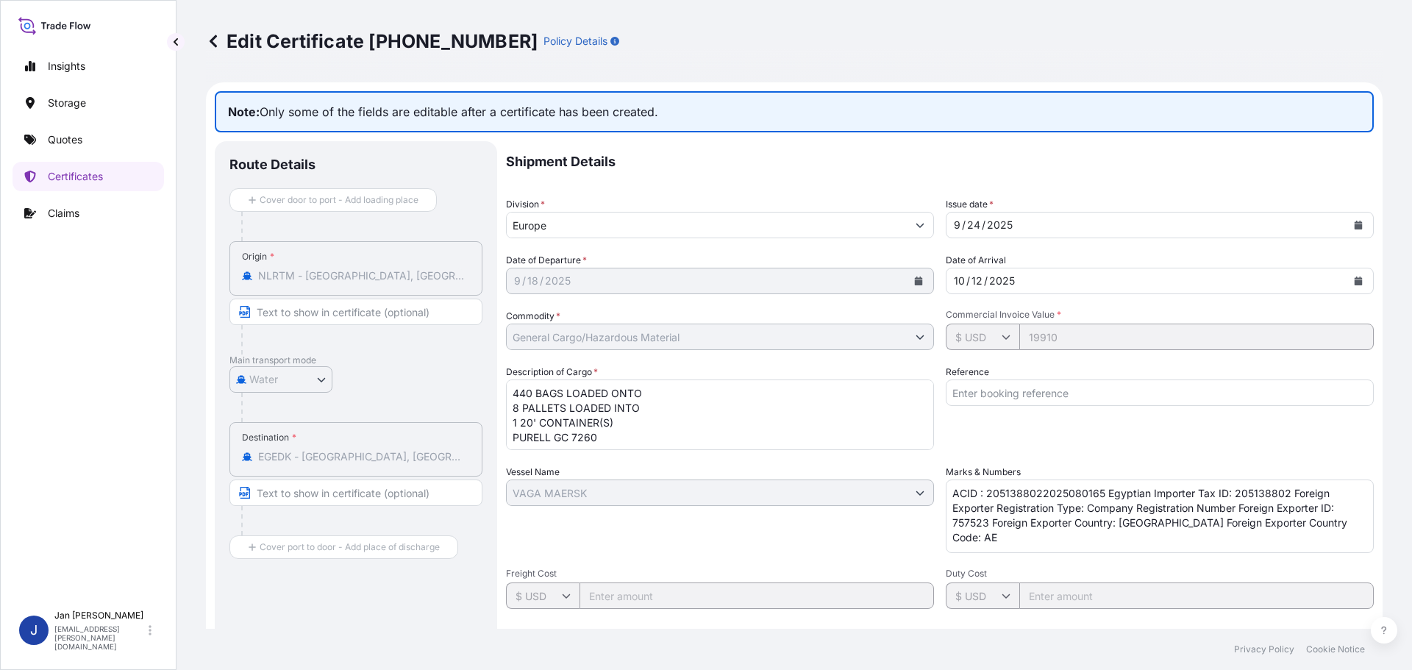
click at [1011, 393] on input "Reference" at bounding box center [1160, 393] width 428 height 26
paste input "5013221360 304262116"
click at [1013, 392] on input "5013221360 304262116" at bounding box center [1160, 393] width 428 height 26
click at [1174, 396] on input "5013221360 304262116" at bounding box center [1160, 393] width 428 height 26
paste input "1187436801"
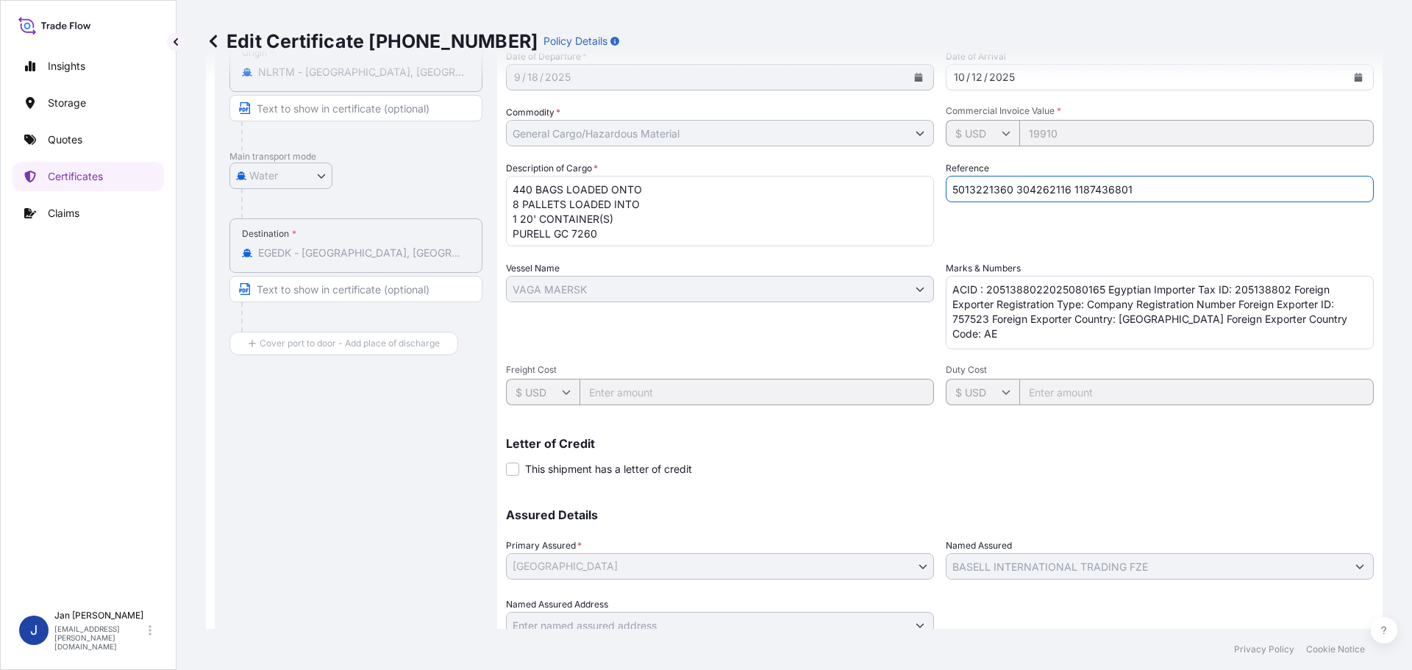
scroll to position [263, 0]
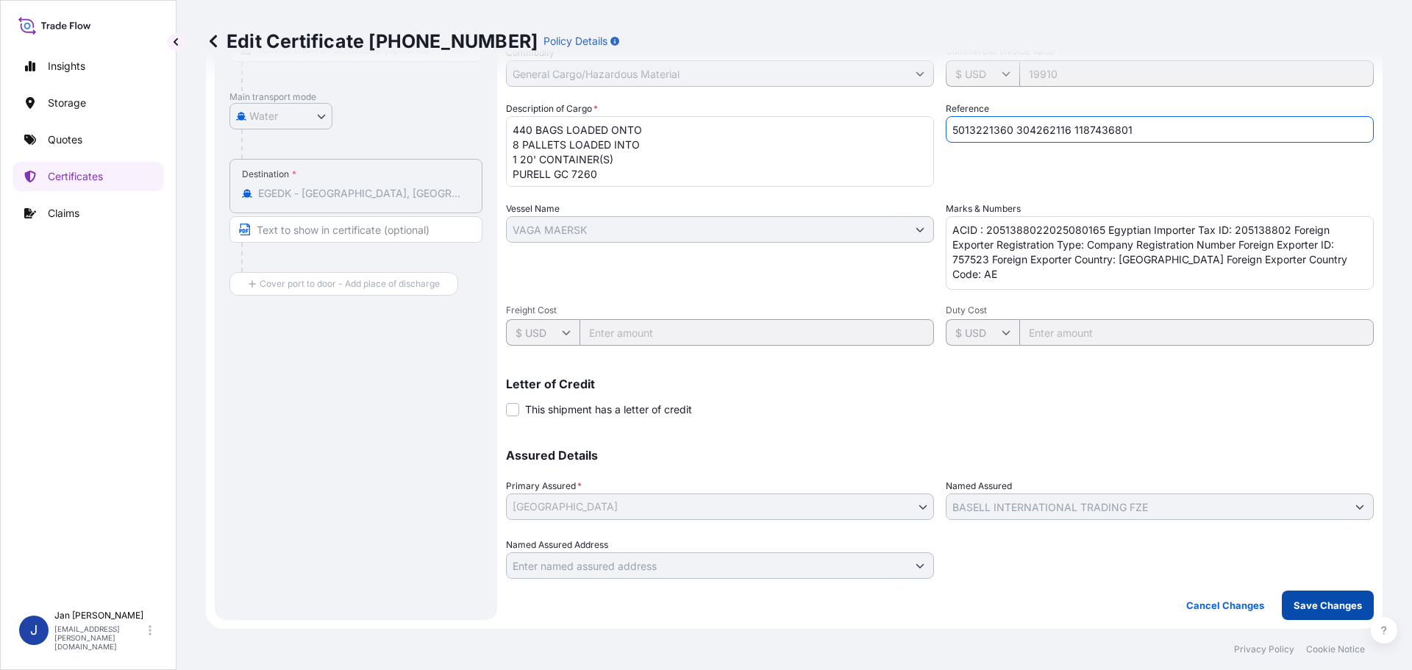
type input "5013221360 304262116 1187436801"
click at [1319, 604] on p "Save Changes" at bounding box center [1328, 605] width 68 height 15
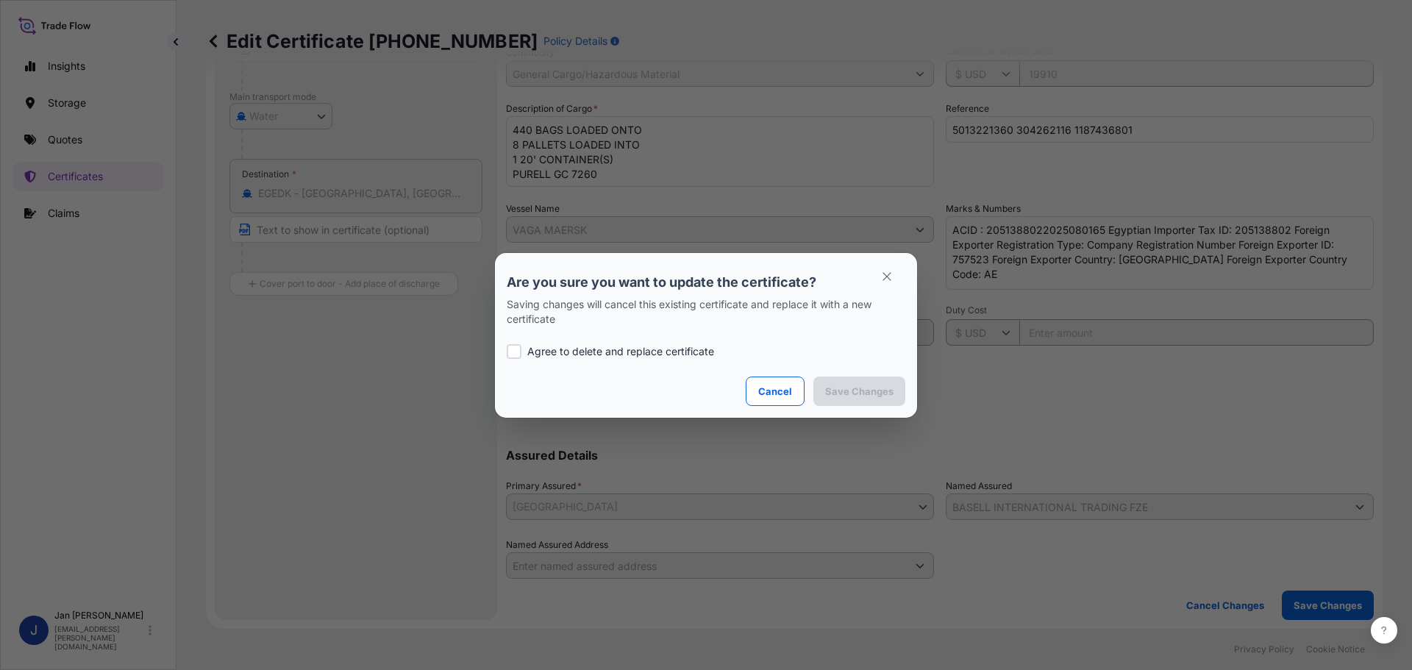
click at [661, 356] on p "Agree to delete and replace certificate" at bounding box center [620, 351] width 187 height 15
checkbox input "true"
click at [864, 393] on p "Save Changes" at bounding box center [859, 391] width 68 height 15
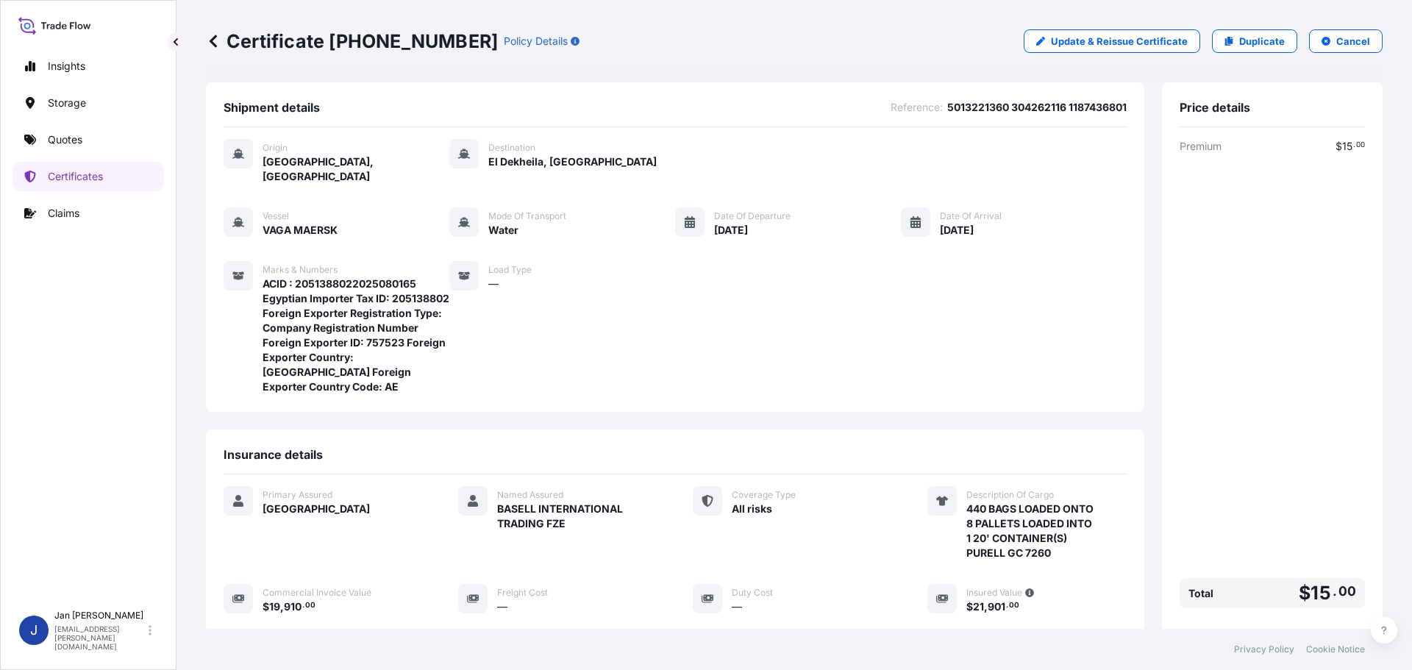
scroll to position [250, 0]
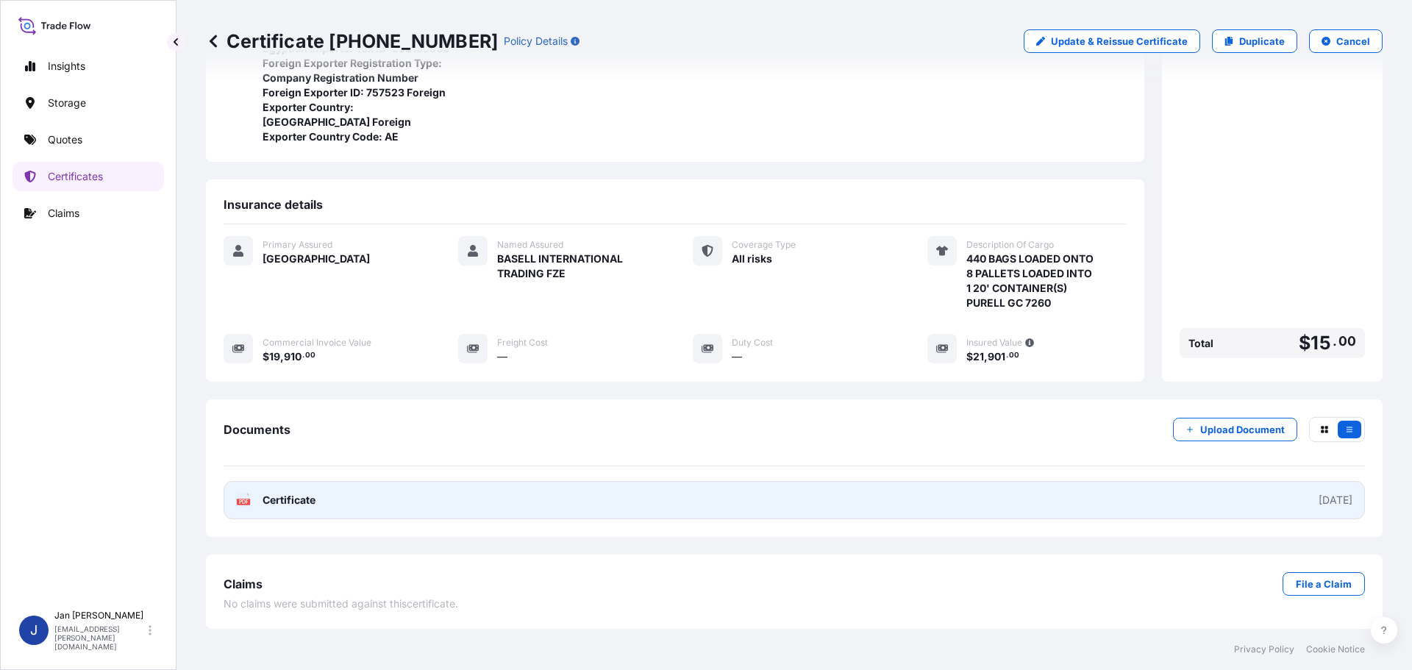
click at [241, 499] on text "PDF" at bounding box center [244, 501] width 10 height 5
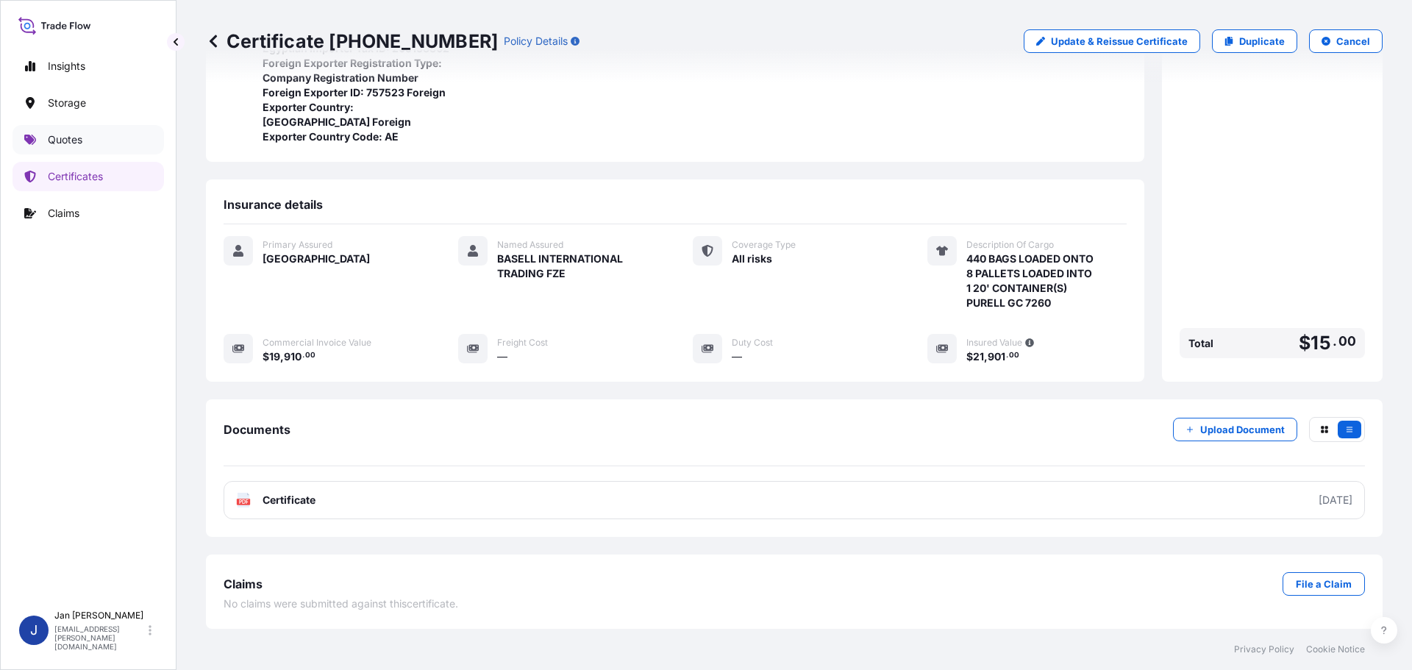
click at [72, 131] on link "Quotes" at bounding box center [89, 139] width 152 height 29
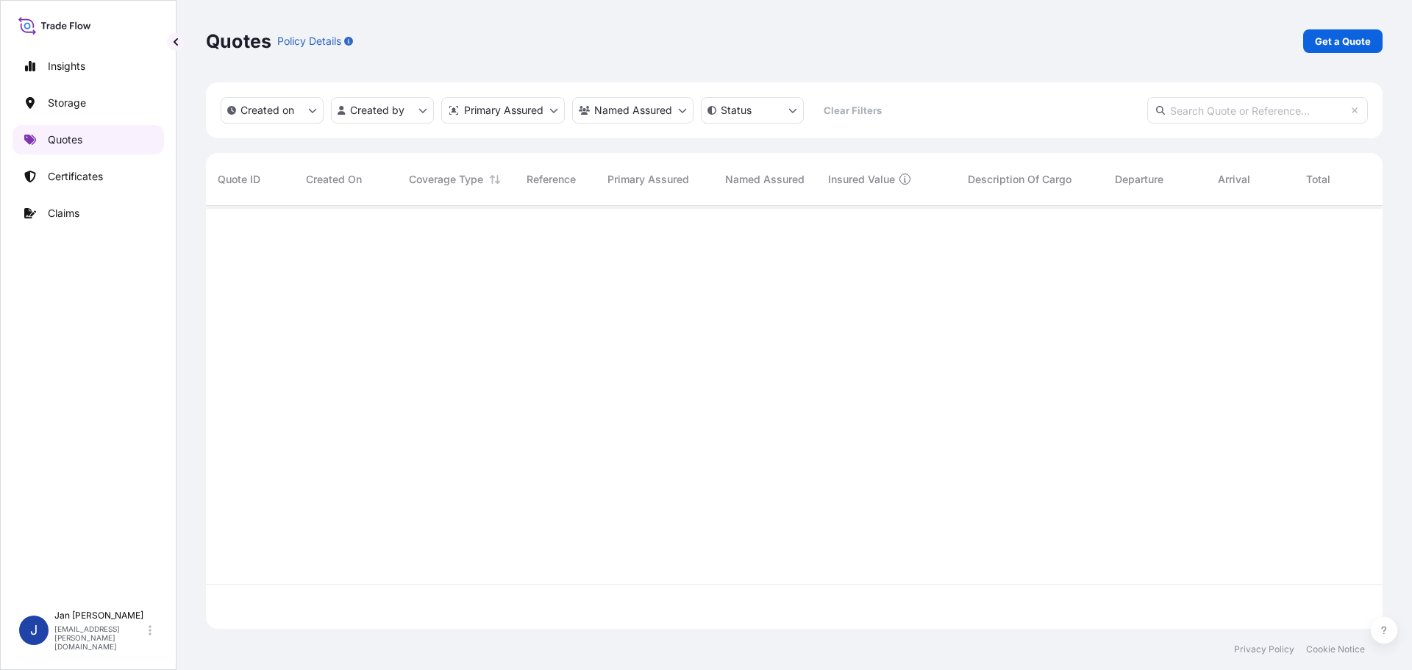
scroll to position [420, 1166]
